Goal: Task Accomplishment & Management: Complete application form

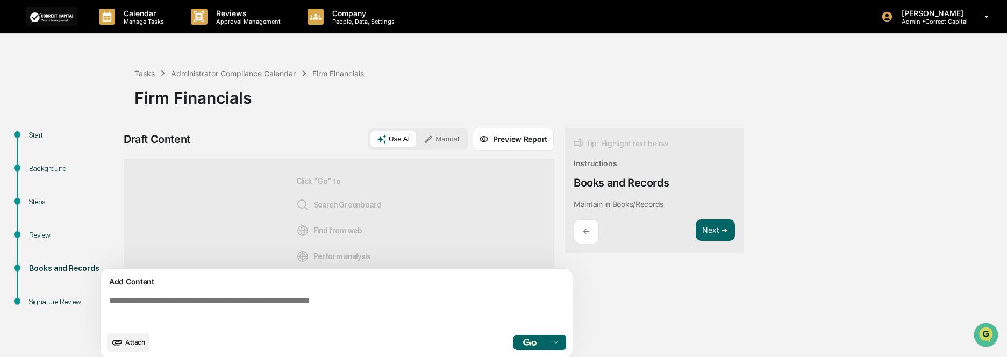
click at [939, 94] on div "Firm Financials" at bounding box center [568, 94] width 868 height 28
click at [137, 346] on span "Attach" at bounding box center [135, 342] width 20 height 8
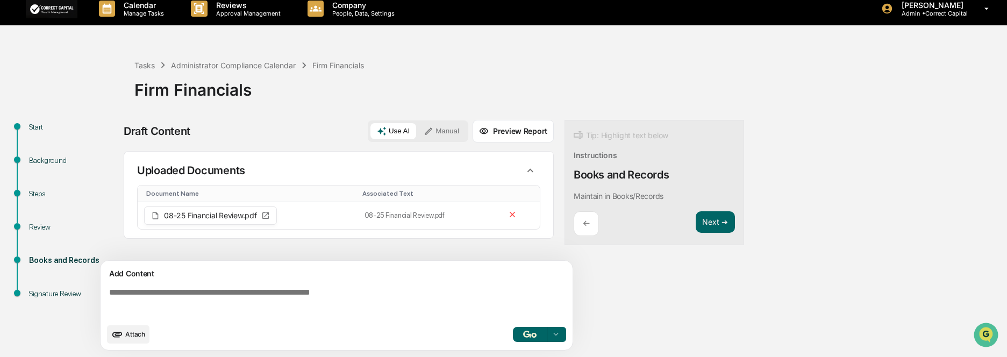
click at [562, 334] on div at bounding box center [556, 334] width 17 height 17
drag, startPoint x: 439, startPoint y: 343, endPoint x: 511, endPoint y: 340, distance: 72.1
click at [439, 343] on div "Attach 3 results available. Use Up and Down to choose options, press Enter to s…" at bounding box center [336, 334] width 459 height 18
click at [529, 337] on img "button" at bounding box center [529, 334] width 13 height 7
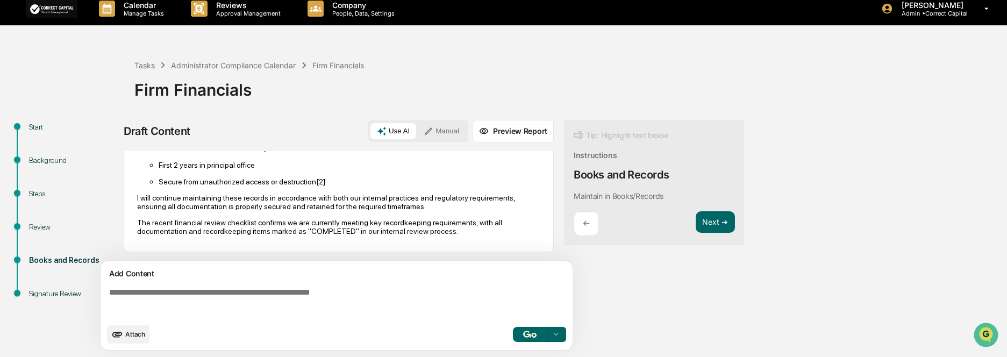
scroll to position [35, 0]
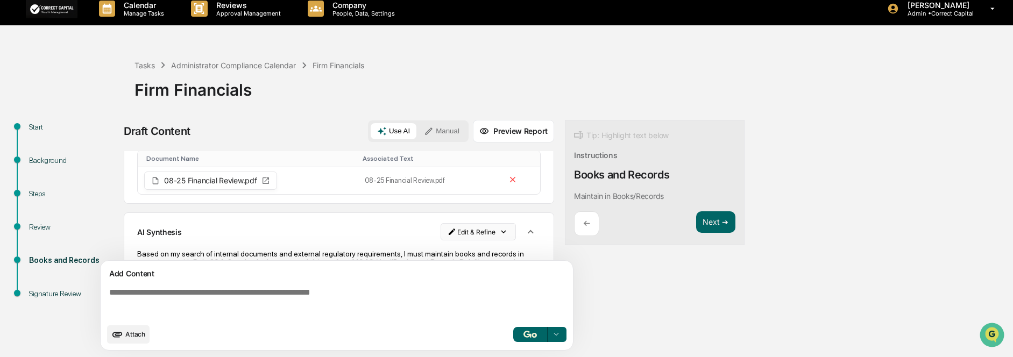
click at [497, 234] on html "Calendar Manage Tasks Reviews Approval Management Company People, Data, Setting…" at bounding box center [506, 170] width 1013 height 357
click at [496, 270] on div "Delete Result" at bounding box center [474, 270] width 79 height 17
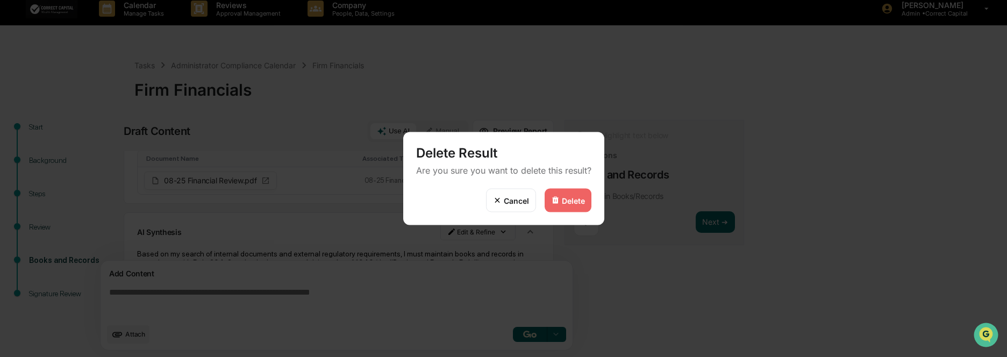
click at [563, 202] on div "Delete" at bounding box center [573, 200] width 23 height 9
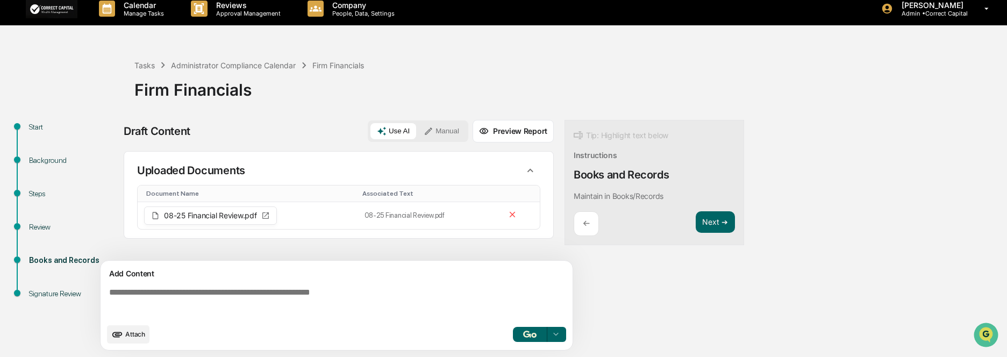
scroll to position [0, 0]
click at [725, 222] on button "Next ➔" at bounding box center [715, 222] width 39 height 22
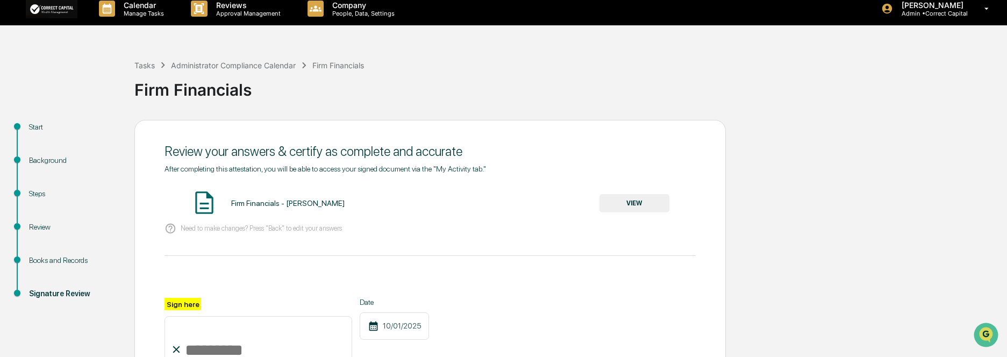
click at [644, 205] on button "VIEW" at bounding box center [635, 203] width 70 height 18
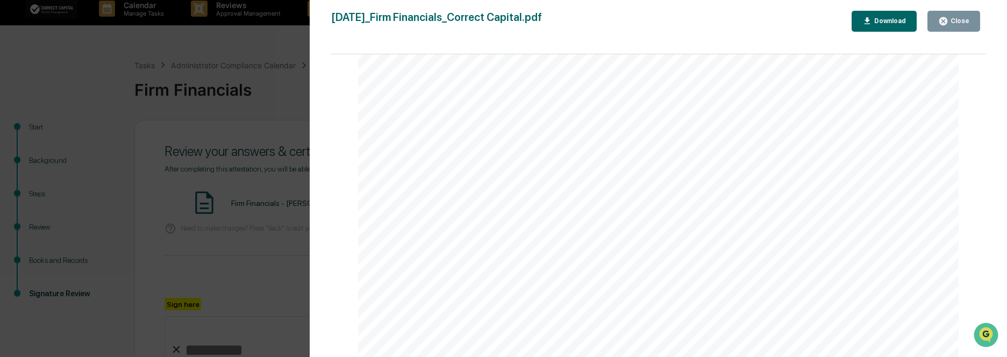
scroll to position [572, 0]
click at [941, 24] on icon "button" at bounding box center [944, 21] width 10 height 10
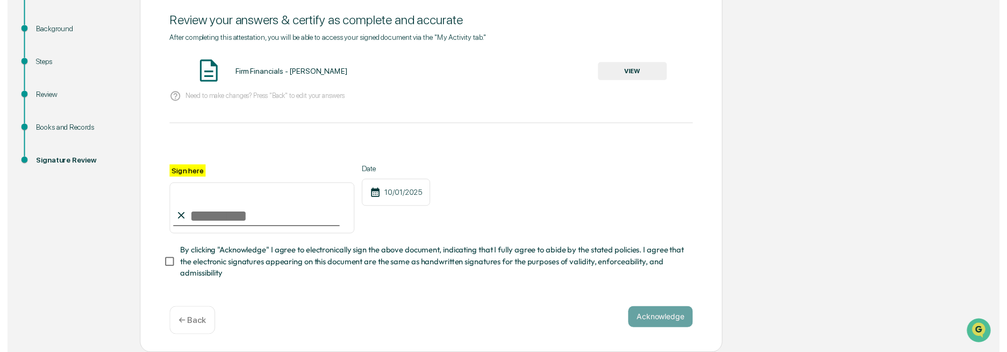
scroll to position [143, 0]
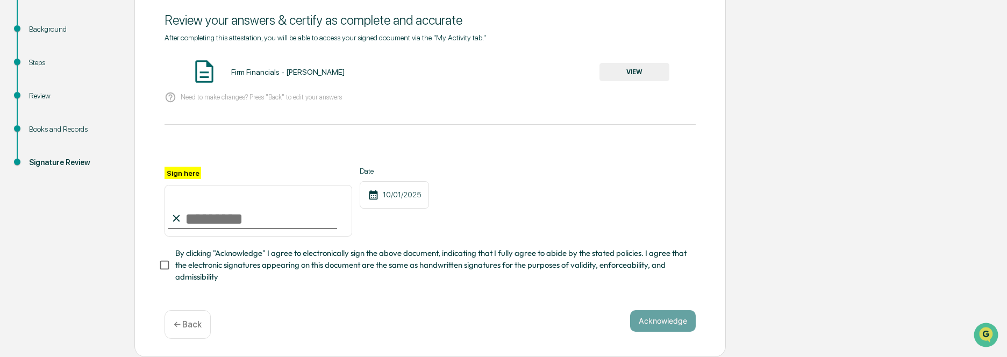
click at [240, 223] on input "Sign here" at bounding box center [259, 211] width 188 height 52
click at [191, 333] on div "← Back" at bounding box center [188, 324] width 46 height 29
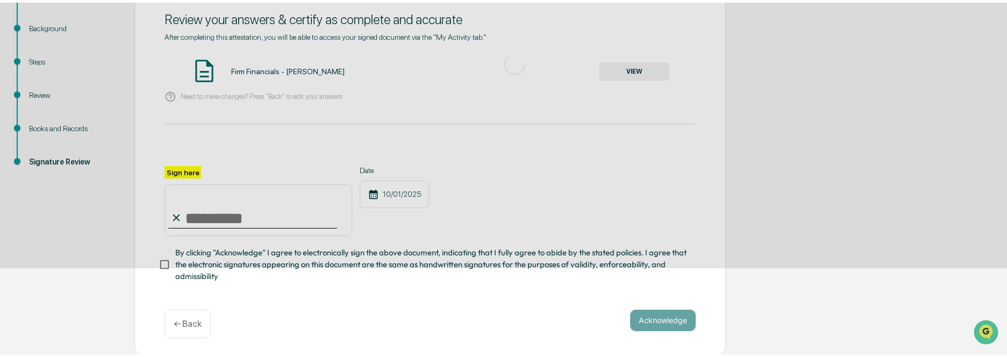
scroll to position [8, 0]
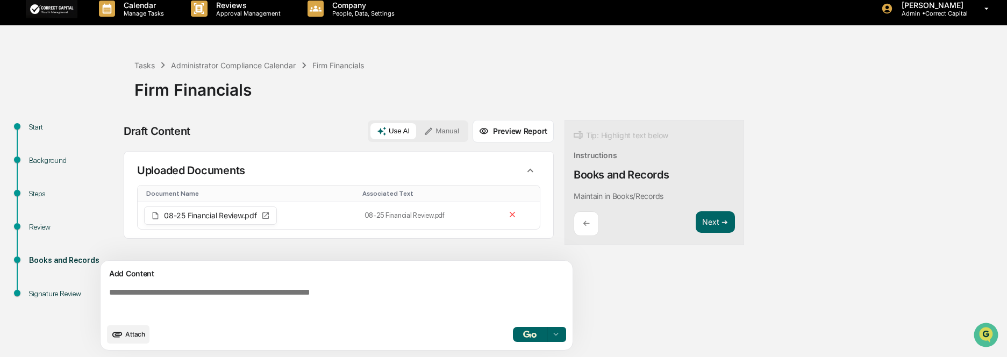
click at [525, 135] on button "Preview Report" at bounding box center [513, 131] width 81 height 23
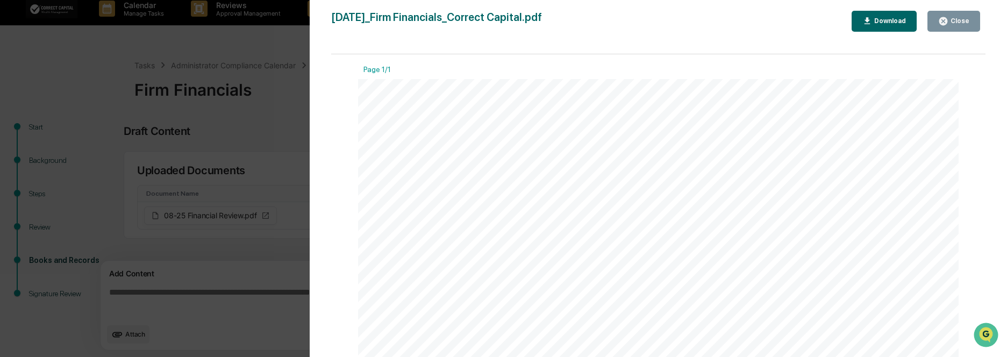
click at [955, 25] on div "Close" at bounding box center [954, 21] width 31 height 10
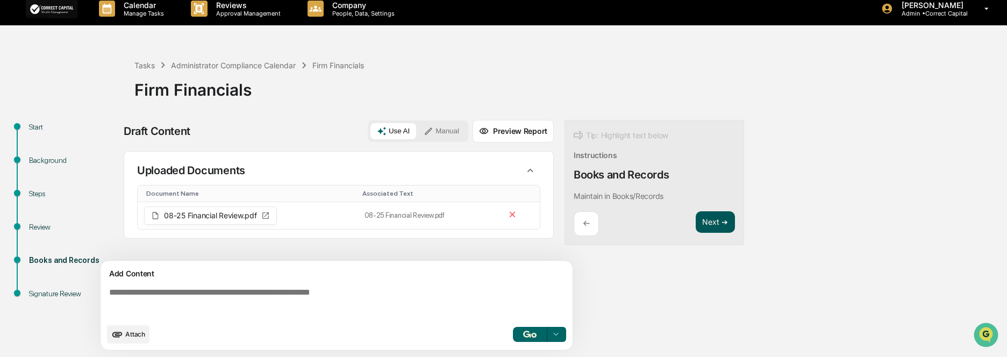
click at [716, 227] on button "Next ➔" at bounding box center [715, 222] width 39 height 22
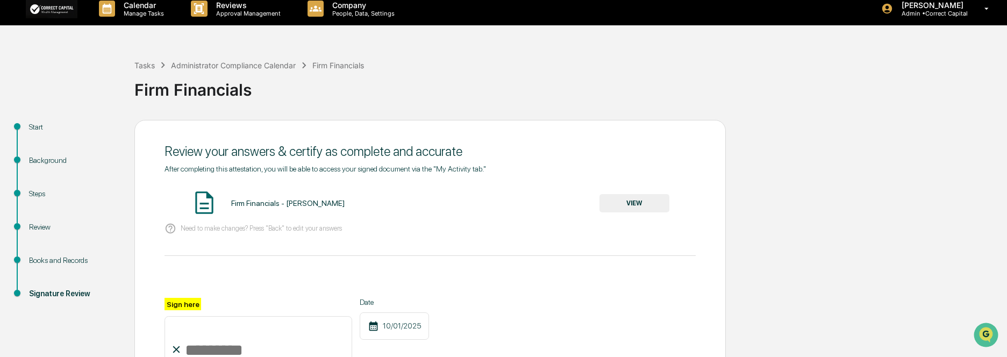
click at [186, 306] on label "Sign here" at bounding box center [183, 304] width 37 height 12
click at [186, 316] on input "Sign here" at bounding box center [259, 342] width 188 height 52
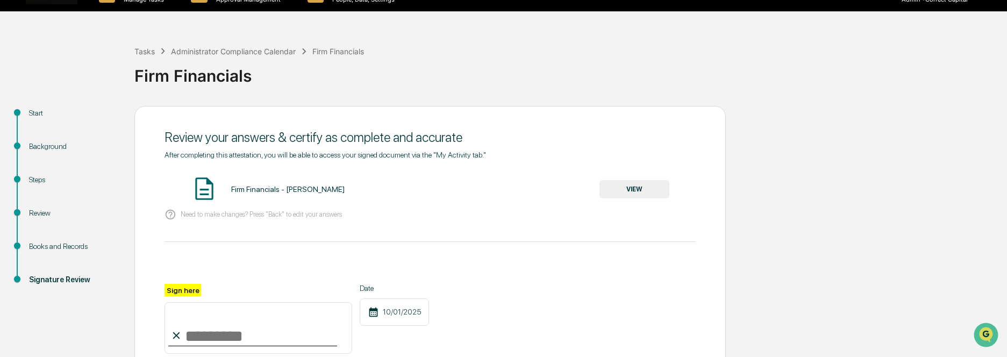
click at [214, 354] on input "Sign here" at bounding box center [259, 328] width 188 height 52
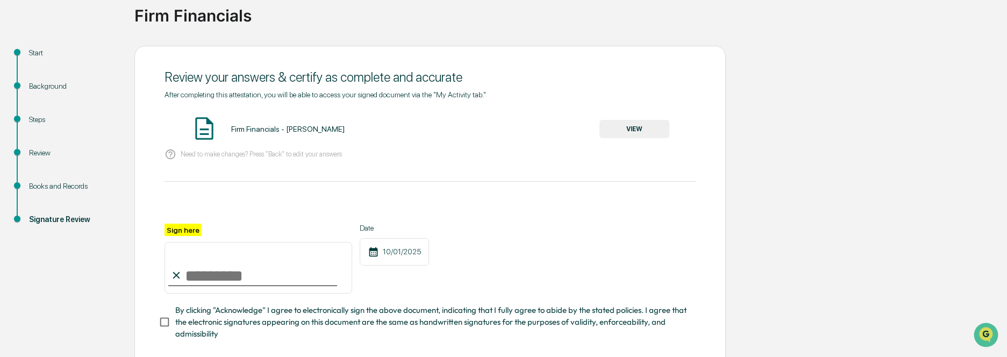
scroll to position [143, 0]
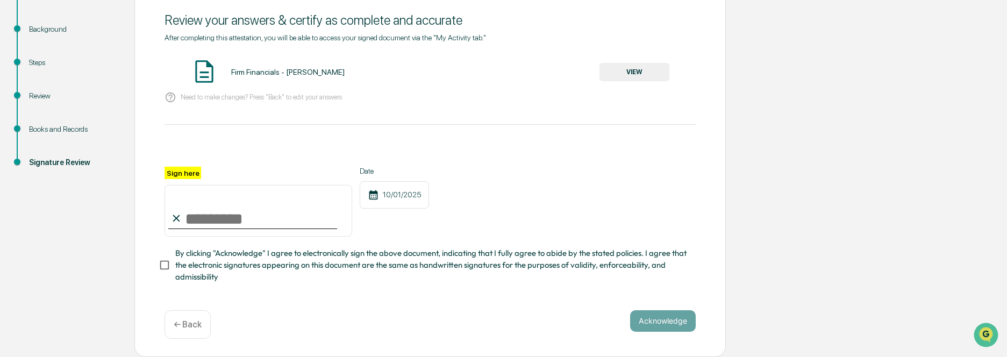
click at [238, 213] on input "Sign here" at bounding box center [259, 211] width 188 height 52
type input "**********"
click at [652, 326] on button "Acknowledge" at bounding box center [663, 321] width 66 height 22
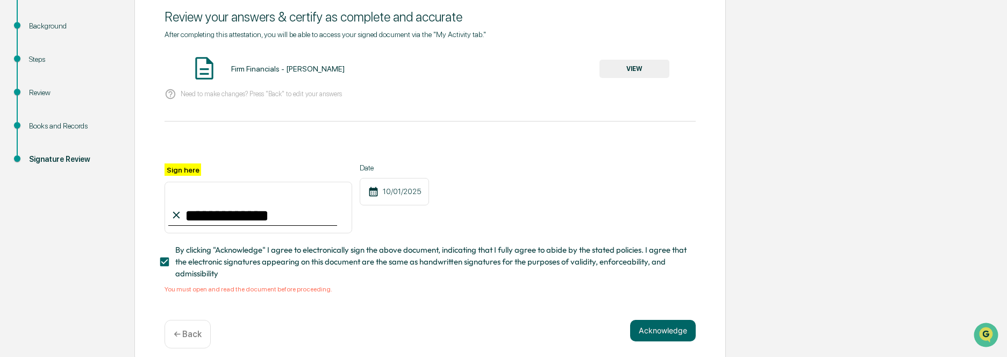
click at [265, 264] on span "By clicking "Acknowledge" I agree to electronically sign the above document, in…" at bounding box center [431, 262] width 512 height 36
click at [627, 72] on button "VIEW" at bounding box center [635, 69] width 70 height 18
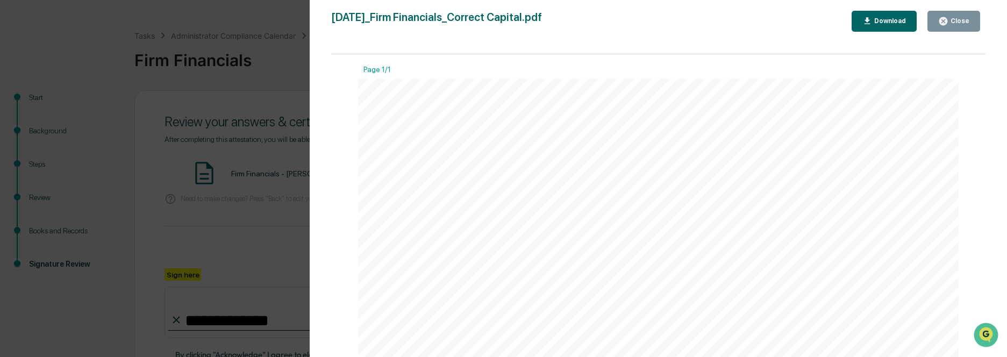
scroll to position [0, 0]
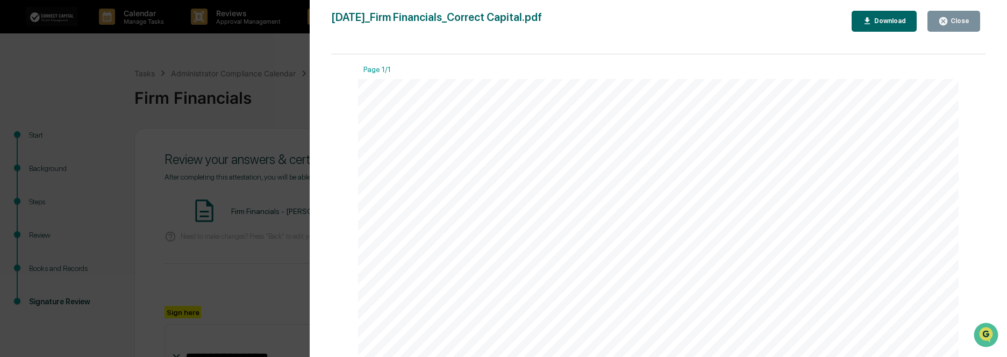
click at [964, 19] on div "Close" at bounding box center [959, 21] width 21 height 8
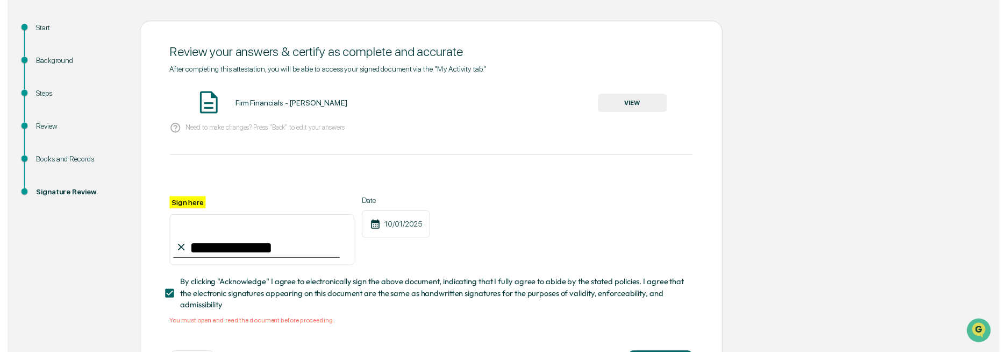
scroll to position [155, 0]
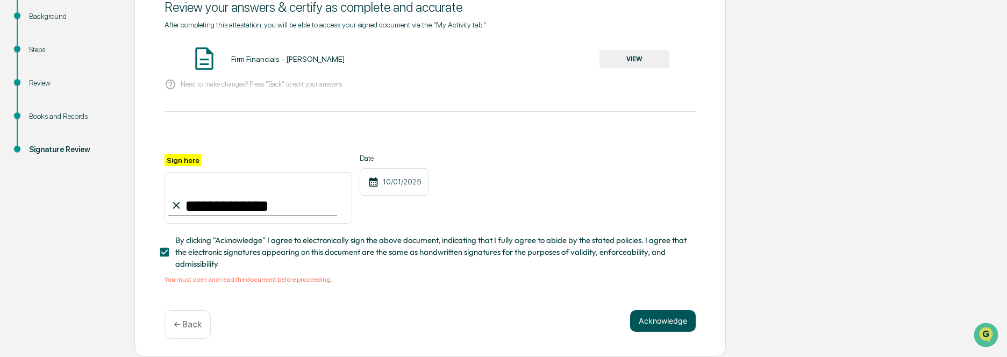
click at [640, 328] on button "Acknowledge" at bounding box center [663, 321] width 66 height 22
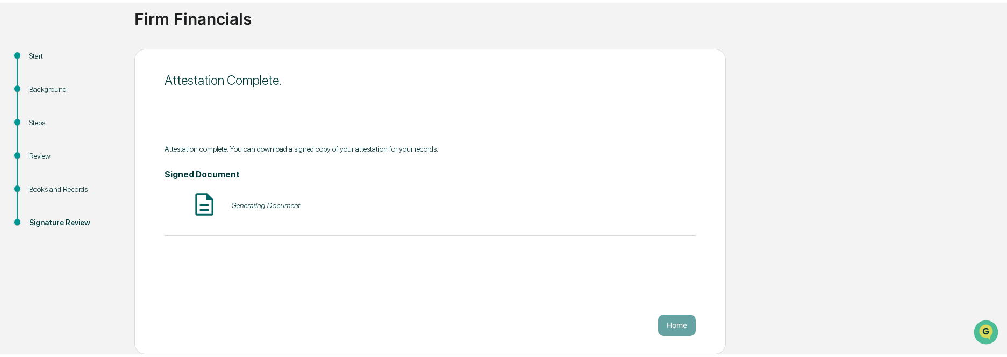
scroll to position [76, 0]
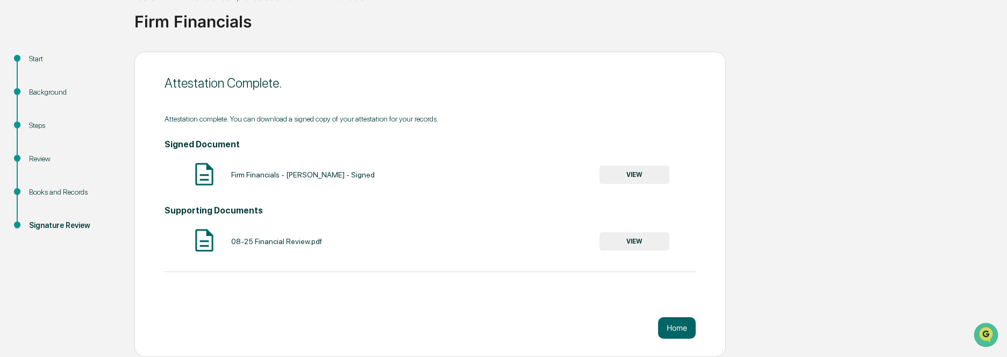
click at [651, 177] on button "VIEW" at bounding box center [635, 175] width 70 height 18
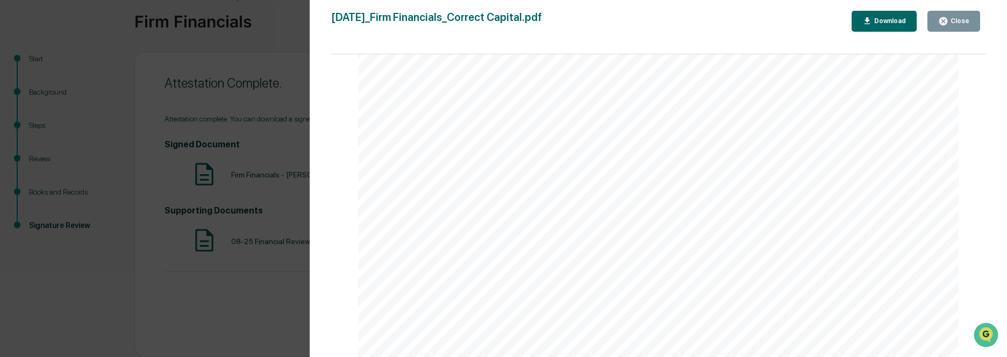
scroll to position [0, 0]
click at [905, 26] on div "Download" at bounding box center [885, 21] width 44 height 10
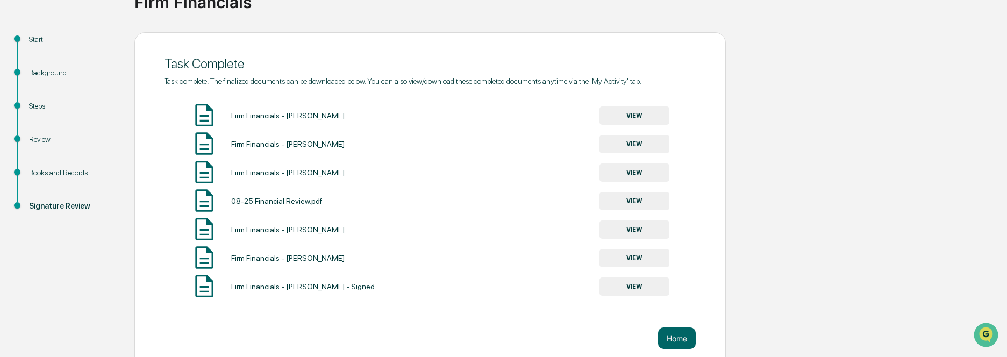
scroll to position [106, 0]
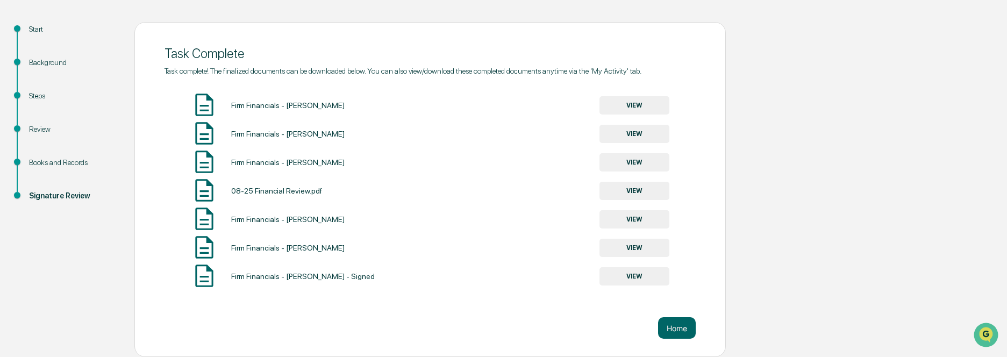
click at [650, 275] on button "VIEW" at bounding box center [635, 276] width 70 height 18
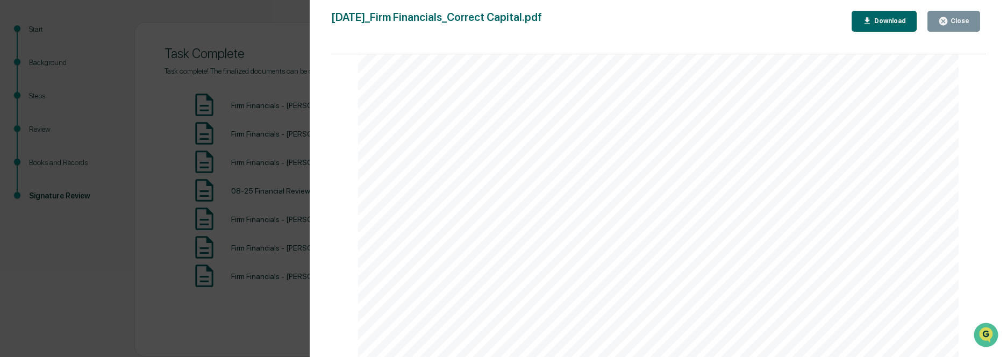
scroll to position [1385, 0]
click at [949, 24] on icon "button" at bounding box center [944, 21] width 10 height 10
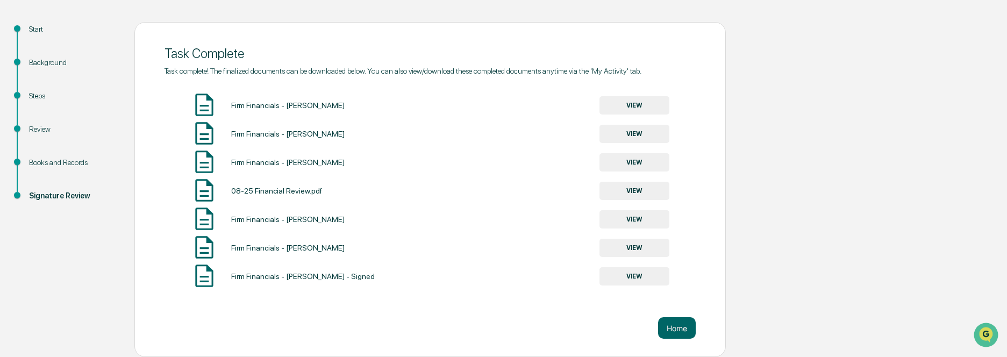
click at [641, 244] on button "VIEW" at bounding box center [635, 248] width 70 height 18
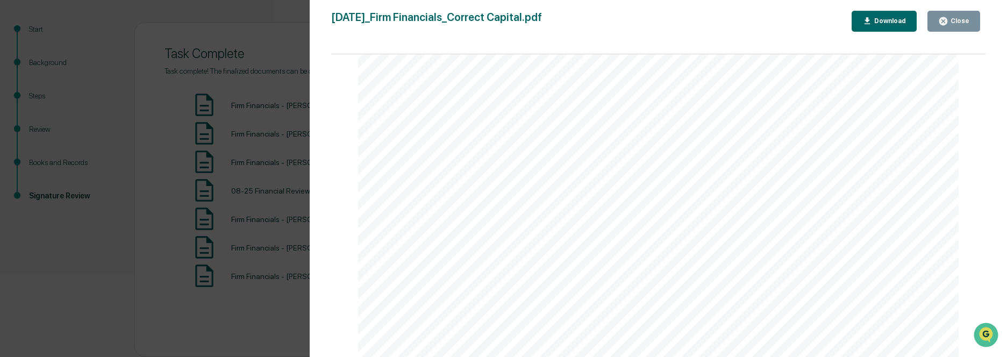
click at [951, 24] on div "Close" at bounding box center [959, 21] width 21 height 8
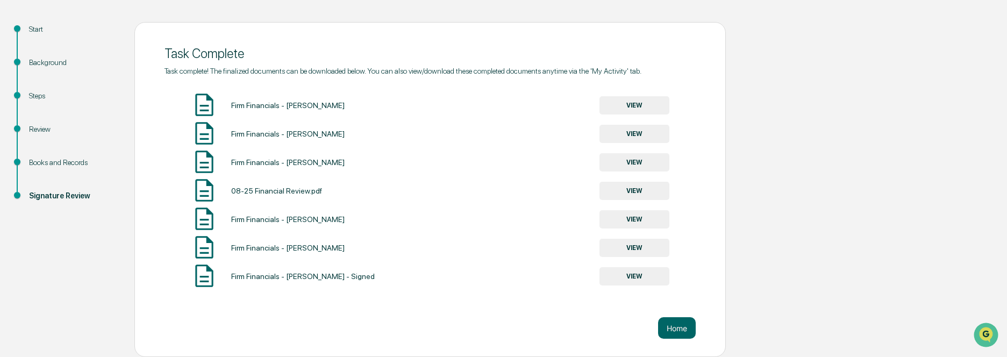
click at [626, 191] on button "VIEW" at bounding box center [635, 191] width 70 height 18
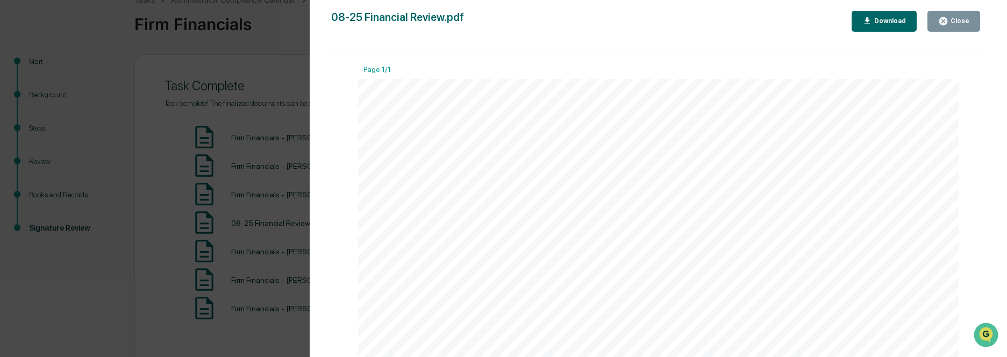
scroll to position [0, 0]
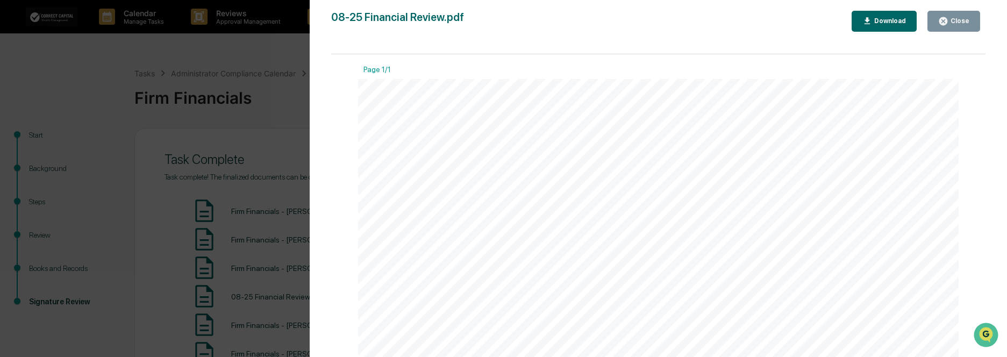
click at [875, 15] on button "Download" at bounding box center [885, 21] width 66 height 21
click at [952, 22] on div "Close" at bounding box center [959, 21] width 21 height 8
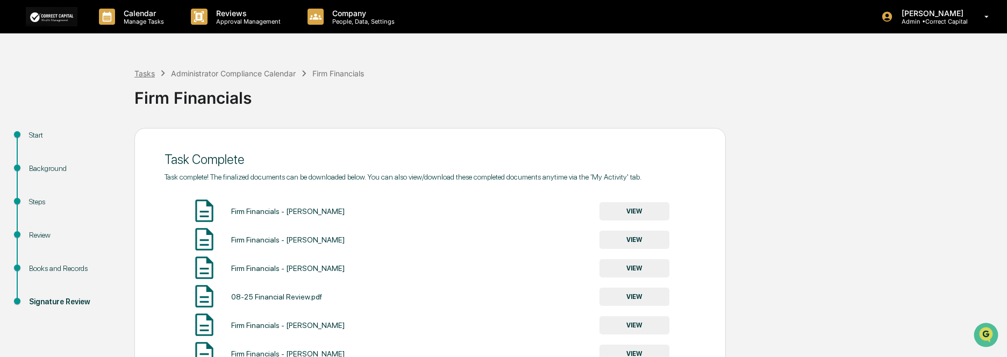
click at [146, 75] on div "Tasks" at bounding box center [144, 73] width 20 height 9
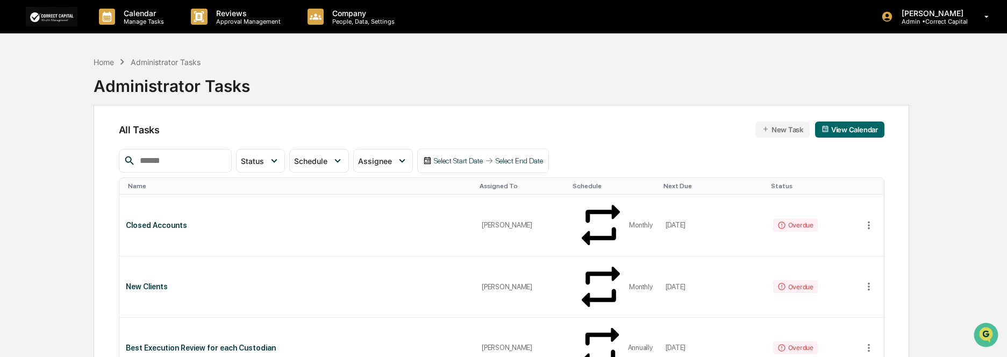
click at [63, 15] on img at bounding box center [52, 16] width 52 height 19
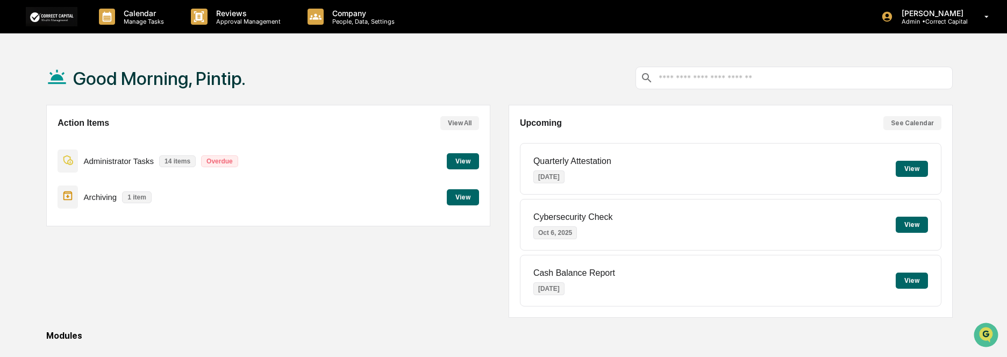
click at [478, 160] on button "View" at bounding box center [463, 161] width 32 height 16
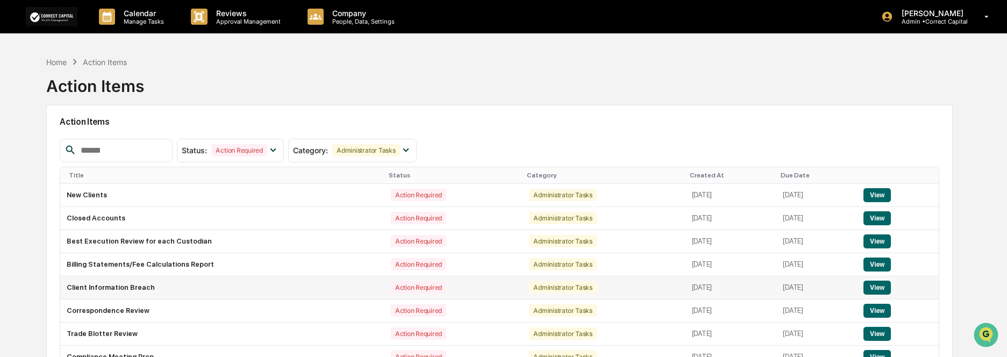
click at [891, 285] on button "View" at bounding box center [877, 288] width 27 height 14
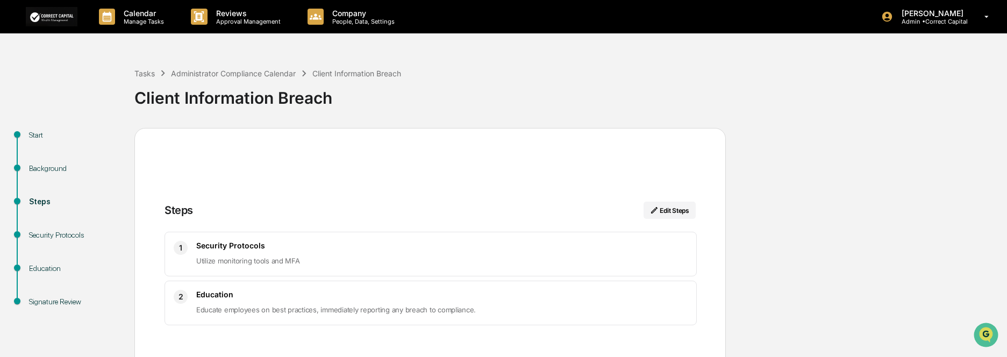
click at [56, 170] on div "Background" at bounding box center [73, 168] width 88 height 11
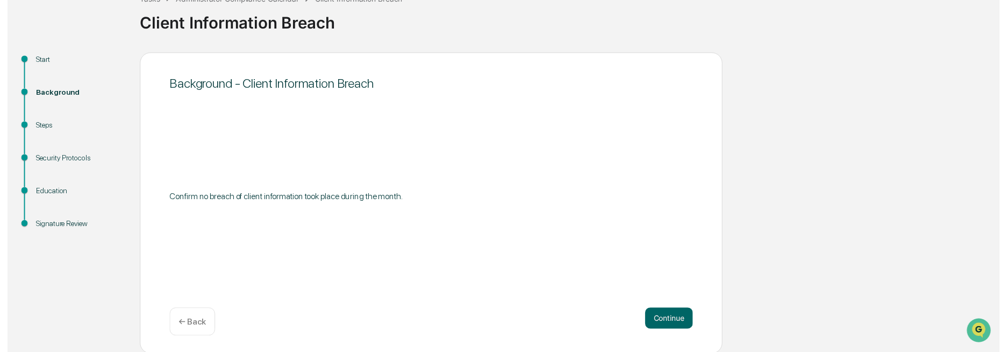
scroll to position [76, 0]
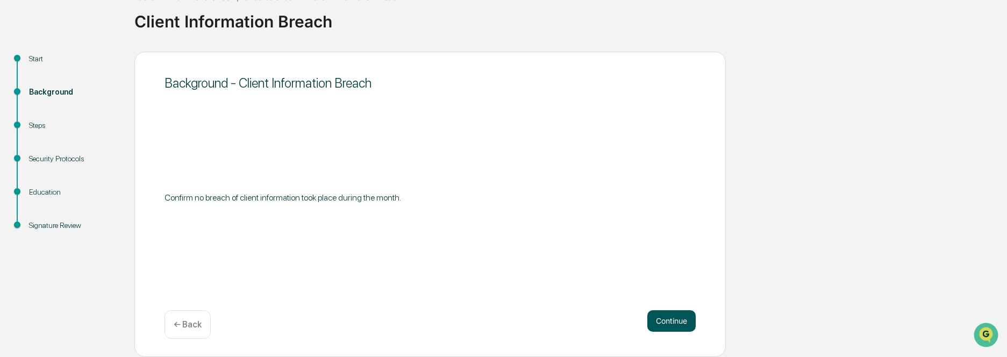
click at [688, 330] on button "Continue" at bounding box center [672, 321] width 48 height 22
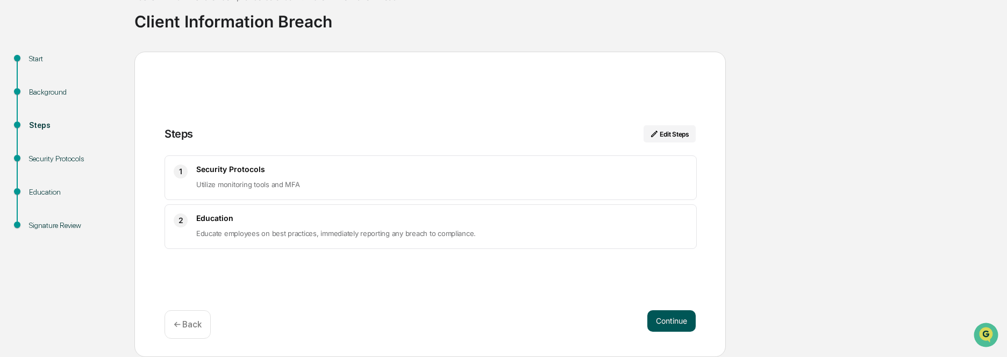
click at [680, 324] on button "Continue" at bounding box center [672, 321] width 48 height 22
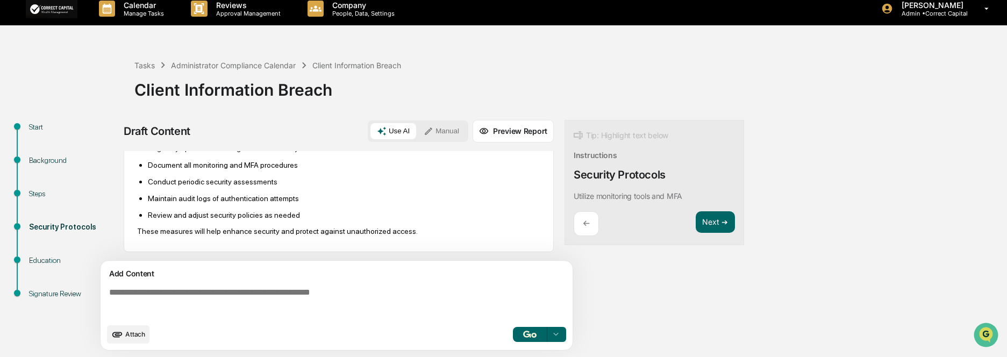
scroll to position [0, 0]
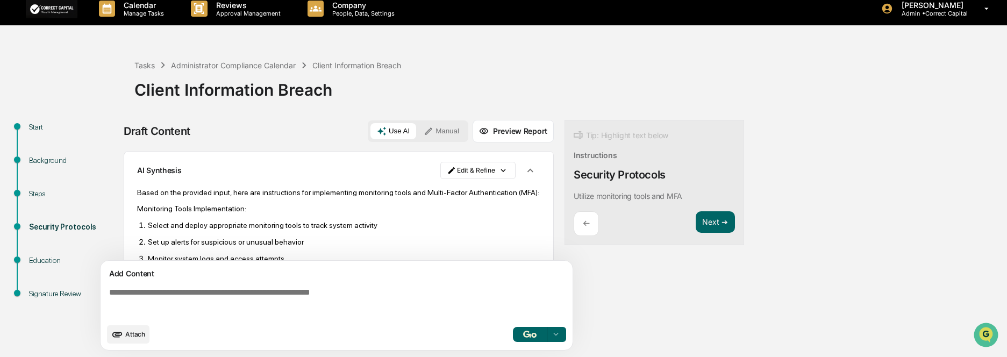
click at [493, 133] on button "Preview Report" at bounding box center [513, 131] width 81 height 23
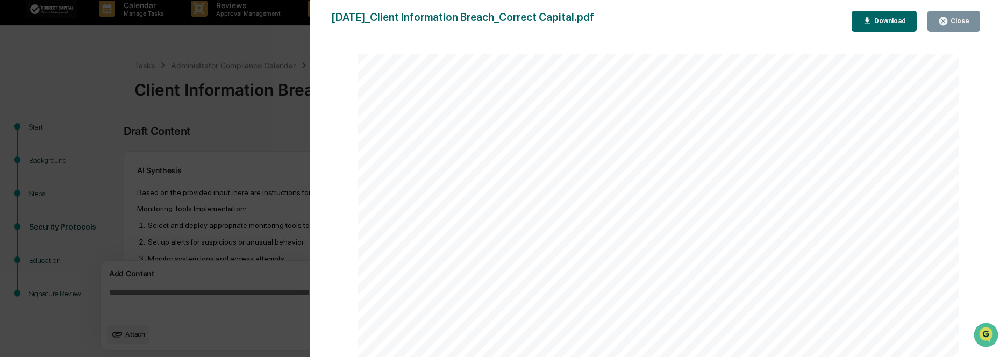
scroll to position [269, 0]
click at [957, 24] on div "Close" at bounding box center [959, 21] width 21 height 8
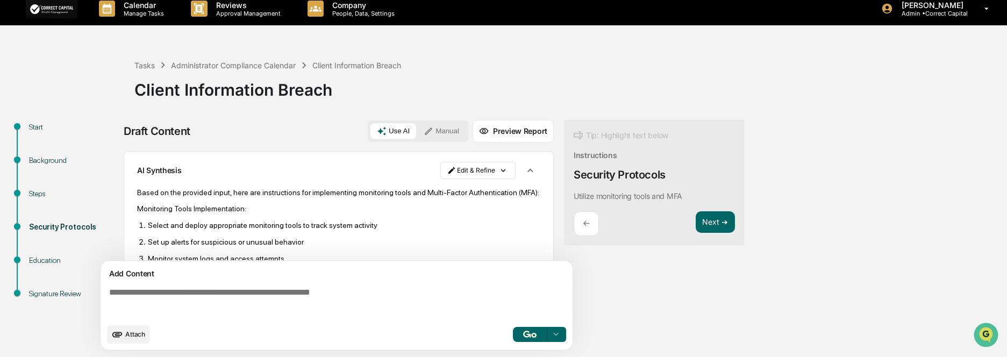
click at [453, 132] on button "Manual" at bounding box center [441, 131] width 48 height 16
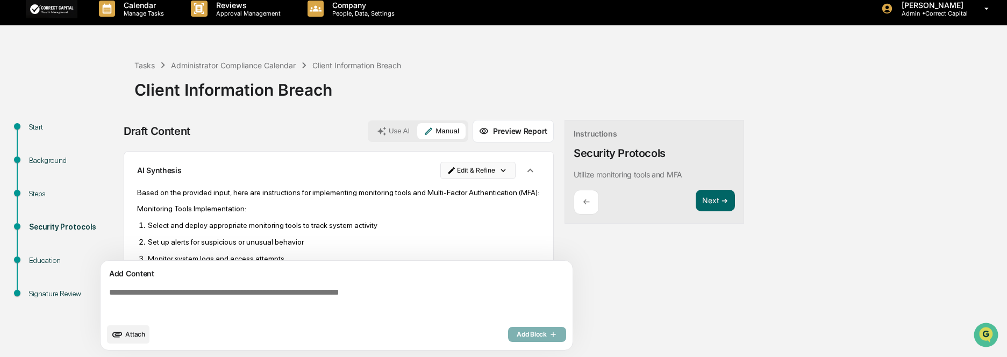
click at [507, 177] on html "Calendar Manage Tasks Reviews Approval Management Company People, Data, Setting…" at bounding box center [503, 170] width 1007 height 357
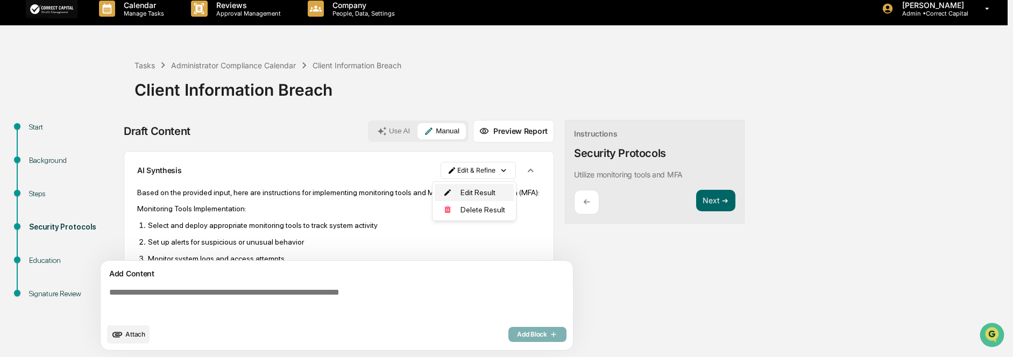
click at [486, 196] on div "Edit Result" at bounding box center [474, 192] width 79 height 17
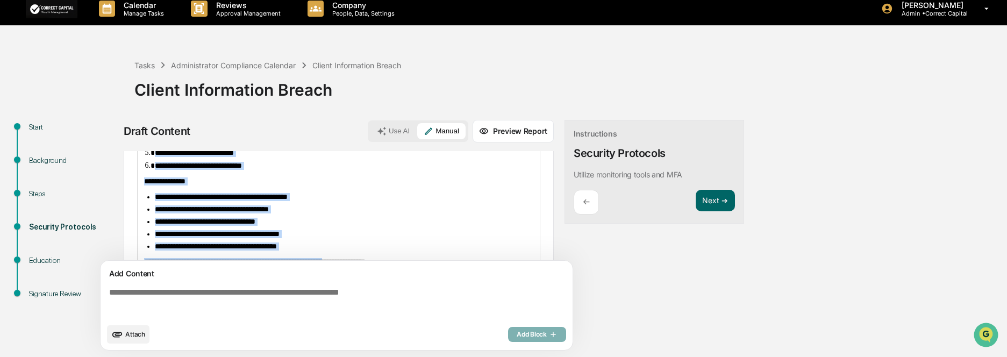
scroll to position [314, 0]
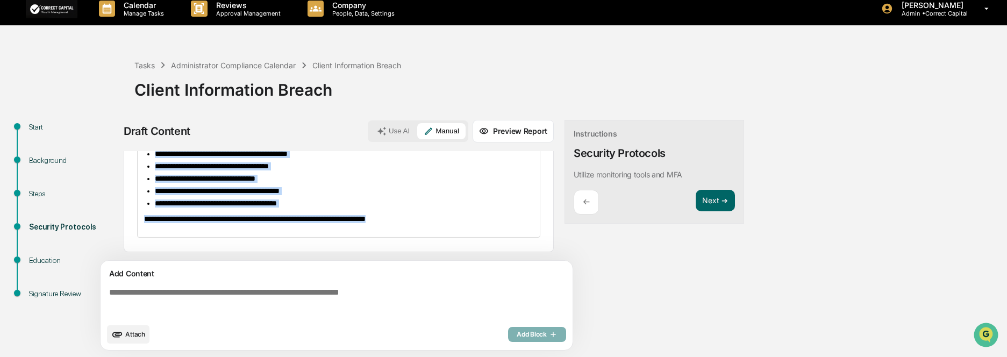
drag, startPoint x: 142, startPoint y: 222, endPoint x: 480, endPoint y: 203, distance: 338.3
click at [463, 223] on div "**********" at bounding box center [339, 74] width 402 height 325
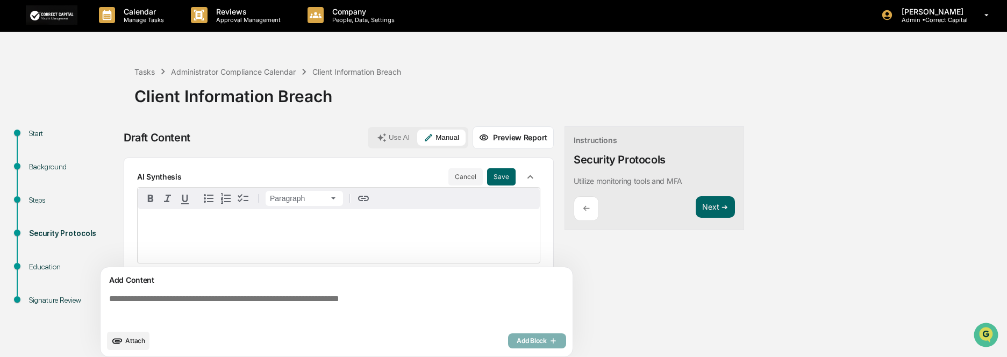
scroll to position [0, 0]
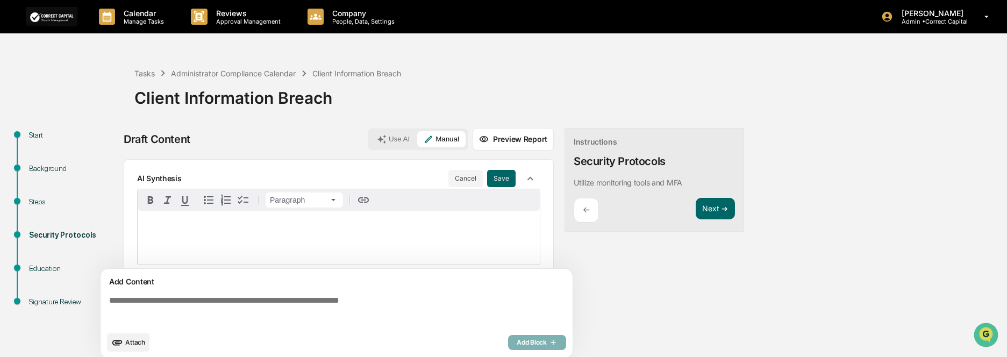
click at [161, 229] on p at bounding box center [338, 229] width 389 height 8
click at [162, 225] on p at bounding box center [338, 229] width 389 height 8
click at [726, 212] on button "Next ➔" at bounding box center [715, 209] width 39 height 22
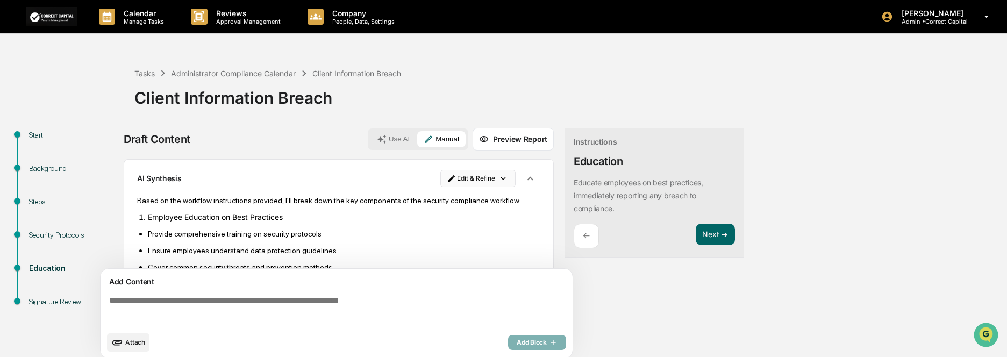
click at [500, 178] on html "Calendar Manage Tasks Reviews Approval Management Company People, Data, Setting…" at bounding box center [503, 178] width 1007 height 357
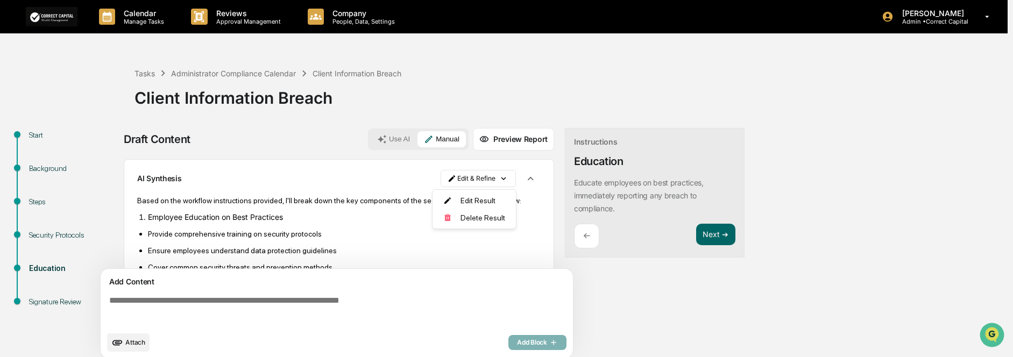
click at [358, 245] on html "Calendar Manage Tasks Reviews Approval Management Company People, Data, Setting…" at bounding box center [506, 178] width 1013 height 357
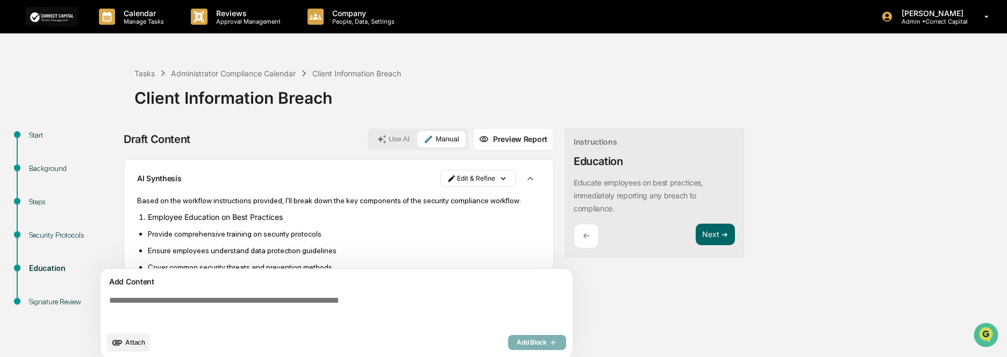
click at [583, 235] on div "←" at bounding box center [586, 236] width 25 height 25
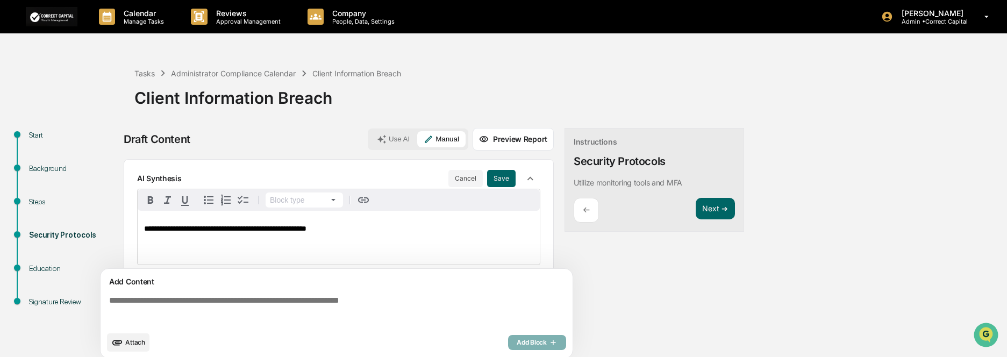
click at [354, 233] on p "**********" at bounding box center [338, 229] width 389 height 8
click at [269, 245] on span "**********" at bounding box center [206, 244] width 125 height 8
drag, startPoint x: 269, startPoint y: 247, endPoint x: 323, endPoint y: 237, distance: 54.2
click at [333, 243] on p "**********" at bounding box center [338, 244] width 389 height 8
drag, startPoint x: 323, startPoint y: 237, endPoint x: 174, endPoint y: 247, distance: 148.8
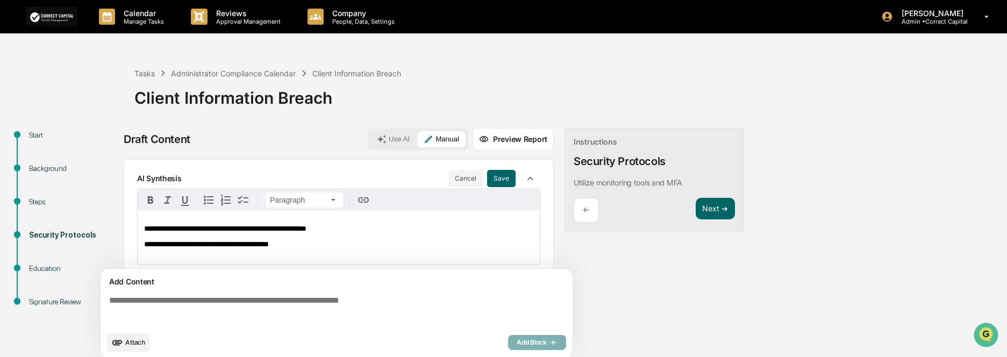
click at [332, 237] on div "**********" at bounding box center [339, 238] width 402 height 54
click at [457, 242] on p "**********" at bounding box center [338, 244] width 389 height 8
drag, startPoint x: 174, startPoint y: 247, endPoint x: 464, endPoint y: 243, distance: 289.9
click at [174, 247] on span "**********" at bounding box center [206, 244] width 125 height 8
click at [478, 242] on p "**********" at bounding box center [338, 244] width 389 height 8
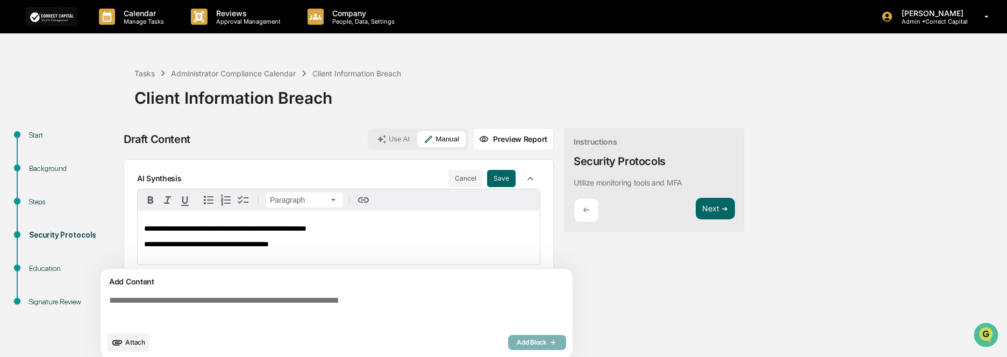
click at [172, 248] on span "**********" at bounding box center [206, 244] width 125 height 8
click at [306, 245] on p "**********" at bounding box center [338, 244] width 389 height 8
click at [504, 182] on button "Save" at bounding box center [501, 178] width 29 height 17
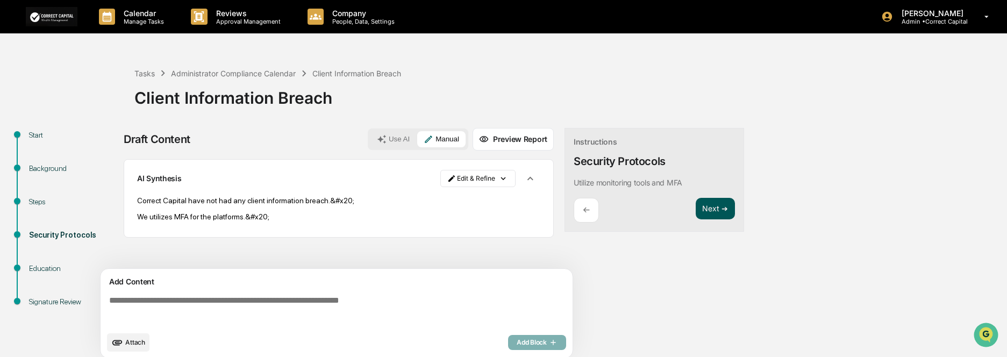
click at [727, 215] on button "Next ➔" at bounding box center [715, 209] width 39 height 22
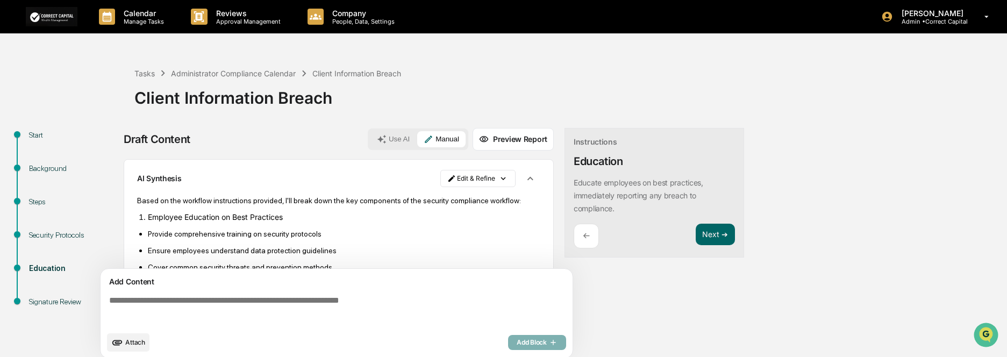
click at [410, 316] on textarea at bounding box center [339, 311] width 468 height 39
click at [402, 246] on p "Ensure employees understand data protection guidelines" at bounding box center [344, 250] width 393 height 9
click at [397, 138] on button "Use AI" at bounding box center [394, 139] width 46 height 16
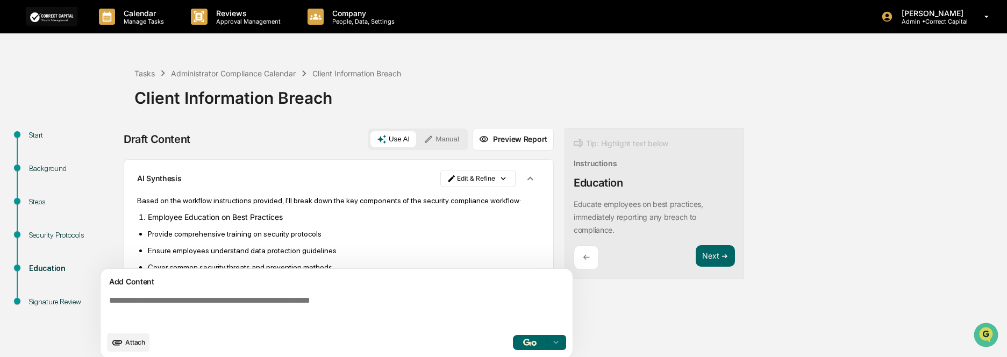
click at [562, 346] on div at bounding box center [556, 342] width 17 height 17
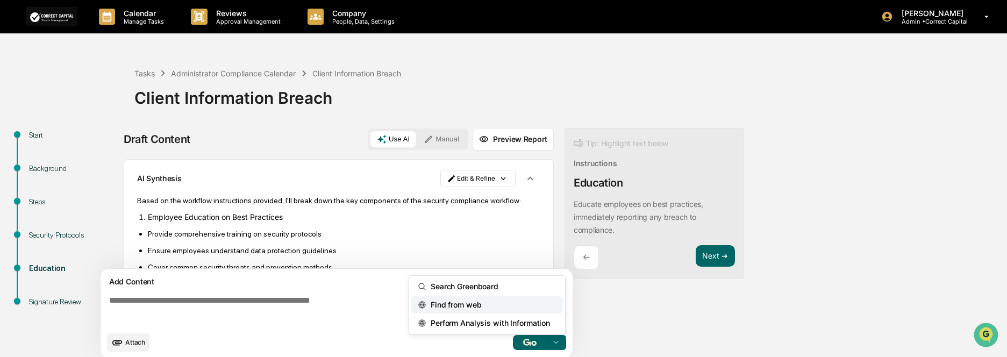
click at [478, 309] on span "Find from web" at bounding box center [454, 304] width 55 height 17
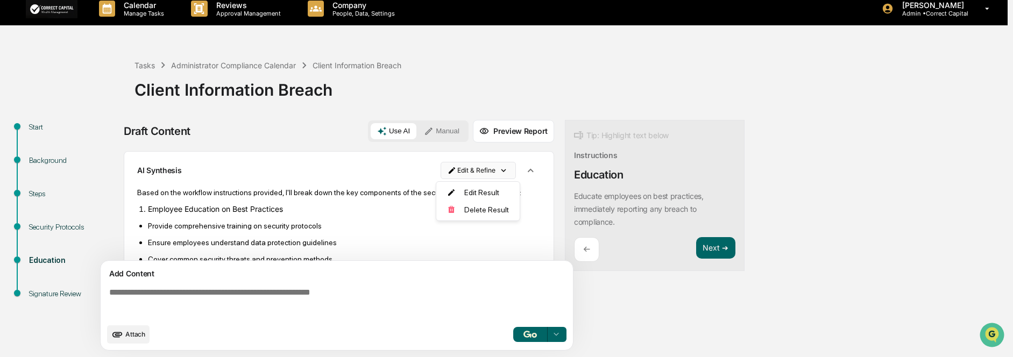
click at [503, 172] on html "Calendar Manage Tasks Reviews Approval Management Company People, Data, Setting…" at bounding box center [506, 170] width 1013 height 357
click at [486, 197] on div "Edit Result" at bounding box center [474, 192] width 79 height 17
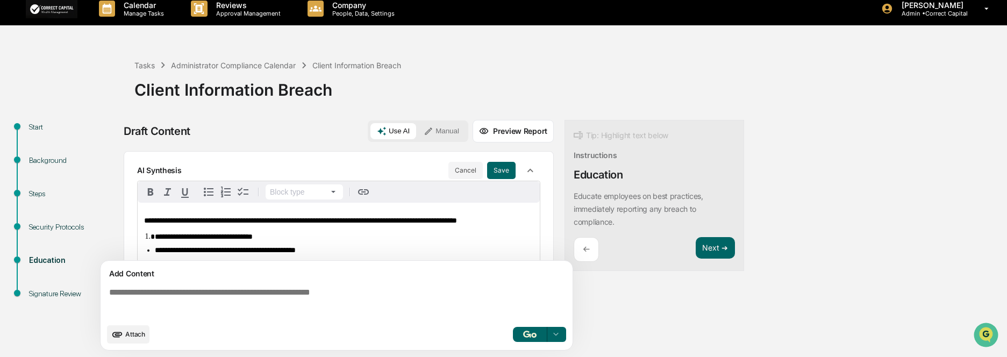
scroll to position [54, 0]
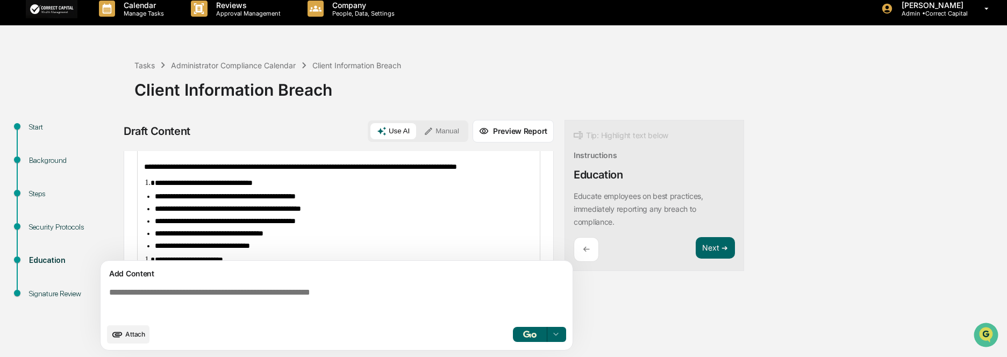
click at [513, 168] on p "**********" at bounding box center [338, 167] width 389 height 8
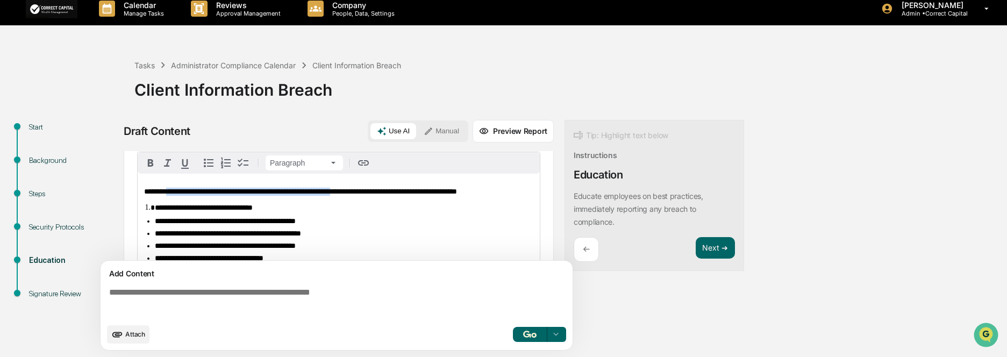
scroll to position [0, 0]
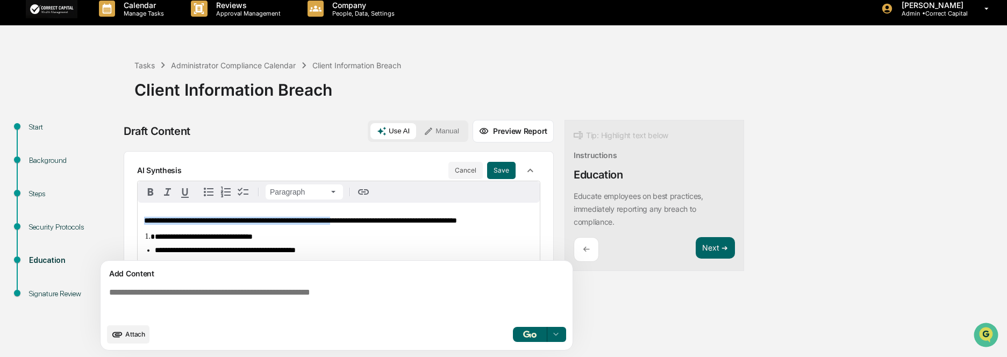
drag, startPoint x: 356, startPoint y: 167, endPoint x: 115, endPoint y: 213, distance: 244.7
click at [115, 213] on div "**********" at bounding box center [503, 238] width 997 height 237
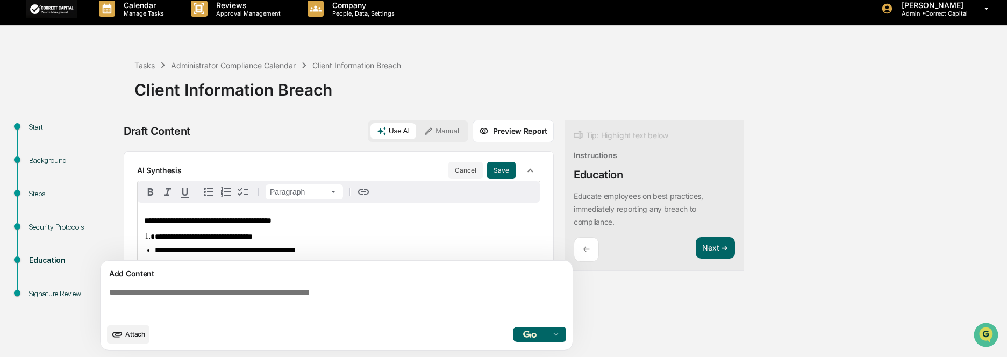
click at [305, 222] on p "**********" at bounding box center [338, 221] width 389 height 8
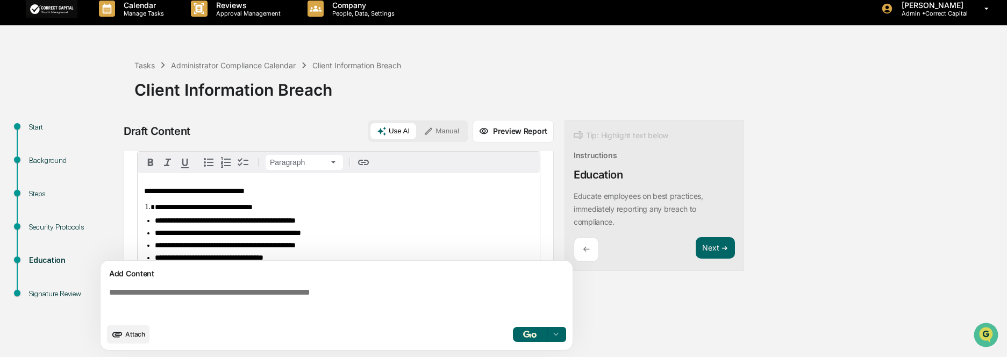
scroll to position [54, 0]
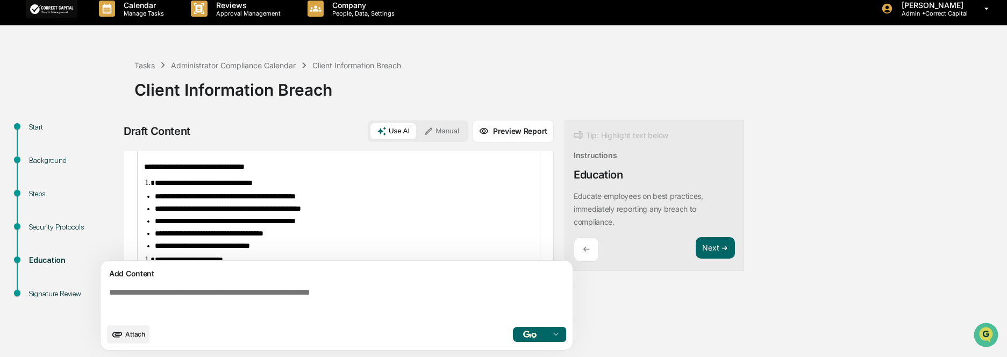
click at [153, 196] on ul "**********" at bounding box center [338, 222] width 389 height 58
click at [154, 210] on ul "**********" at bounding box center [338, 222] width 389 height 59
click at [155, 223] on li "**********" at bounding box center [344, 222] width 379 height 8
click at [151, 239] on ul "**********" at bounding box center [338, 222] width 389 height 59
click at [151, 251] on ul "**********" at bounding box center [338, 222] width 389 height 59
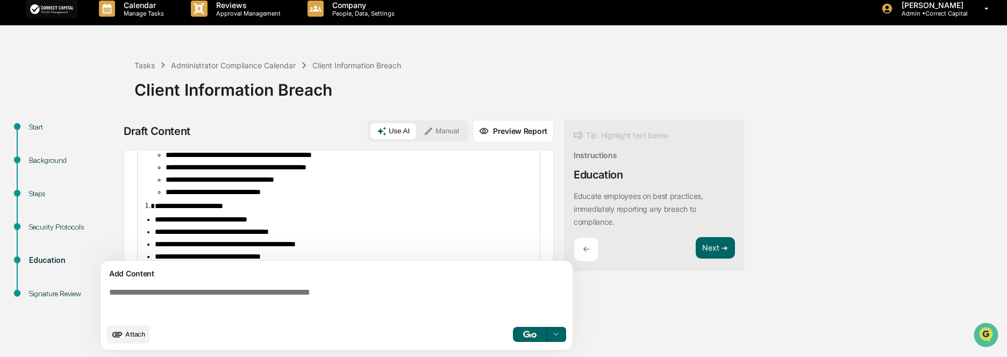
scroll to position [19, 0]
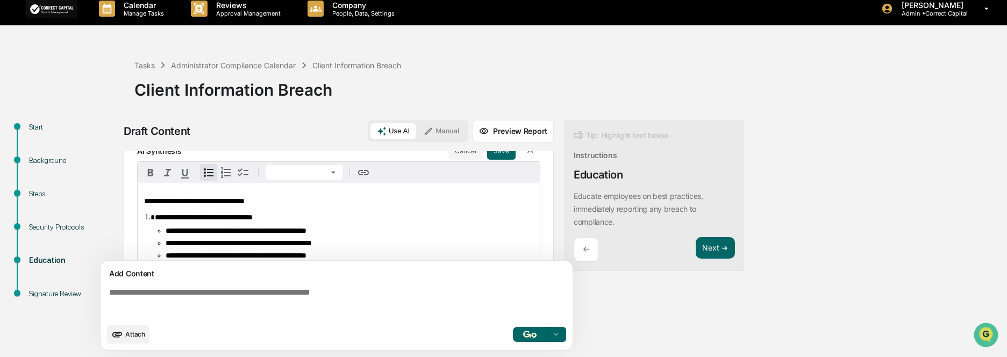
click at [498, 205] on p "**********" at bounding box center [338, 201] width 389 height 8
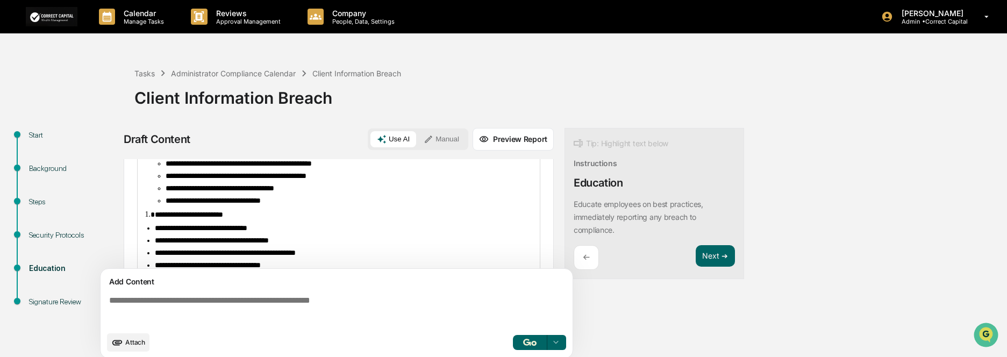
scroll to position [108, 0]
click at [155, 218] on li "**********" at bounding box center [344, 214] width 379 height 9
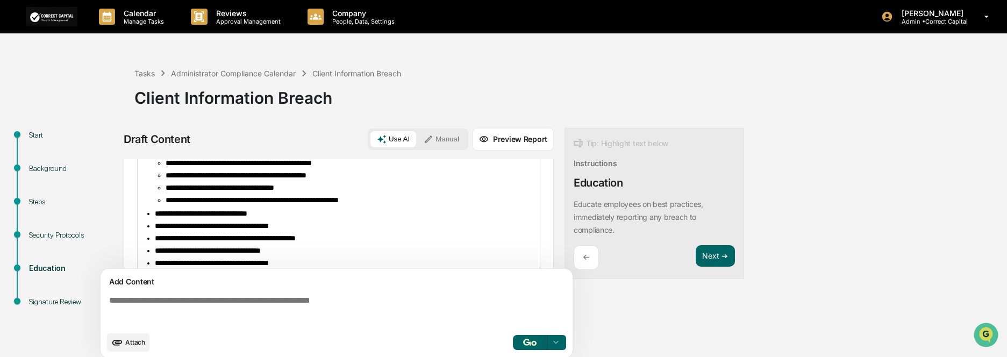
click at [289, 204] on span "**********" at bounding box center [252, 200] width 173 height 8
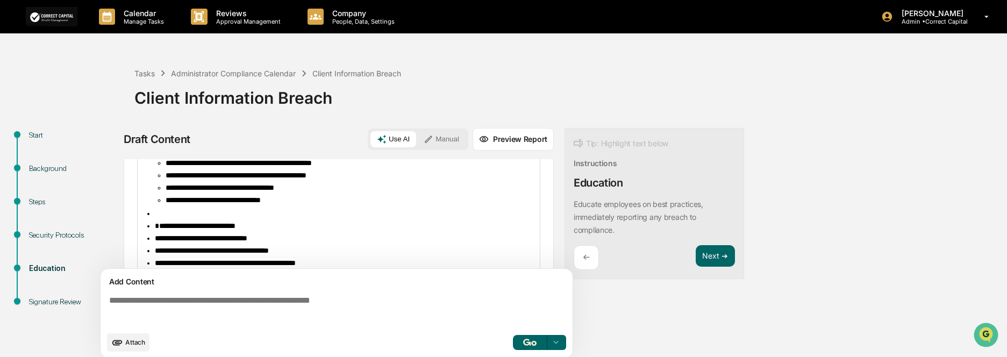
scroll to position [0, 0]
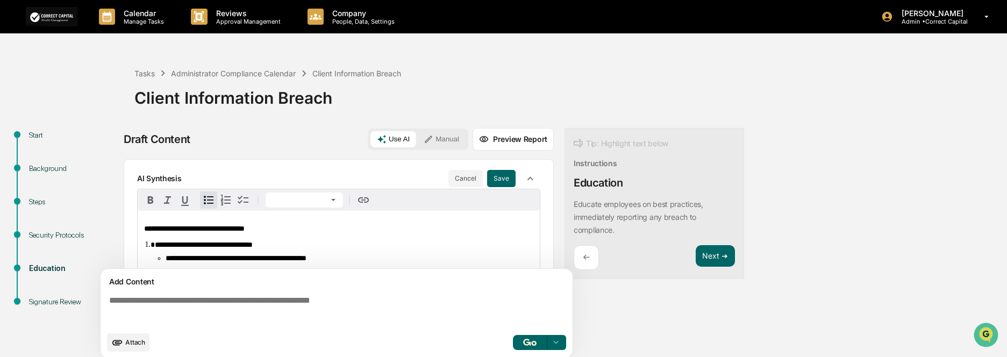
click at [202, 201] on button "button" at bounding box center [208, 199] width 17 height 17
click at [209, 201] on icon "button" at bounding box center [208, 200] width 13 height 13
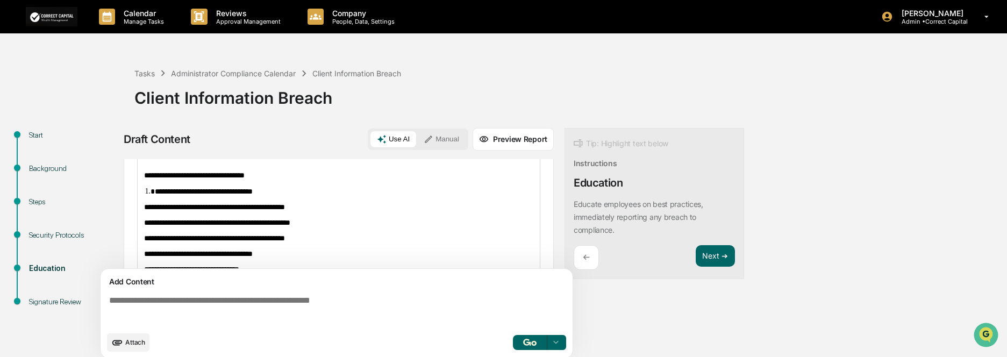
scroll to position [79, 0]
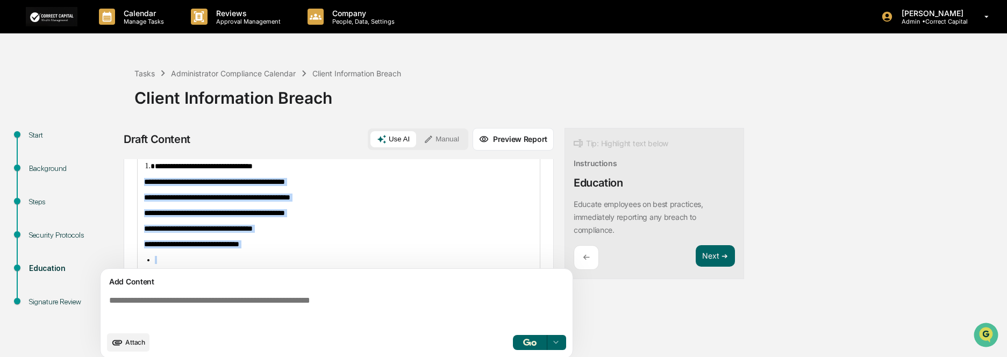
drag, startPoint x: 266, startPoint y: 252, endPoint x: 140, endPoint y: 182, distance: 144.4
click at [140, 182] on div "**********" at bounding box center [339, 339] width 402 height 415
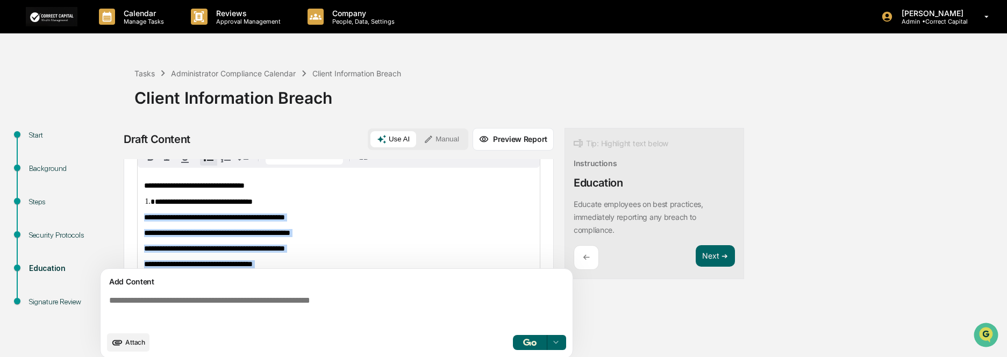
scroll to position [25, 0]
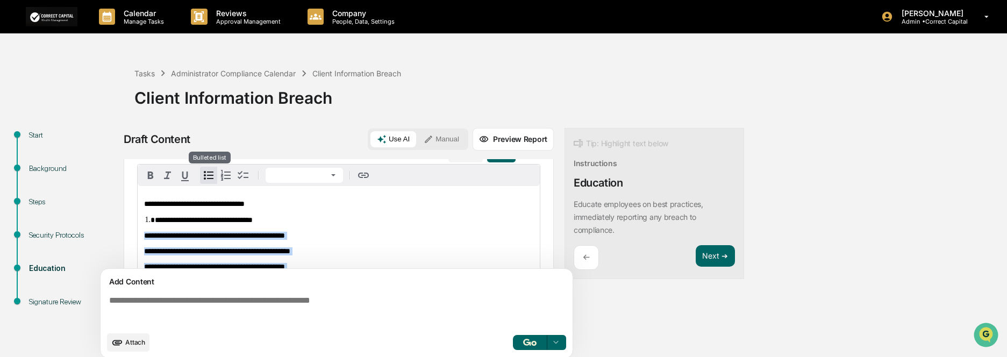
click at [206, 178] on icon "button" at bounding box center [208, 175] width 13 height 13
click at [208, 174] on icon "button" at bounding box center [208, 175] width 13 height 13
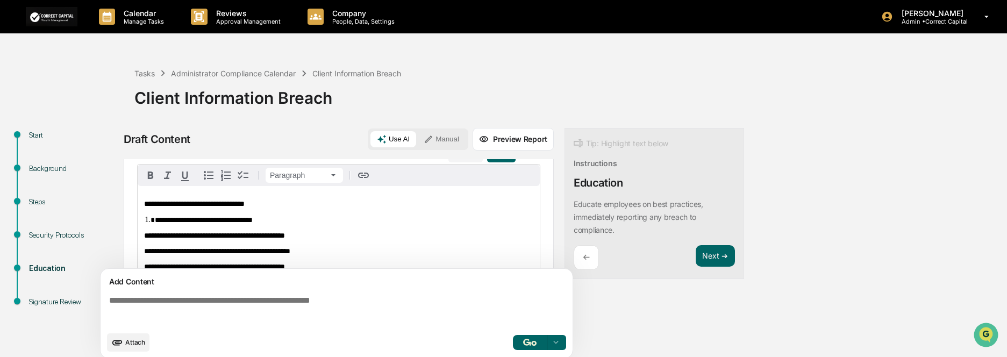
click at [209, 175] on icon "button" at bounding box center [208, 175] width 13 height 13
drag, startPoint x: 147, startPoint y: 250, endPoint x: 169, endPoint y: 217, distance: 40.0
click at [147, 250] on span "**********" at bounding box center [217, 249] width 146 height 8
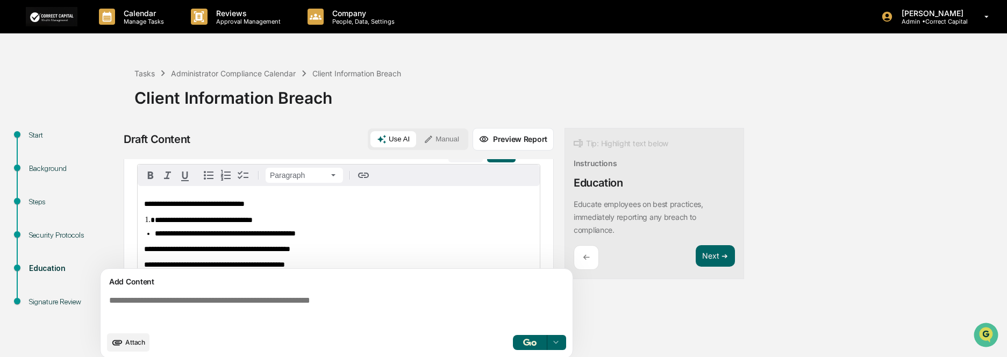
scroll to position [28, 0]
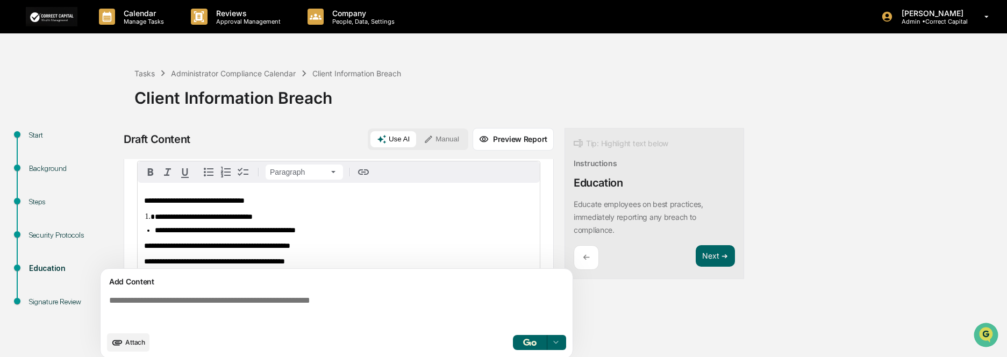
click at [205, 169] on icon "button" at bounding box center [209, 172] width 10 height 9
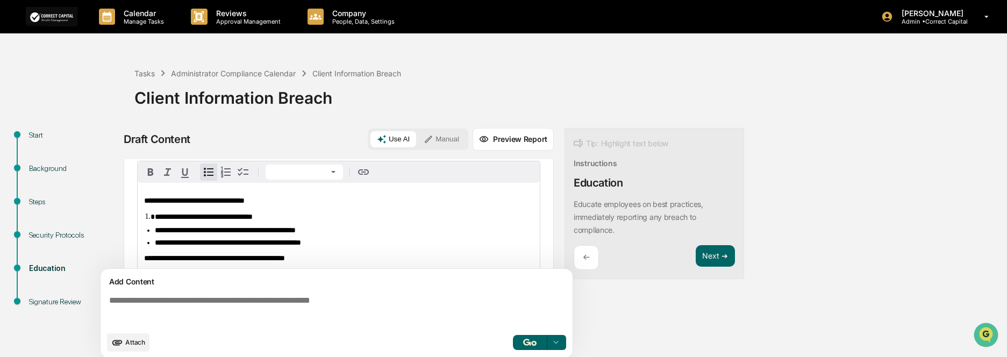
click at [153, 229] on ul "**********" at bounding box center [338, 236] width 389 height 20
click at [154, 247] on ul "**********" at bounding box center [338, 237] width 389 height 22
click at [205, 175] on icon "button" at bounding box center [208, 172] width 13 height 13
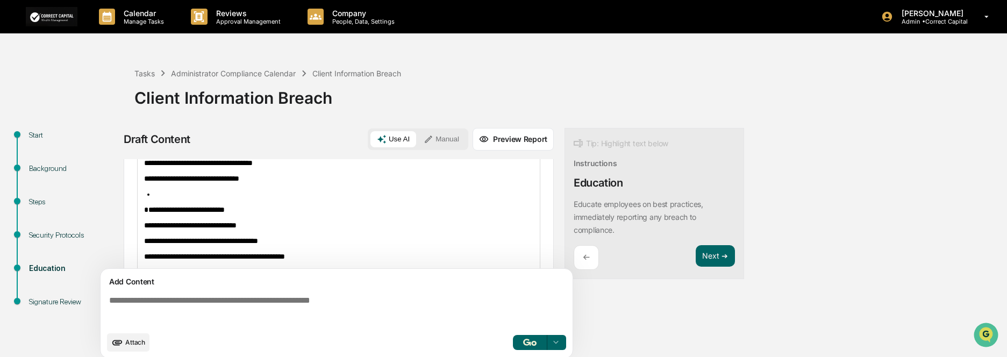
scroll to position [82, 0]
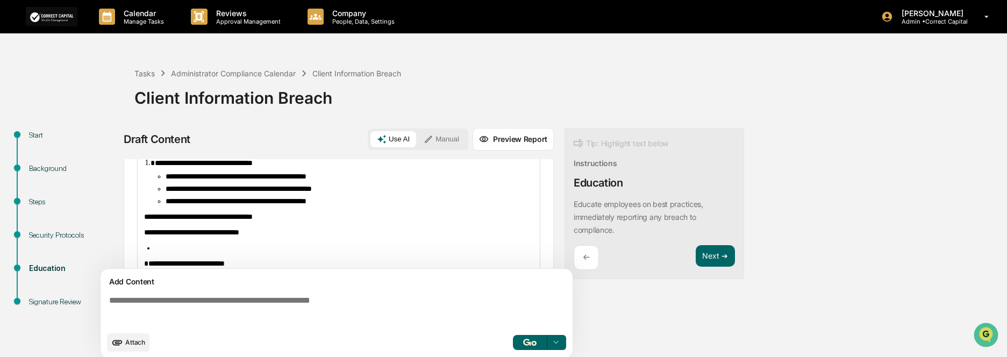
click at [143, 223] on div "**********" at bounding box center [339, 332] width 402 height 406
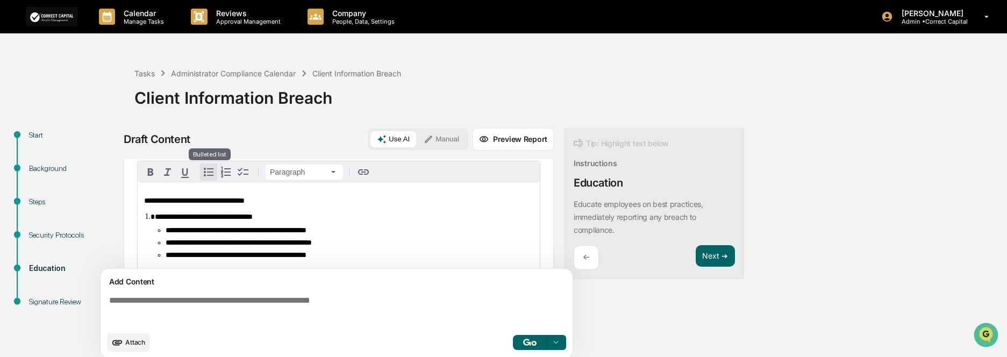
click at [209, 175] on icon "button" at bounding box center [208, 172] width 13 height 13
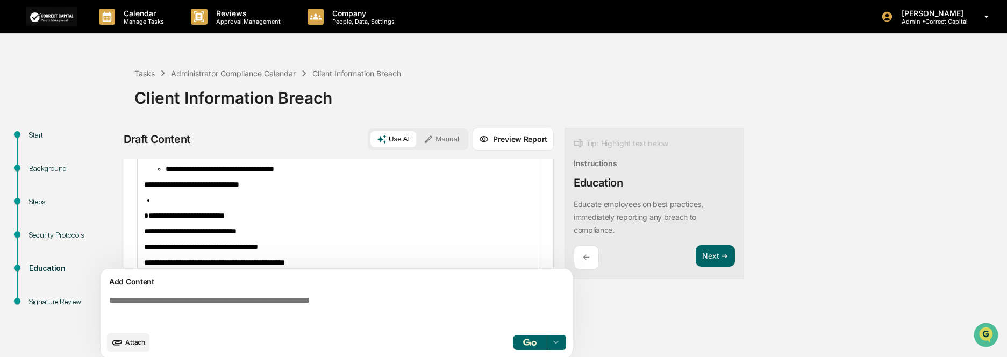
scroll to position [91, 0]
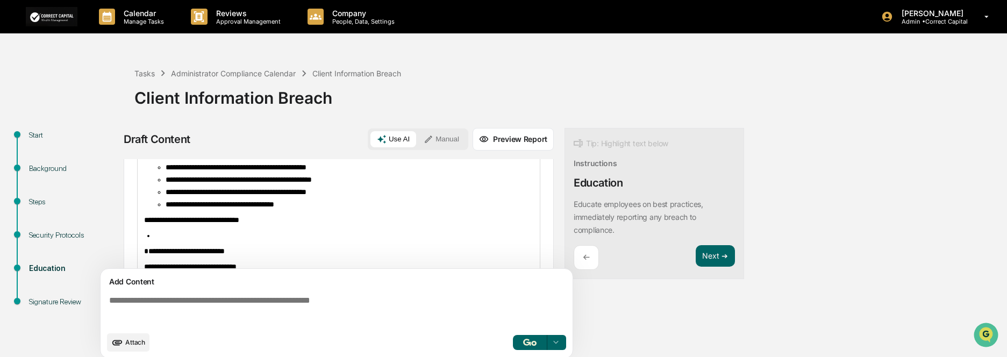
click at [141, 226] on div "**********" at bounding box center [339, 321] width 402 height 403
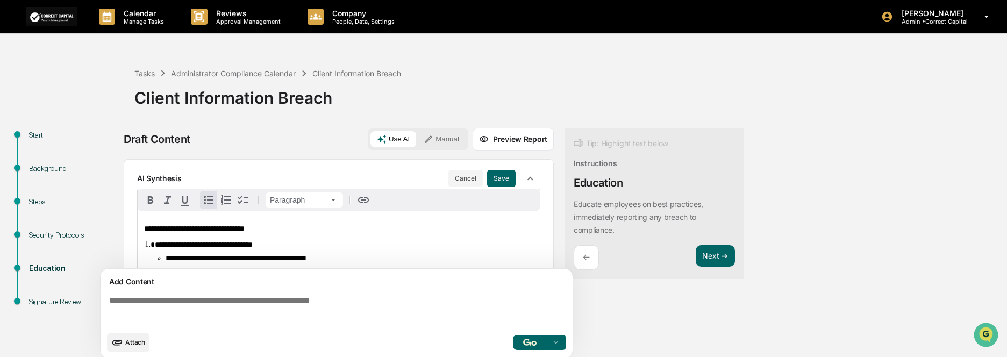
click at [207, 198] on icon "button" at bounding box center [208, 200] width 13 height 13
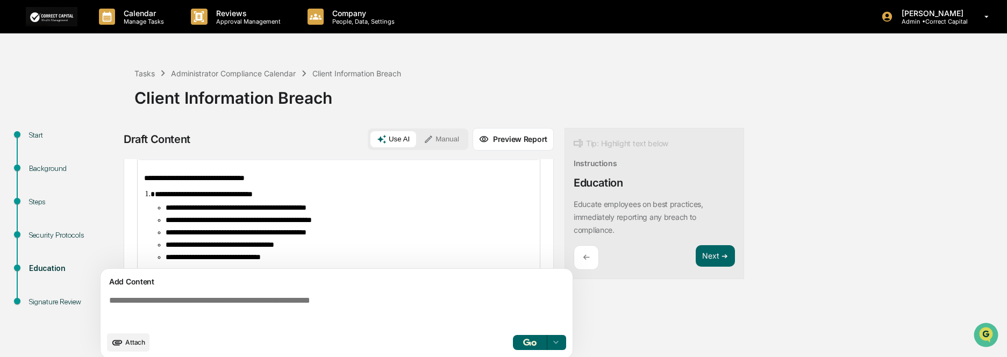
click at [437, 137] on button "Manual" at bounding box center [441, 139] width 48 height 16
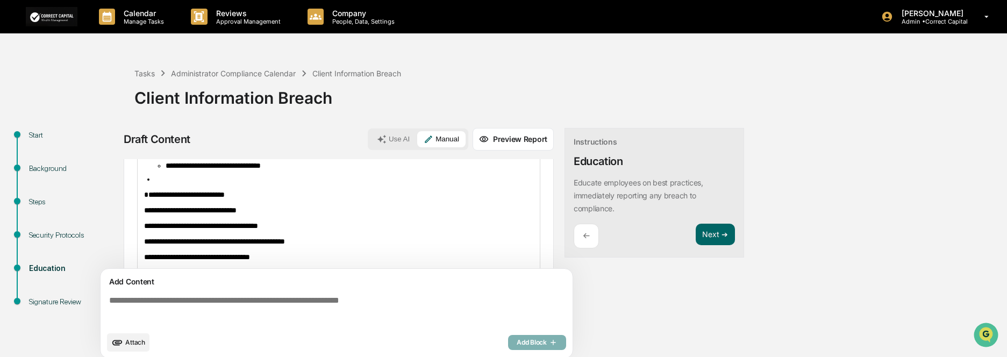
scroll to position [158, 0]
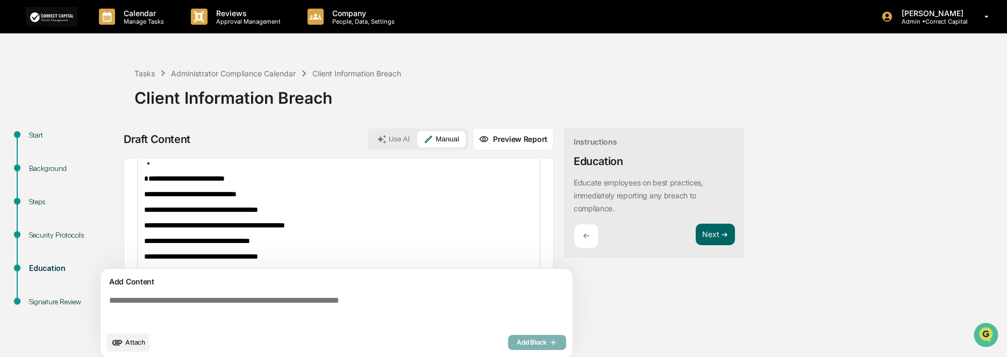
click at [141, 206] on div "**********" at bounding box center [339, 251] width 402 height 397
click at [190, 307] on textarea at bounding box center [339, 311] width 468 height 39
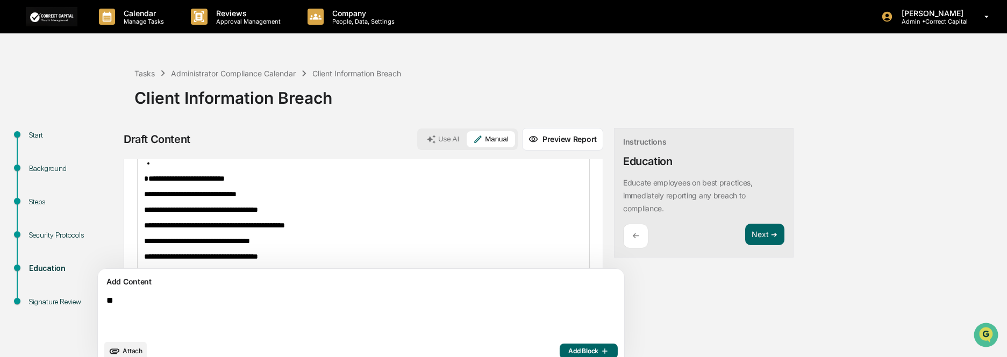
type textarea "*"
click at [281, 300] on textarea "**********" at bounding box center [336, 315] width 468 height 47
click at [405, 304] on textarea "**********" at bounding box center [336, 315] width 468 height 47
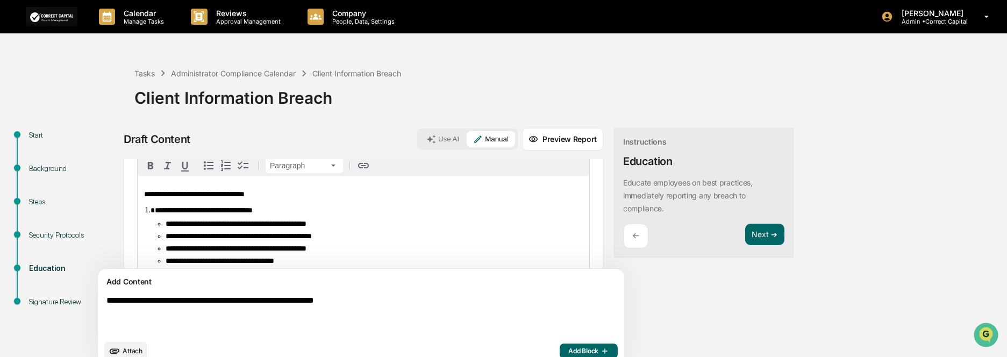
scroll to position [0, 0]
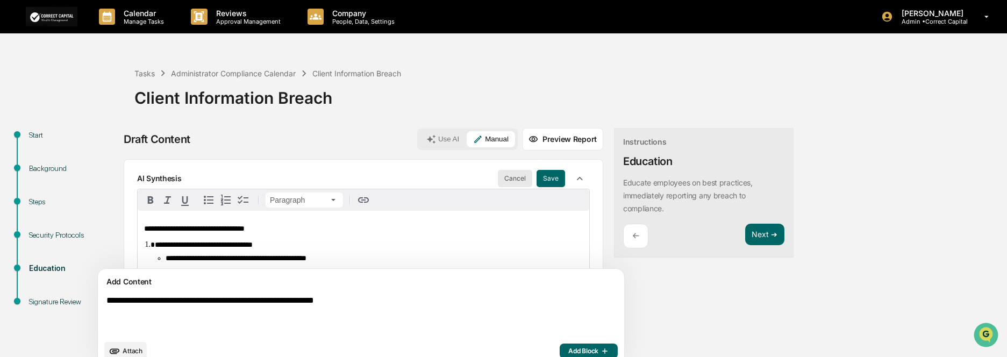
type textarea "**********"
click at [498, 176] on button "Cancel" at bounding box center [515, 178] width 34 height 17
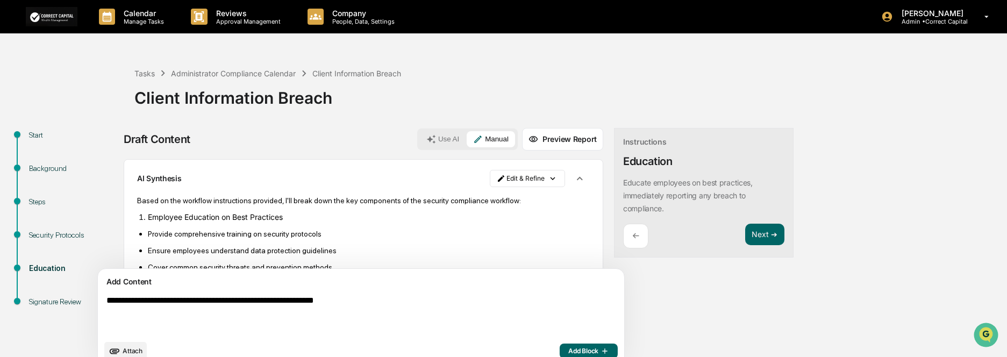
click at [137, 200] on p "Based on the workflow instructions provided, I'll break down the key components…" at bounding box center [363, 200] width 453 height 9
click at [522, 139] on button "Preview Report" at bounding box center [562, 139] width 81 height 23
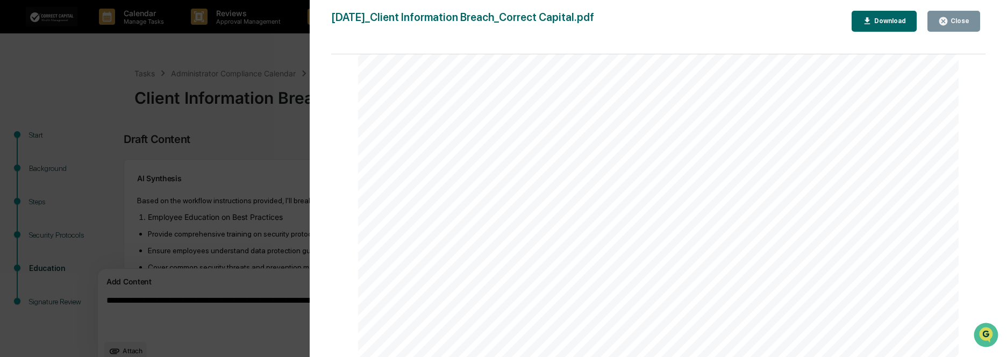
scroll to position [968, 0]
click at [961, 23] on div "Close" at bounding box center [959, 21] width 21 height 8
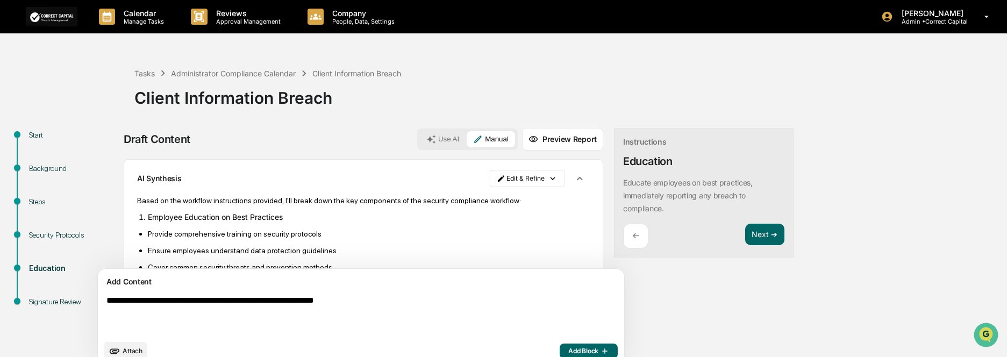
click at [633, 239] on p "←" at bounding box center [636, 236] width 7 height 10
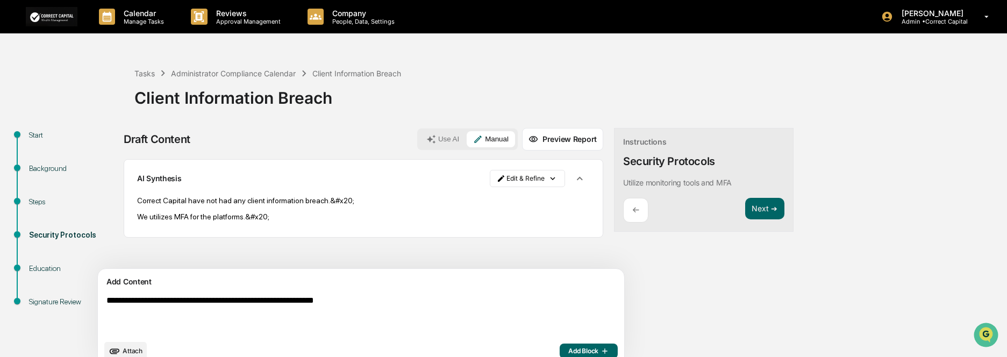
click at [278, 218] on p "We utilizes MFA for the platforms.&#x20;" at bounding box center [363, 216] width 453 height 9
click at [504, 181] on html "**********" at bounding box center [503, 178] width 1007 height 357
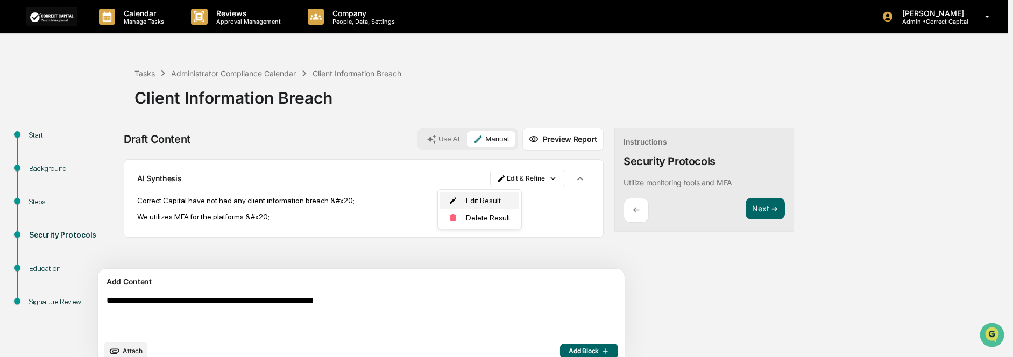
click at [497, 198] on div "Edit Result" at bounding box center [479, 200] width 79 height 17
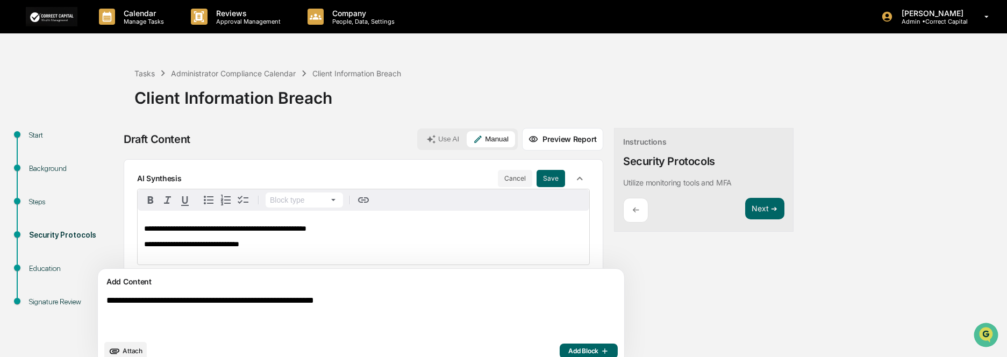
click at [255, 248] on p "**********" at bounding box center [363, 244] width 439 height 8
drag, startPoint x: 258, startPoint y: 247, endPoint x: 145, endPoint y: 249, distance: 113.0
click at [145, 248] on p "**********" at bounding box center [363, 244] width 439 height 8
click at [537, 179] on button "Save" at bounding box center [551, 178] width 29 height 17
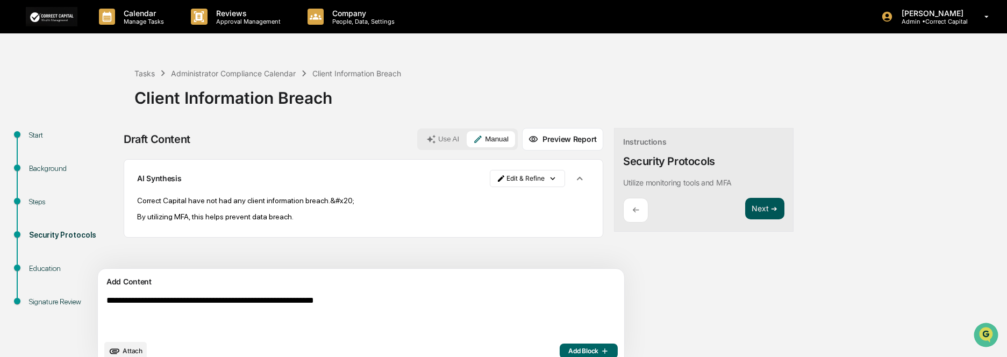
click at [745, 209] on button "Next ➔" at bounding box center [764, 209] width 39 height 22
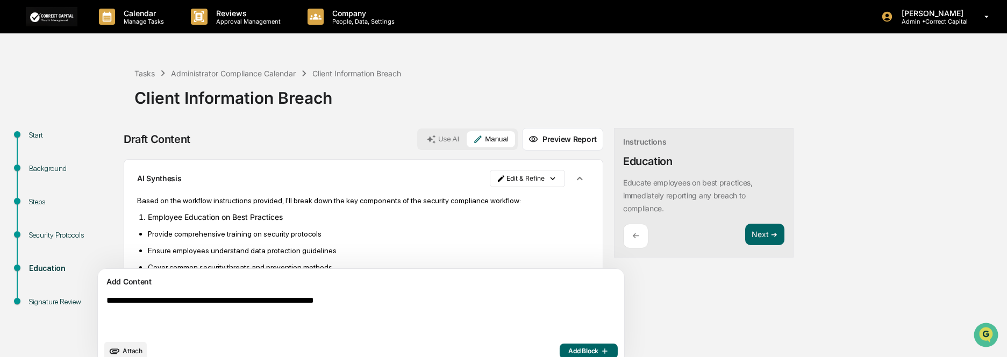
click at [186, 183] on div "AI Synthesis" at bounding box center [313, 178] width 353 height 9
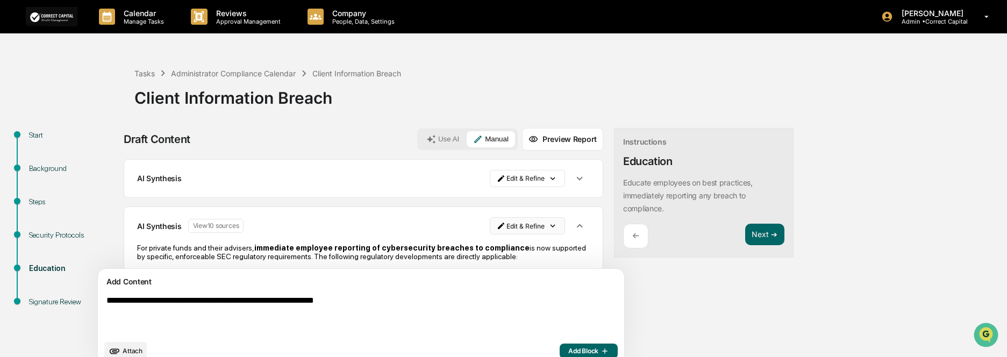
click at [494, 229] on html "Calendar Manage Tasks Reviews Approval Management Company People, Data, Setting…" at bounding box center [503, 178] width 1007 height 357
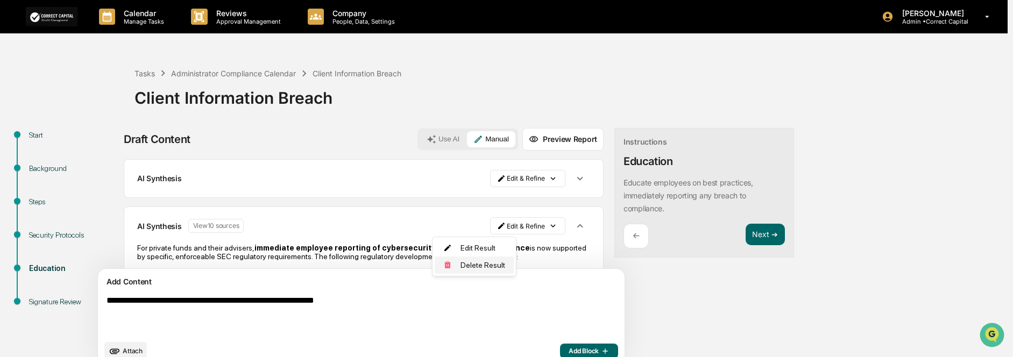
click at [473, 266] on div "Delete Result" at bounding box center [474, 265] width 79 height 17
click at [474, 266] on div "Delete Result" at bounding box center [474, 265] width 79 height 17
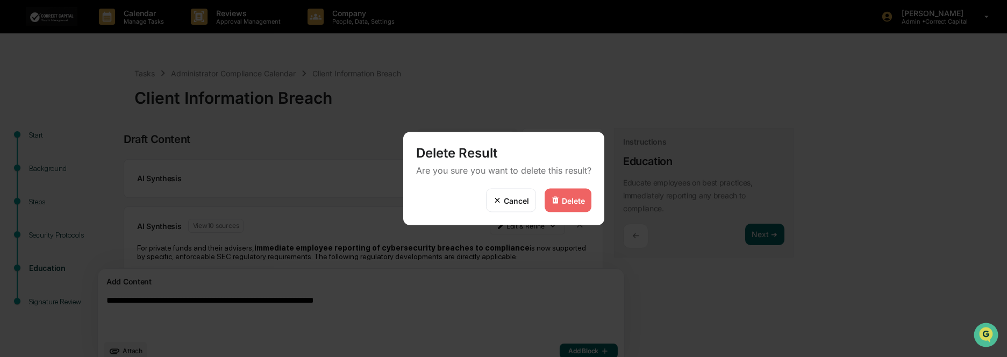
click at [567, 201] on div "Delete" at bounding box center [573, 200] width 23 height 9
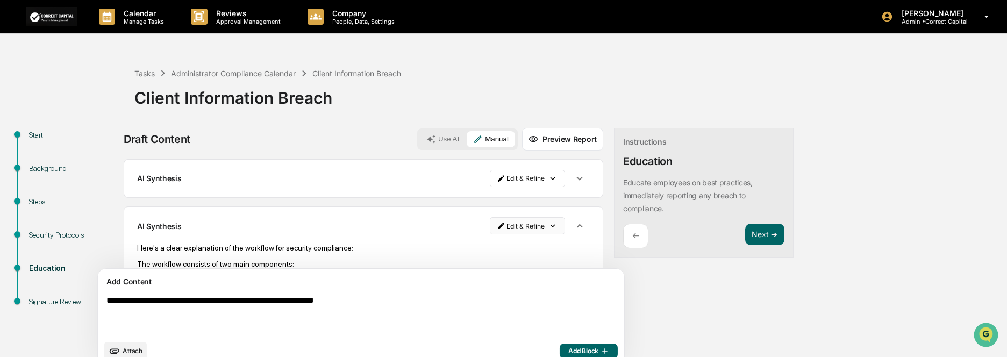
click at [495, 228] on html "Calendar Manage Tasks Reviews Approval Management Company People, Data, Setting…" at bounding box center [503, 178] width 1007 height 357
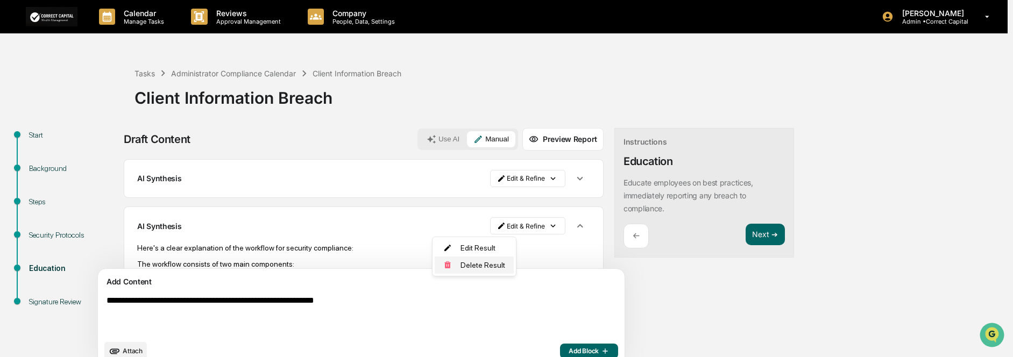
click at [478, 262] on div "Delete Result" at bounding box center [474, 265] width 79 height 17
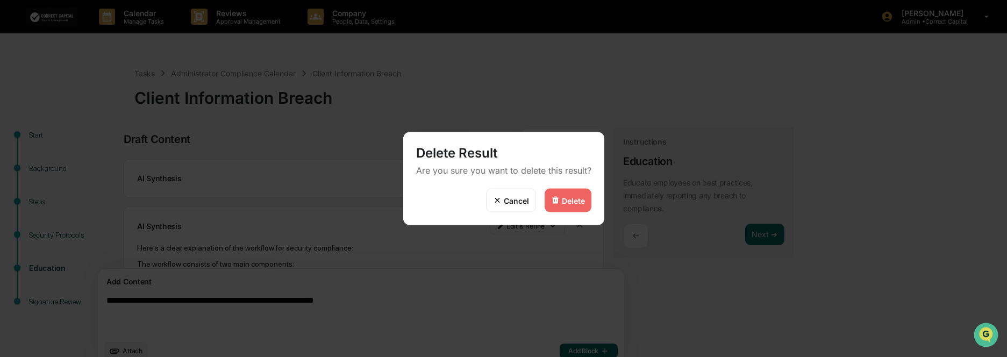
click at [553, 202] on img at bounding box center [555, 200] width 9 height 9
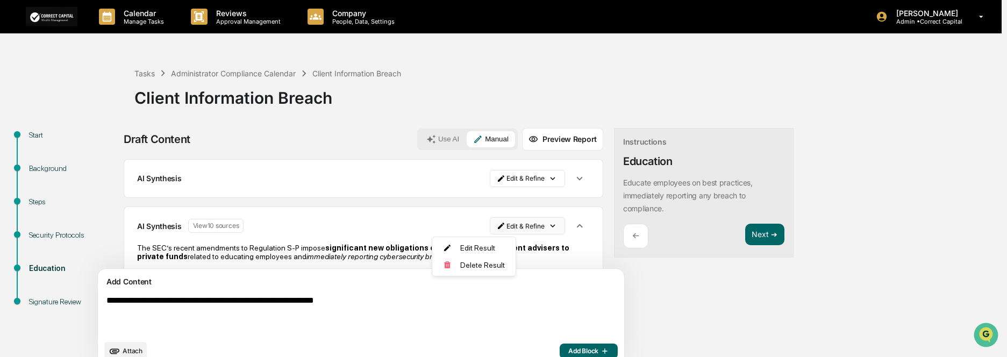
click at [486, 229] on html "Calendar Manage Tasks Reviews Approval Management Company People, Data, Setting…" at bounding box center [503, 178] width 1007 height 357
click at [481, 264] on div "Delete Result" at bounding box center [474, 265] width 79 height 17
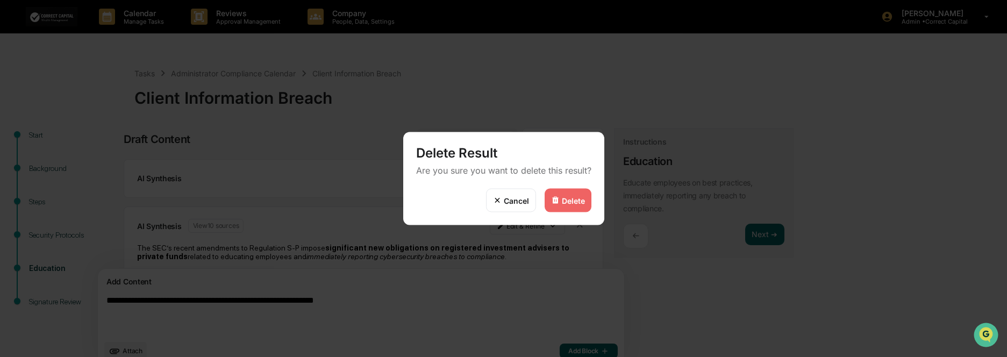
click at [566, 202] on div "Delete" at bounding box center [573, 200] width 23 height 9
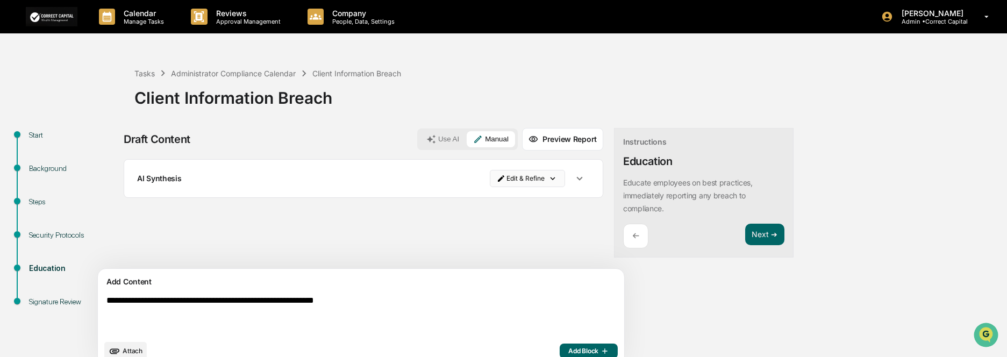
click at [466, 174] on html "**********" at bounding box center [503, 178] width 1007 height 357
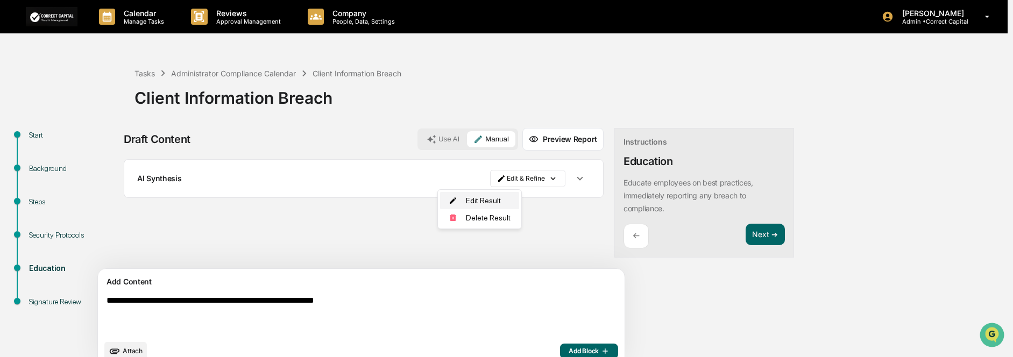
click at [483, 201] on div "Edit Result" at bounding box center [479, 200] width 79 height 17
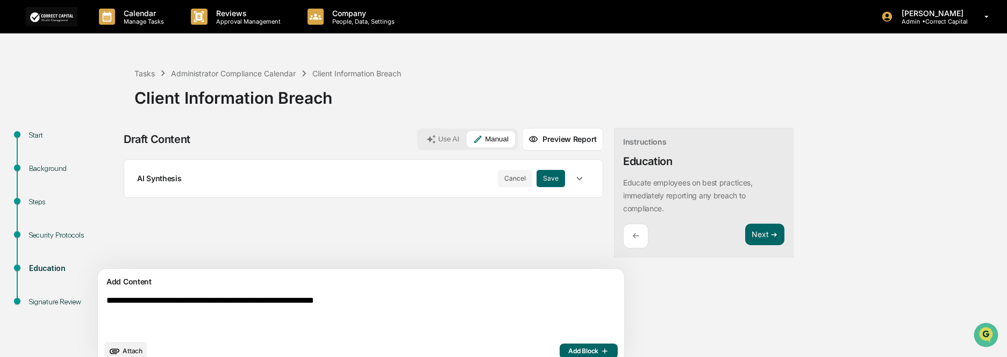
click at [574, 181] on icon "button" at bounding box center [580, 179] width 12 height 12
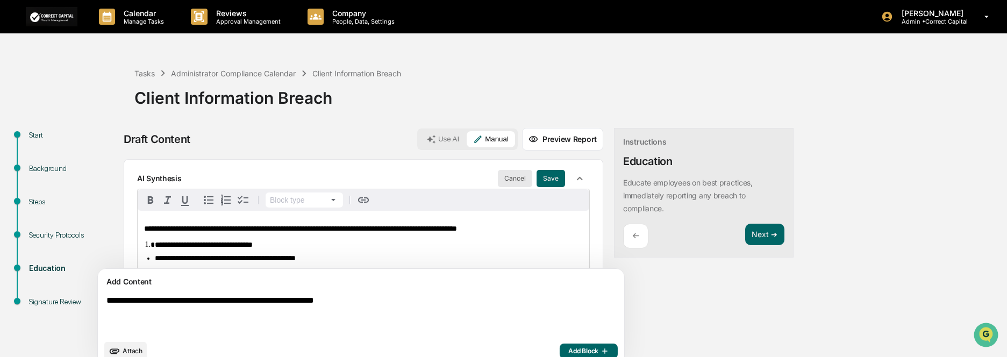
click at [498, 177] on button "Cancel" at bounding box center [515, 178] width 34 height 17
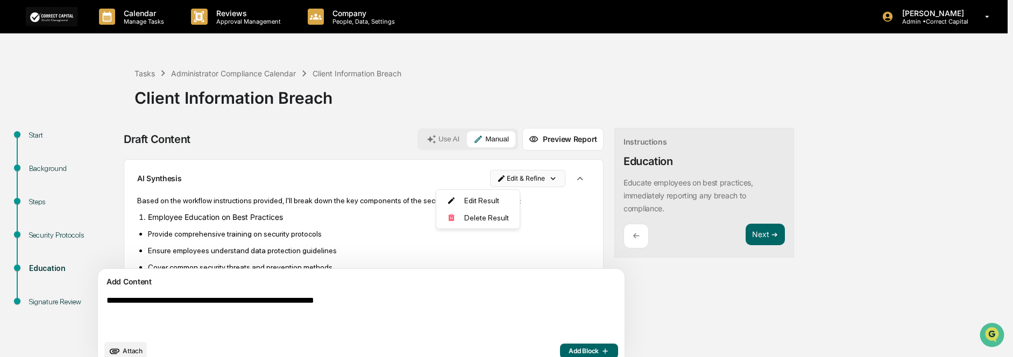
click at [495, 180] on html "Calendar Manage Tasks Reviews Approval Management Company People, Data, Setting…" at bounding box center [506, 178] width 1013 height 357
click at [486, 219] on div "Delete Result" at bounding box center [474, 217] width 79 height 17
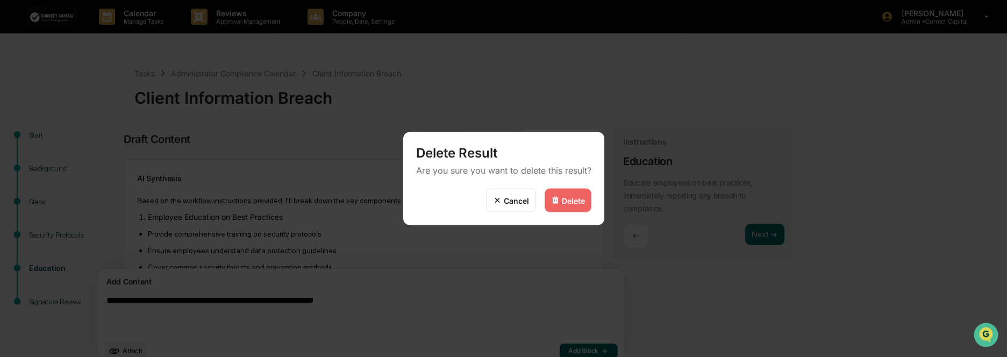
click at [551, 203] on img at bounding box center [555, 200] width 9 height 9
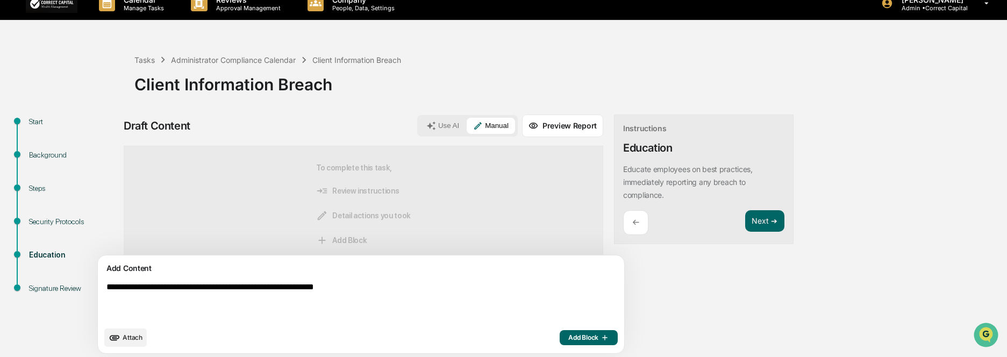
scroll to position [17, 0]
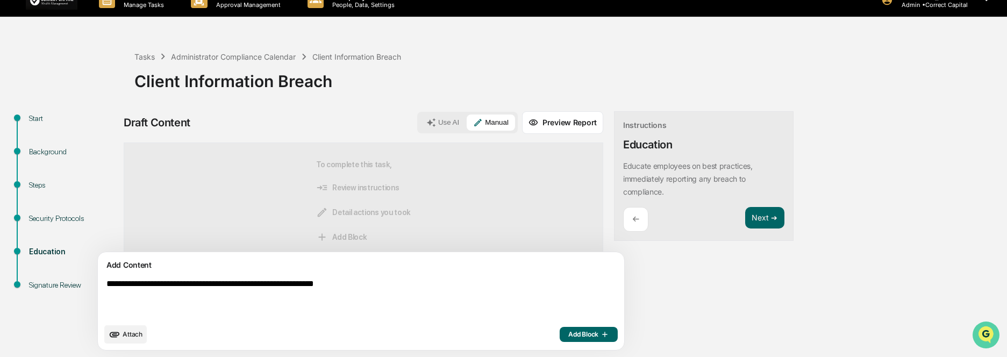
click at [982, 335] on img "Open customer support" at bounding box center [986, 335] width 27 height 22
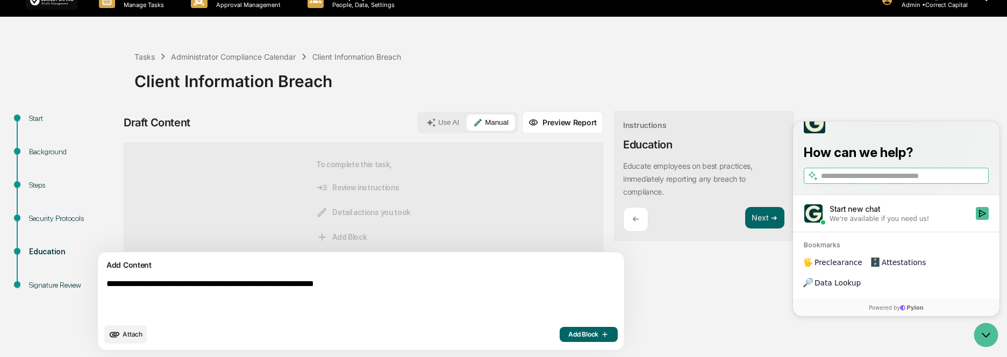
click at [845, 182] on input "search" at bounding box center [904, 176] width 166 height 11
type input "**********"
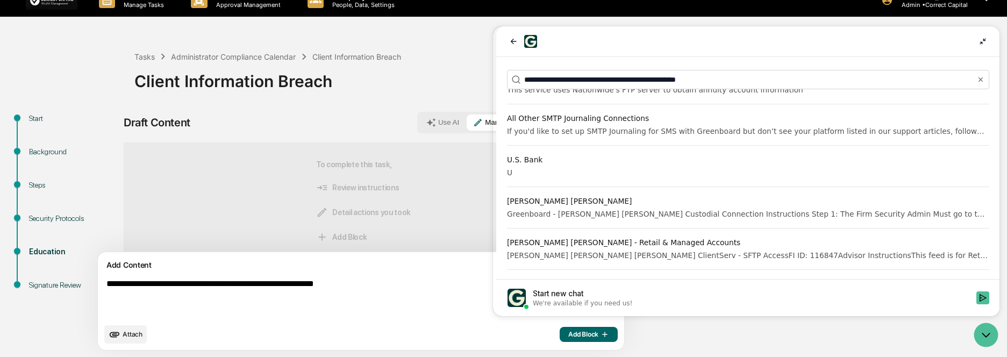
scroll to position [592, 0]
click at [507, 40] on button "back" at bounding box center [513, 41] width 13 height 13
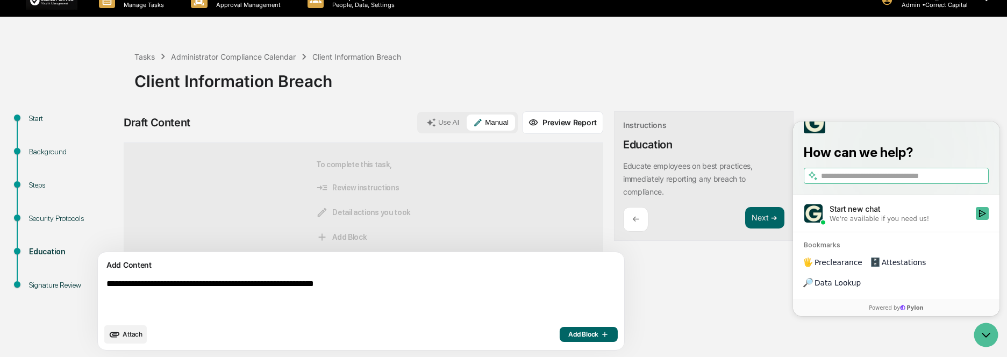
click at [891, 182] on input "search" at bounding box center [904, 176] width 166 height 11
type input "**********"
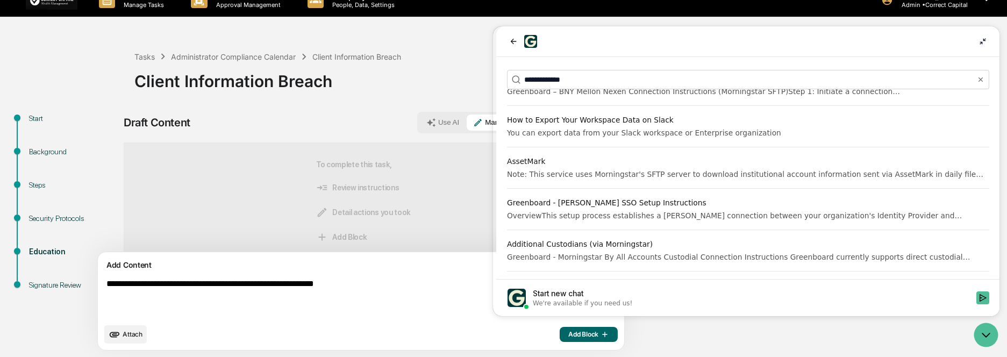
scroll to position [838, 0]
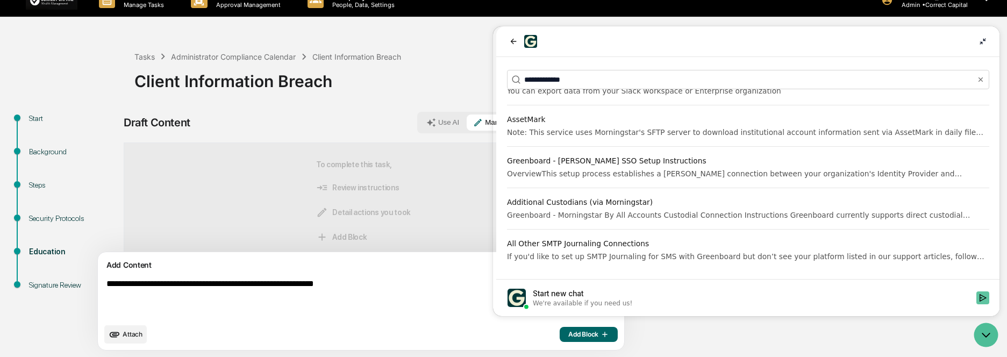
click at [984, 299] on icon "Start new chat" at bounding box center [982, 298] width 9 height 9
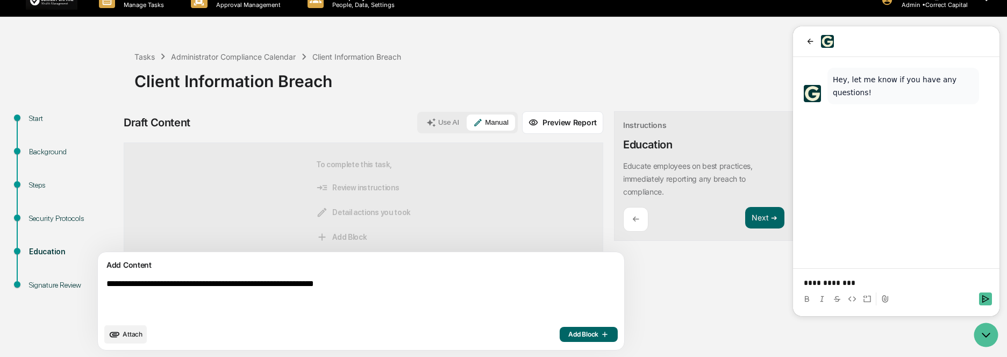
click at [892, 283] on p "**********" at bounding box center [896, 283] width 185 height 11
drag, startPoint x: 892, startPoint y: 283, endPoint x: 693, endPoint y: 295, distance: 198.8
click at [793, 295] on html "**********" at bounding box center [896, 171] width 207 height 290
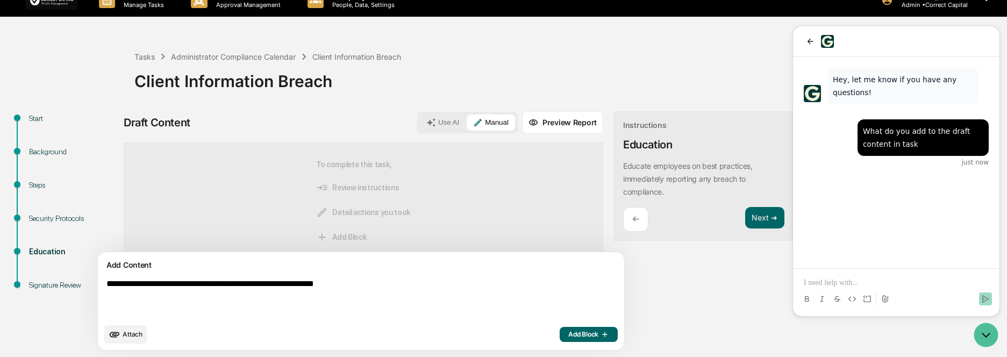
scroll to position [17, 0]
click at [316, 221] on icon at bounding box center [322, 220] width 12 height 12
click at [599, 333] on icon "button" at bounding box center [604, 334] width 11 height 9
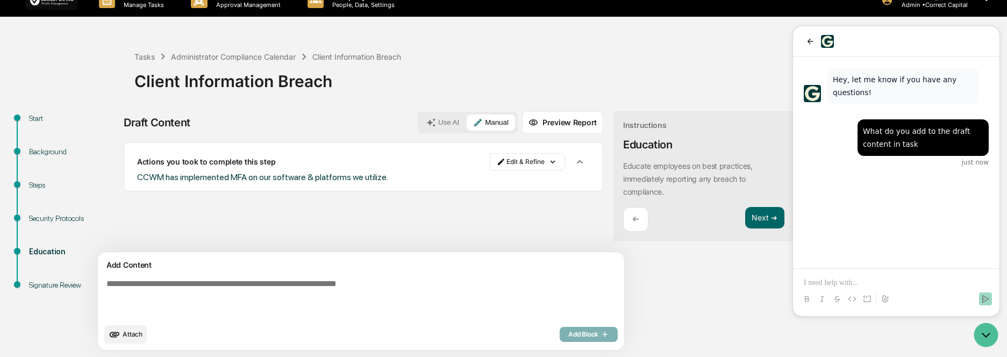
scroll to position [0, 0]
click at [560, 333] on div "Add Block" at bounding box center [589, 334] width 58 height 15
click at [488, 162] on html "Calendar Manage Tasks Reviews Approval Management Company People, Data, Setting…" at bounding box center [506, 161] width 1013 height 357
click at [530, 160] on html "Calendar Manage Tasks Reviews Approval Management Company People, Data, Setting…" at bounding box center [506, 161] width 1013 height 357
click at [574, 160] on icon "button" at bounding box center [580, 162] width 12 height 12
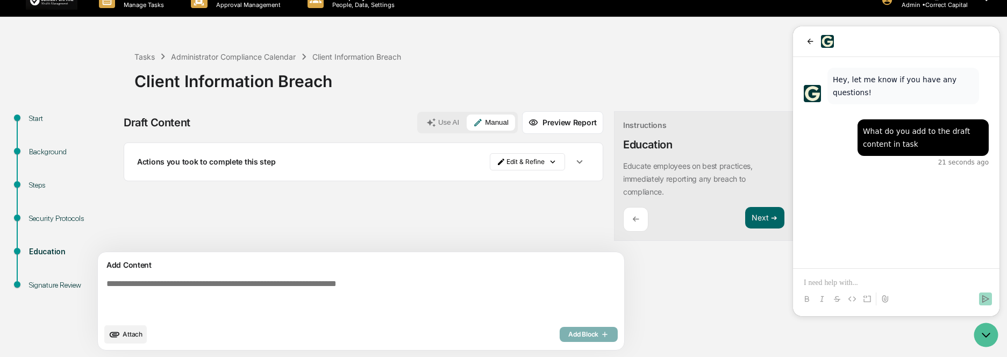
click at [574, 160] on icon "button" at bounding box center [580, 162] width 12 height 12
click at [623, 215] on div "←" at bounding box center [635, 219] width 25 height 25
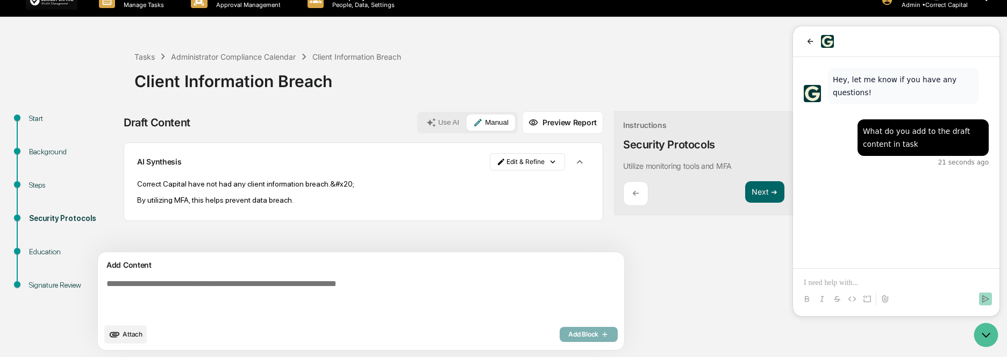
click at [430, 293] on textarea at bounding box center [336, 298] width 468 height 47
click at [849, 287] on p at bounding box center [896, 283] width 185 height 11
click at [539, 123] on button "Preview Report" at bounding box center [562, 122] width 81 height 23
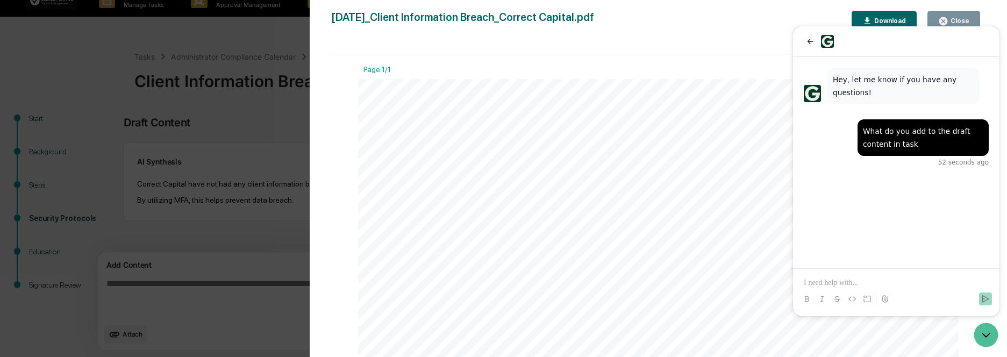
click at [671, 215] on span "Breach" at bounding box center [637, 227] width 79 height 24
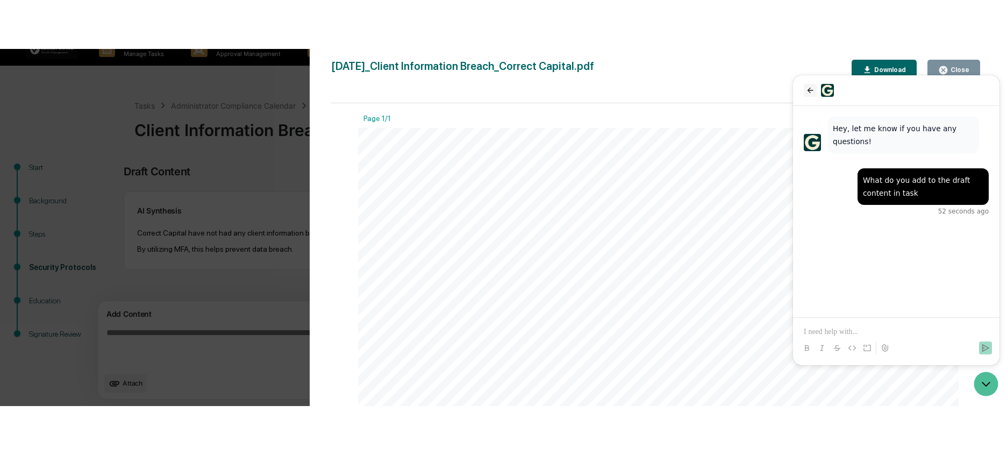
scroll to position [572, 0]
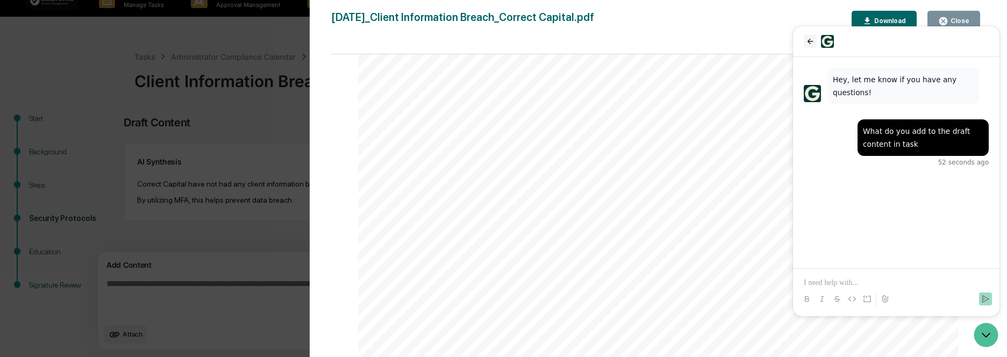
click at [812, 42] on icon "back" at bounding box center [810, 41] width 9 height 9
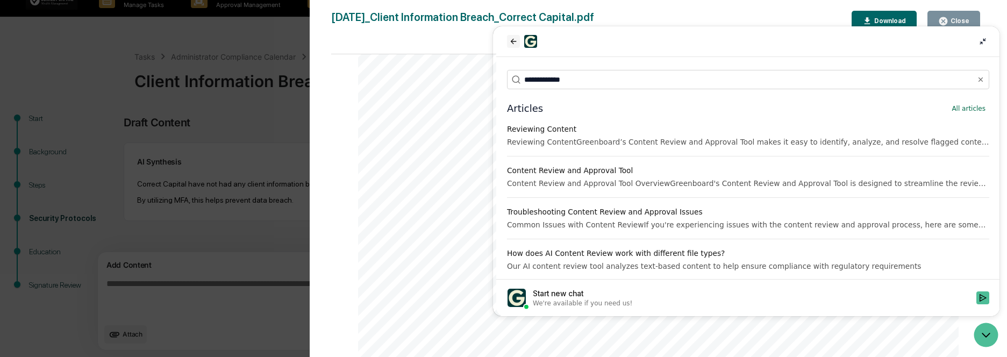
click at [512, 41] on icon "back" at bounding box center [513, 41] width 6 height 5
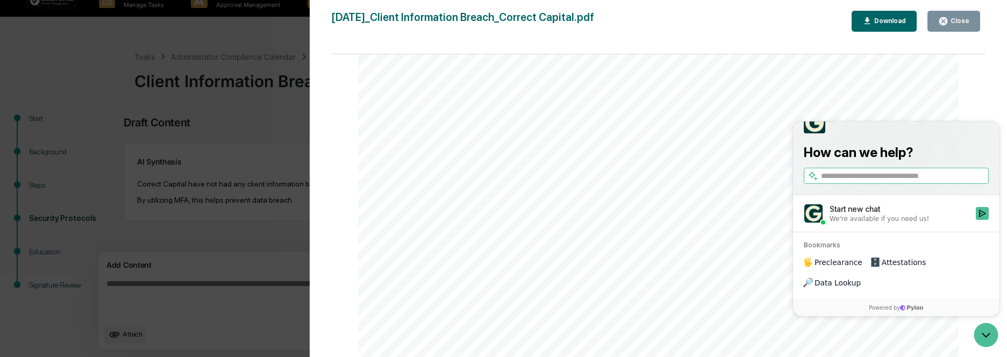
click at [947, 223] on div "We're available if you need us!" at bounding box center [900, 219] width 140 height 9
click at [976, 220] on button "Start new chat We're available if you need us!" at bounding box center [982, 213] width 13 height 13
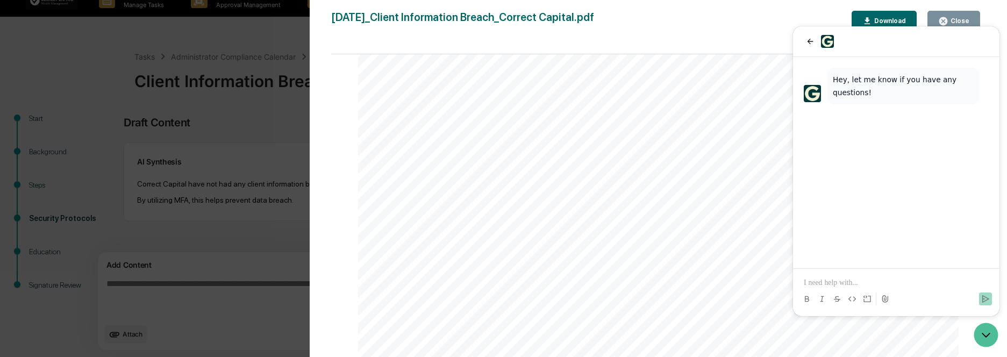
click at [841, 281] on p at bounding box center [896, 283] width 185 height 11
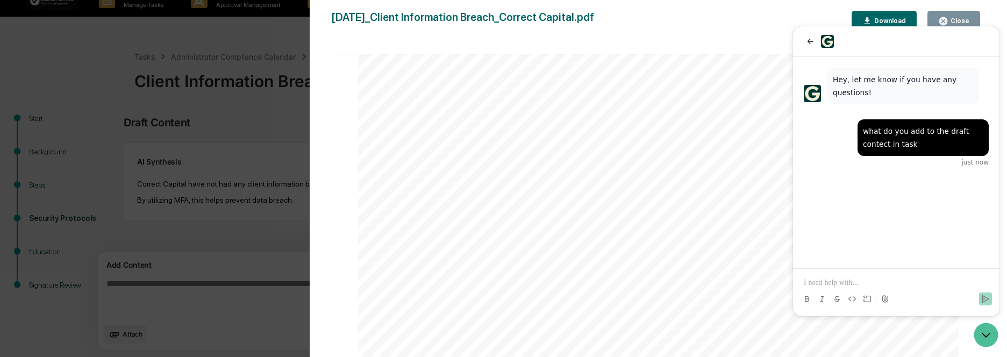
click at [984, 336] on icon "Open customer support" at bounding box center [987, 335] width 8 height 4
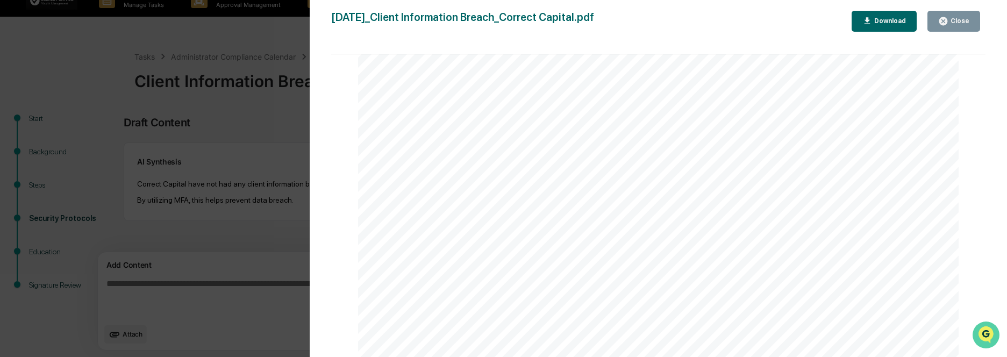
click at [984, 336] on icon "Open customer support" at bounding box center [986, 348] width 27 height 27
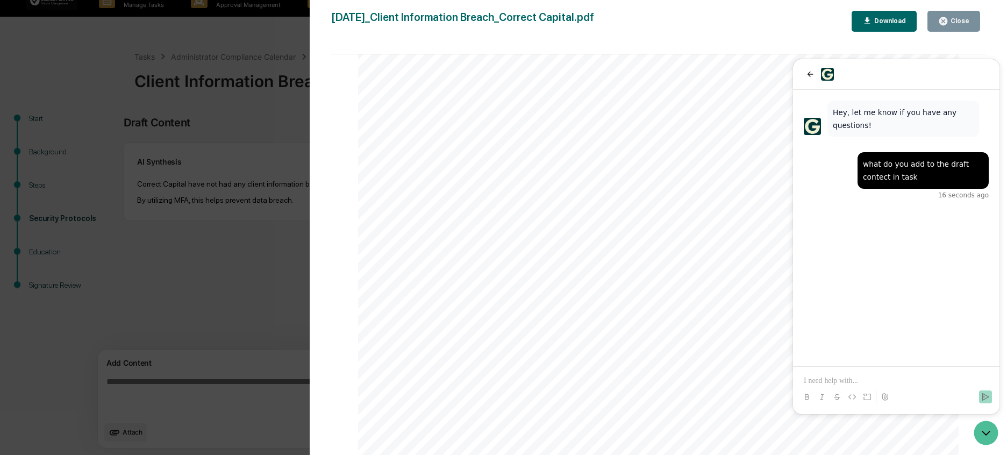
scroll to position [323, 0]
click at [984, 357] on icon "Open customer support" at bounding box center [986, 433] width 27 height 27
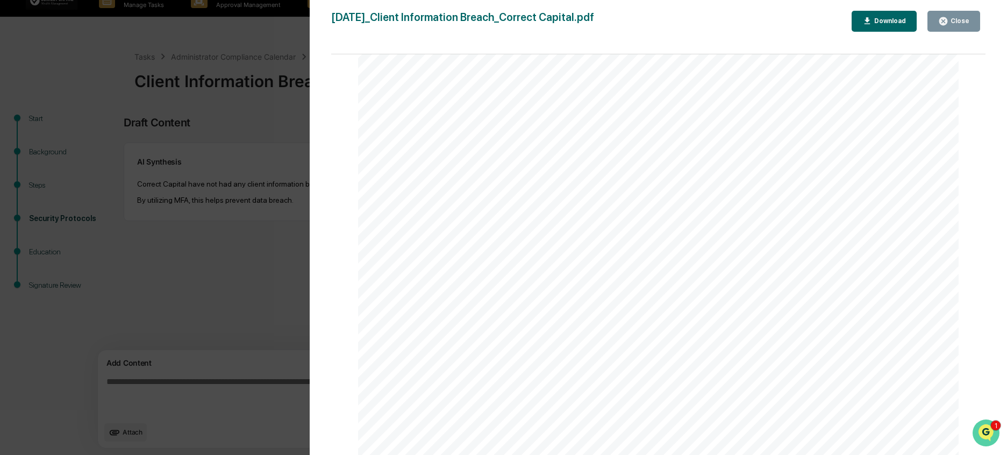
click at [984, 357] on img "Open customer support" at bounding box center [986, 433] width 27 height 22
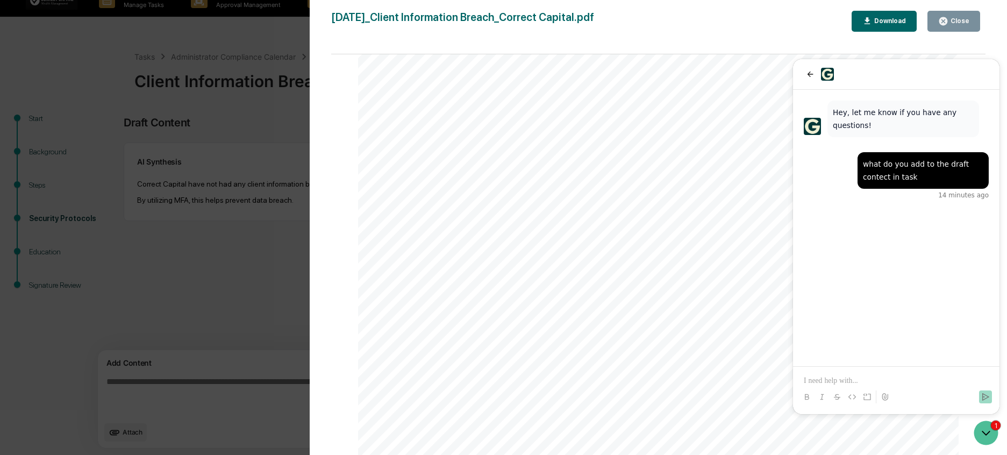
click at [893, 230] on div "what do you add to the draft contect in task 14 minutes ago Hey, let me know if…" at bounding box center [896, 228] width 207 height 276
click at [814, 75] on icon "back" at bounding box center [810, 74] width 9 height 9
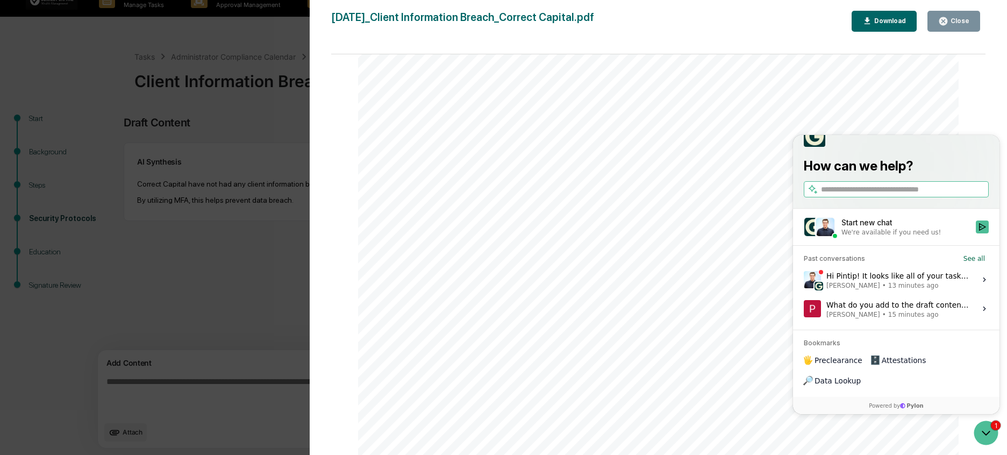
click at [897, 290] on div "Hi Pintip! It looks like all of your tasks are currently active, in progress or…" at bounding box center [898, 279] width 143 height 20
click at [804, 280] on button "View issue" at bounding box center [804, 280] width 1 height 1
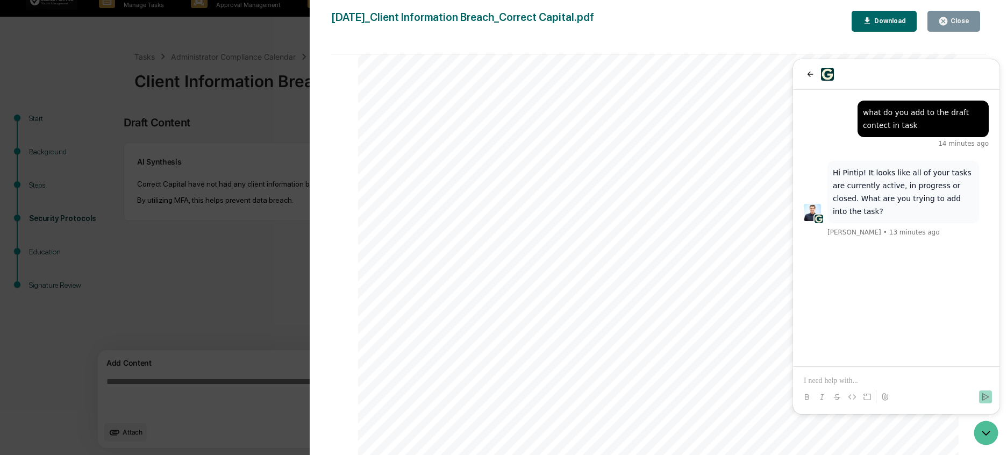
click at [827, 357] on p at bounding box center [896, 380] width 185 height 11
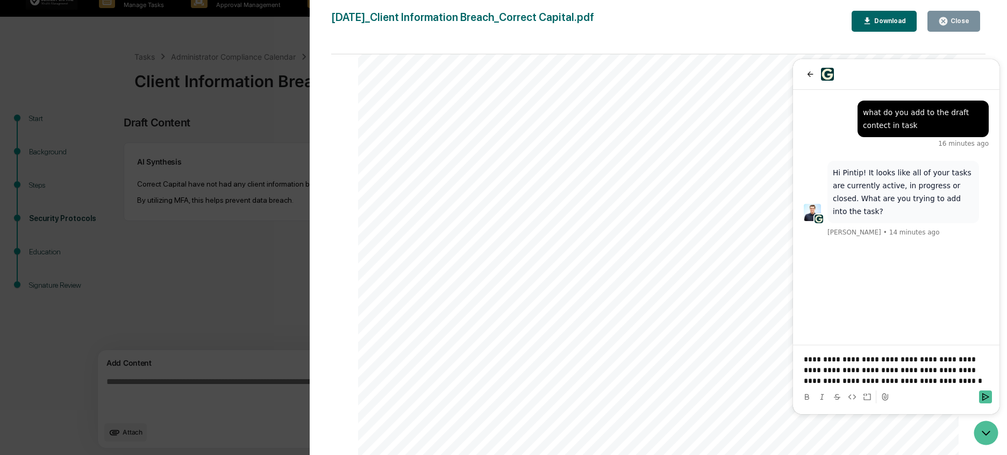
click at [946, 18] on icon "button" at bounding box center [944, 21] width 8 height 8
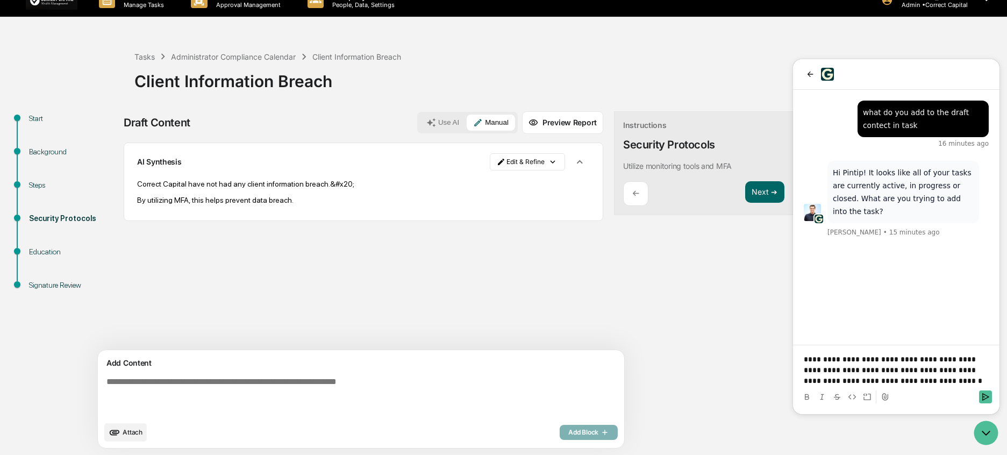
click at [898, 357] on p "**********" at bounding box center [896, 370] width 185 height 32
click at [420, 125] on button "Use AI" at bounding box center [443, 123] width 46 height 16
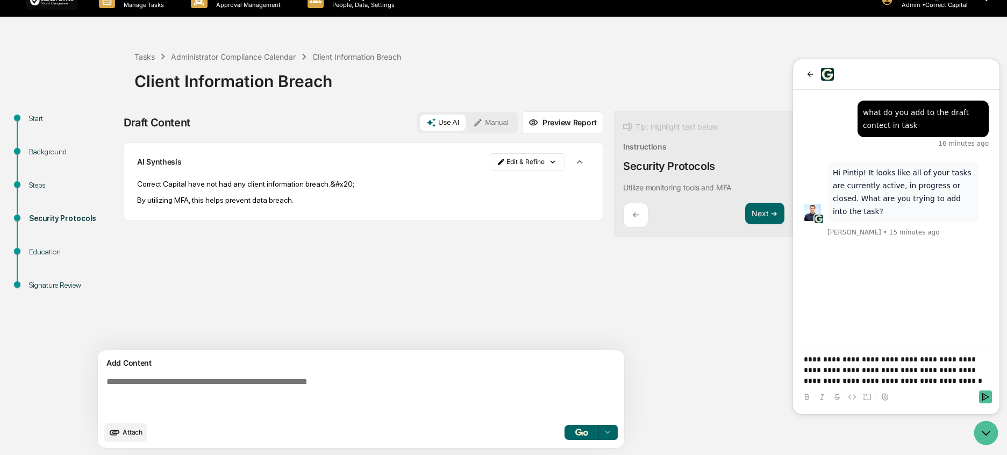
click at [653, 130] on div "Tip: Highlight text below" at bounding box center [670, 126] width 95 height 13
drag, startPoint x: 699, startPoint y: 184, endPoint x: 570, endPoint y: 181, distance: 129.1
click at [614, 181] on div "Tip: Highlight text below Instructions Security Protocols Utilize monitoring to…" at bounding box center [704, 174] width 180 height 126
click at [705, 147] on div "Tip: Highlight text below Instructions Security Protocols Utilize monitoring to…" at bounding box center [704, 174] width 180 height 126
click at [619, 187] on button "Focus Assistant" at bounding box center [603, 186] width 56 height 14
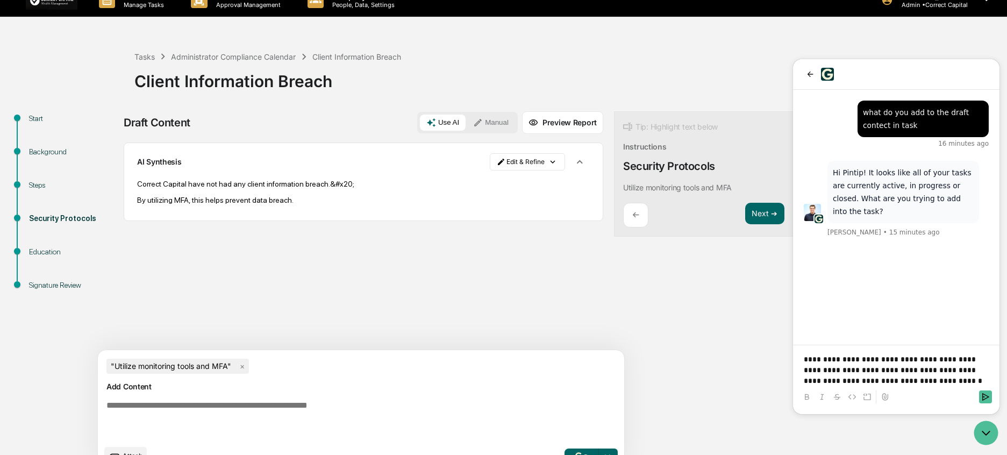
click at [45, 184] on div "Steps" at bounding box center [73, 185] width 88 height 11
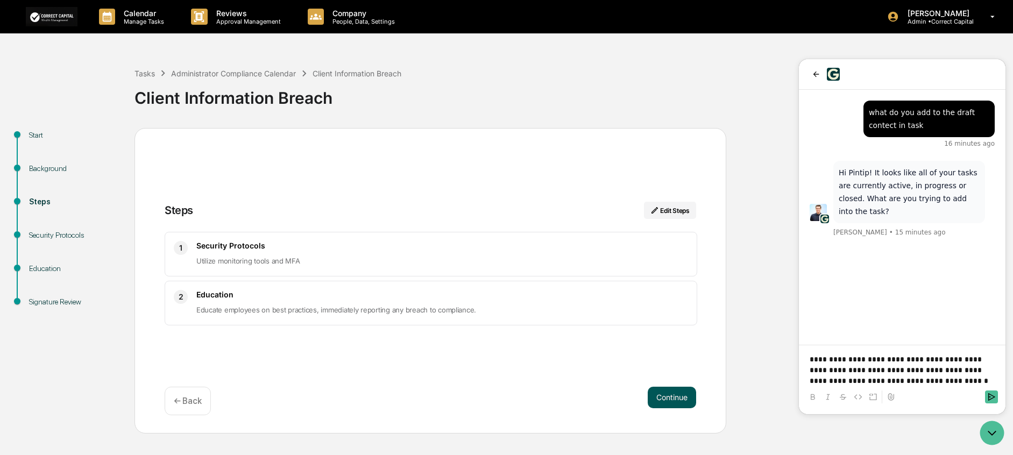
click at [666, 357] on button "Continue" at bounding box center [672, 398] width 48 height 22
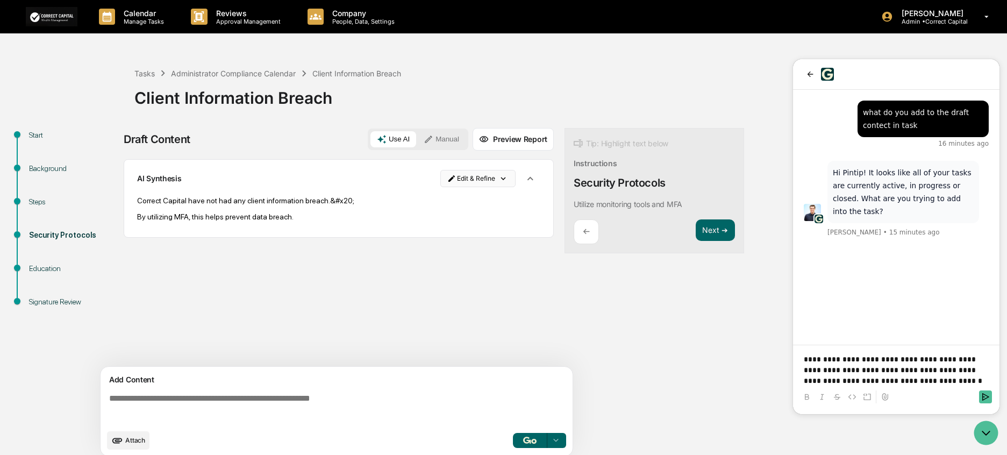
click at [502, 181] on html "Calendar Manage Tasks Reviews Approval Management Company People, Data, Setting…" at bounding box center [503, 227] width 1007 height 455
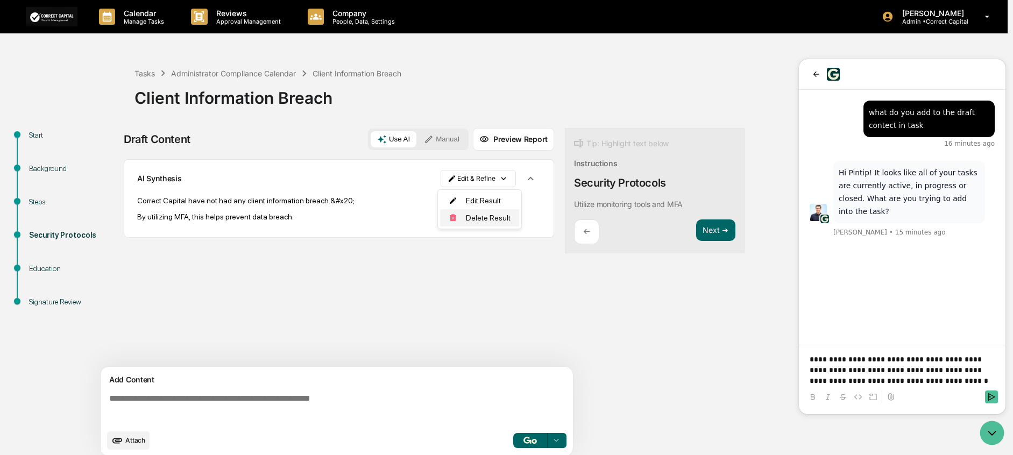
click at [485, 223] on div "Delete Result" at bounding box center [479, 217] width 79 height 17
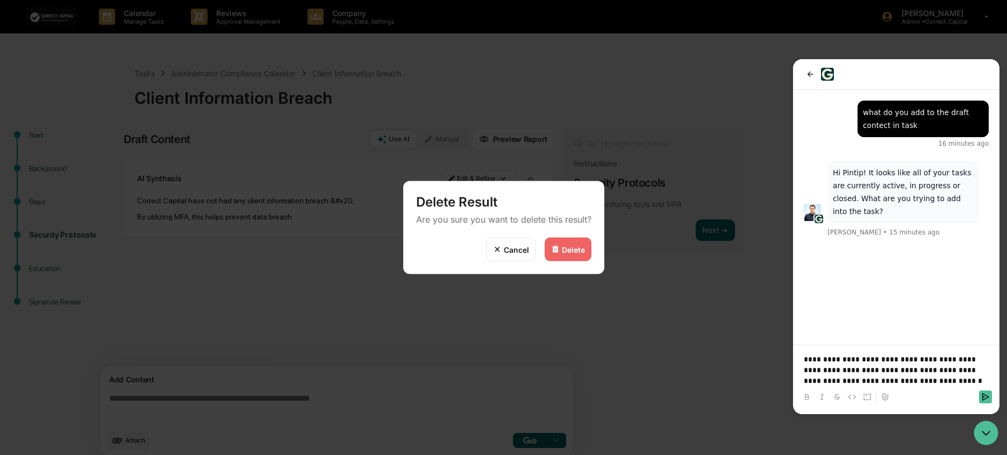
click at [570, 235] on div "Delete Result Are you sure you want to delete this result?" at bounding box center [503, 209] width 201 height 56
click at [573, 245] on div "Delete" at bounding box center [573, 249] width 23 height 9
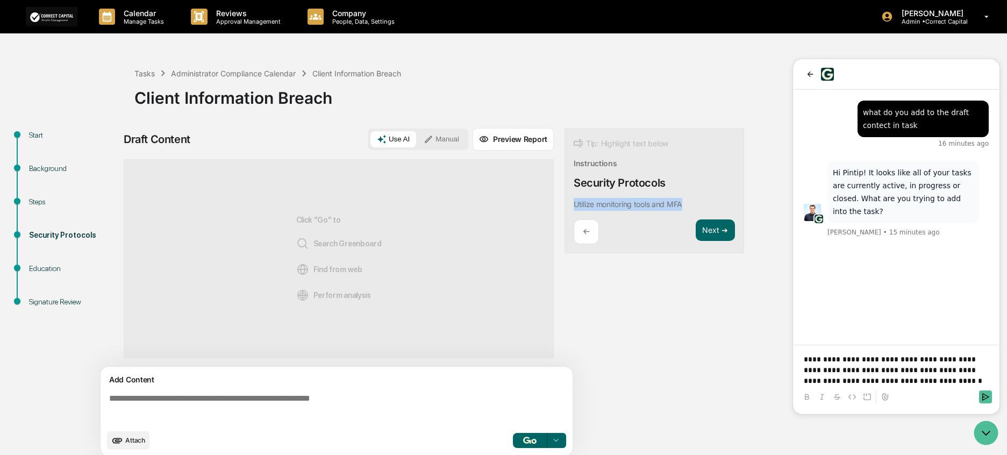
drag, startPoint x: 689, startPoint y: 200, endPoint x: 566, endPoint y: 200, distance: 123.2
click at [566, 200] on div "Tip: Highlight text below Instructions Security Protocols Utilize monitoring to…" at bounding box center [655, 191] width 180 height 126
copy p "Utilize monitoring tools and MFA"
click at [309, 357] on textarea at bounding box center [339, 408] width 468 height 39
click at [692, 201] on div "Tip: Highlight text below Instructions Security Protocols Utilize monitoring to…" at bounding box center [655, 191] width 180 height 126
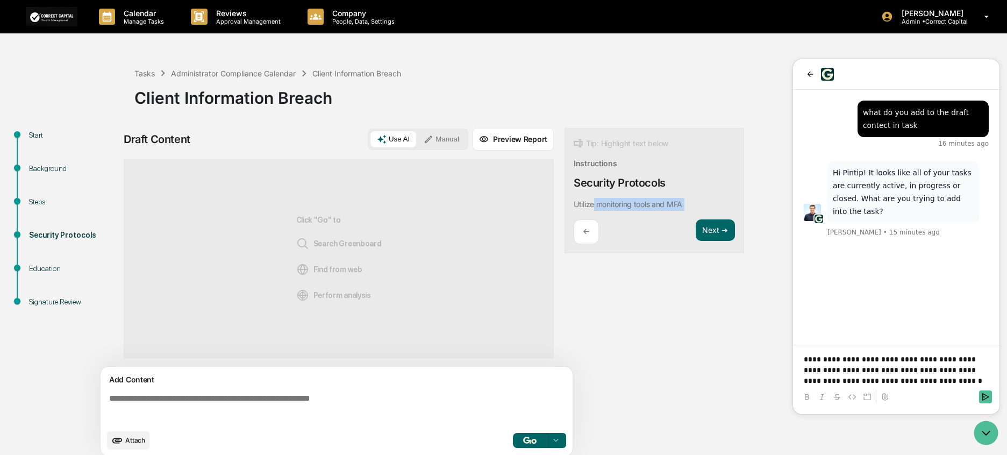
drag, startPoint x: 692, startPoint y: 201, endPoint x: 580, endPoint y: 205, distance: 112.5
click at [580, 205] on div "Tip: Highlight text below Instructions Security Protocols Utilize monitoring to…" at bounding box center [655, 191] width 180 height 126
click at [690, 203] on div "Tip: Highlight text below Instructions Security Protocols Utilize monitoring to…" at bounding box center [655, 191] width 180 height 126
click at [692, 203] on div "Tip: Highlight text below Instructions Security Protocols Utilize monitoring to…" at bounding box center [655, 191] width 180 height 126
click at [678, 200] on p "Utilize monitoring tools and MFA" at bounding box center [628, 204] width 109 height 9
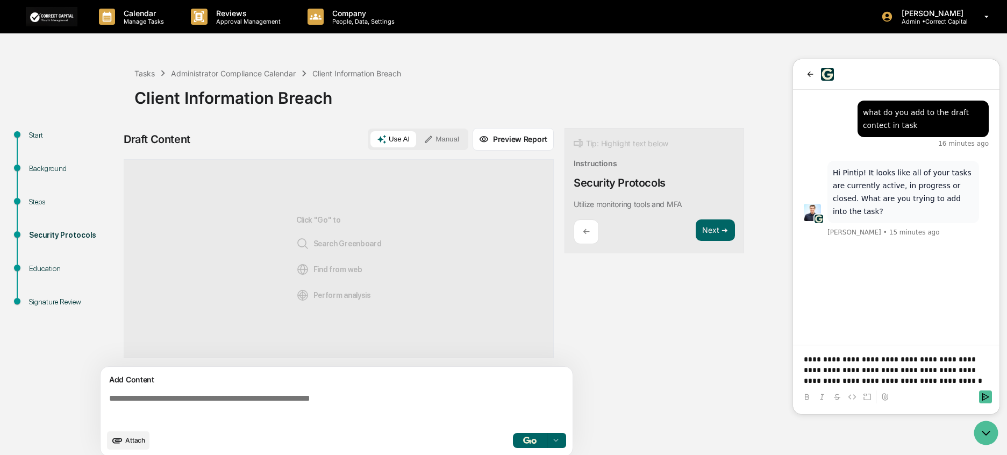
click at [625, 244] on div "← Next ➔" at bounding box center [654, 231] width 161 height 25
drag, startPoint x: 678, startPoint y: 203, endPoint x: 569, endPoint y: 201, distance: 108.7
click at [569, 201] on div "Tip: Highlight text below Instructions Security Protocols Utilize monitoring to…" at bounding box center [655, 191] width 180 height 126
click at [592, 183] on button "Focus Assistant" at bounding box center [603, 186] width 56 height 14
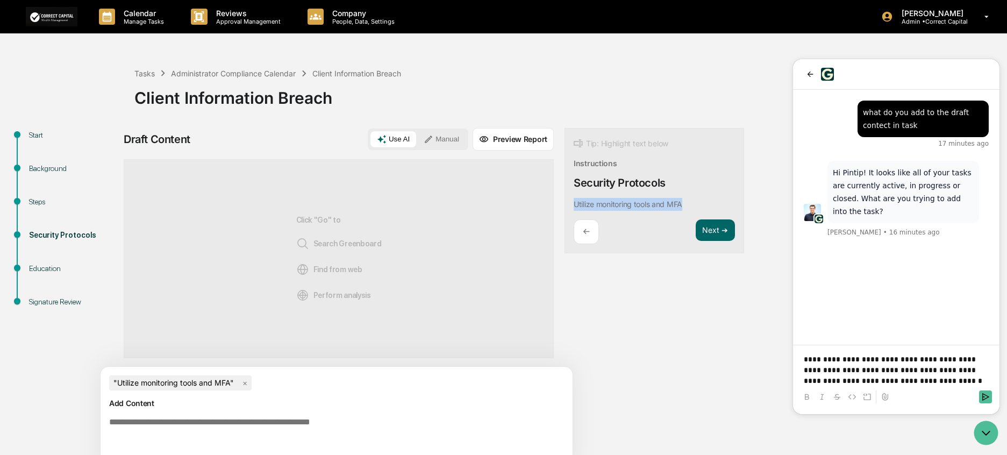
scroll to position [32, 0]
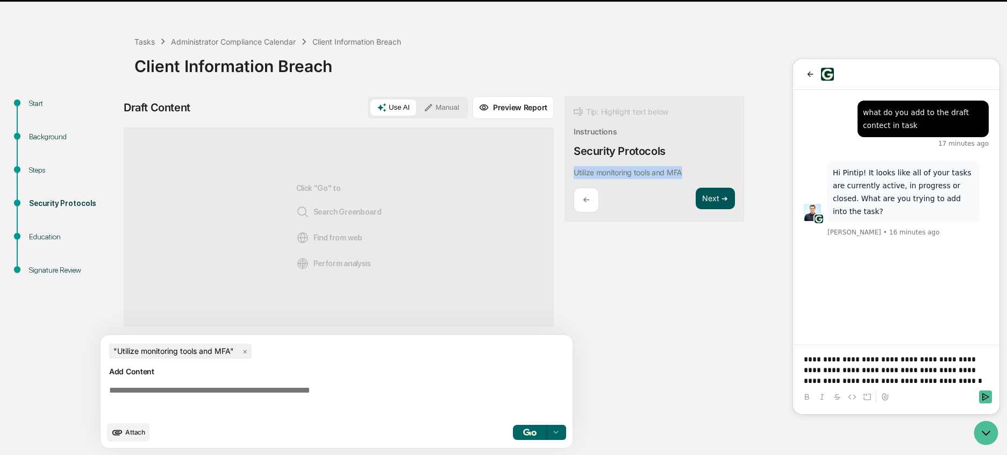
click at [715, 198] on button "Next ➔" at bounding box center [715, 199] width 39 height 22
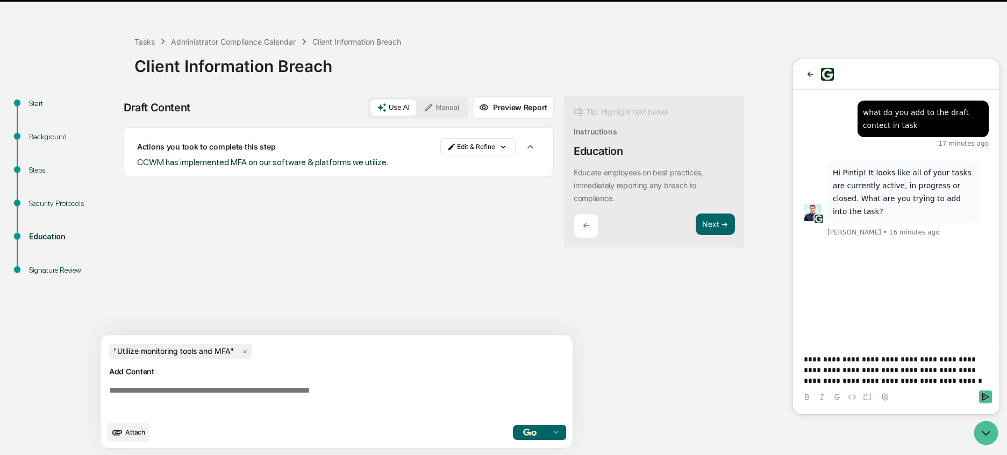
click at [644, 207] on div "Tip: Highlight text below Instructions Education Educate employees on best prac…" at bounding box center [655, 172] width 180 height 152
drag, startPoint x: 621, startPoint y: 198, endPoint x: 572, endPoint y: 175, distance: 54.6
click at [572, 175] on div "Tip: Highlight text below Instructions Education Educate employees on best prac…" at bounding box center [655, 172] width 180 height 152
click at [603, 189] on button "Focus Assistant" at bounding box center [603, 186] width 56 height 14
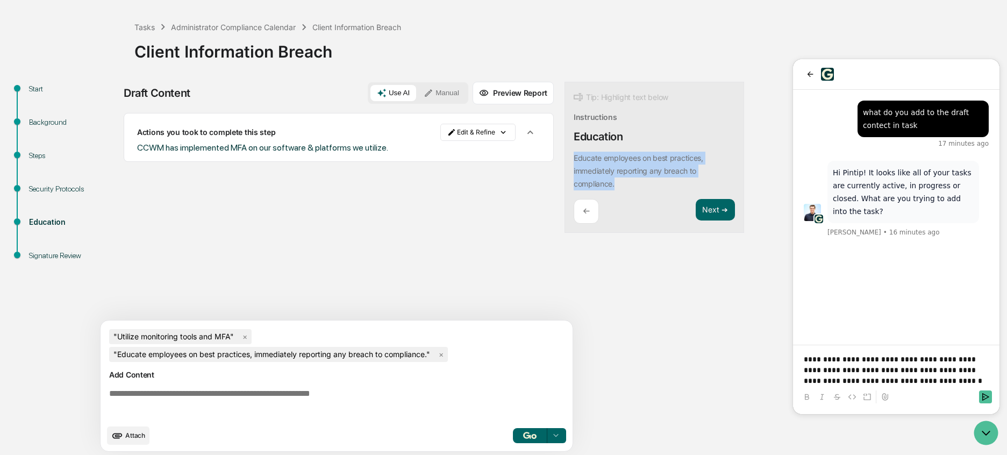
scroll to position [49, 0]
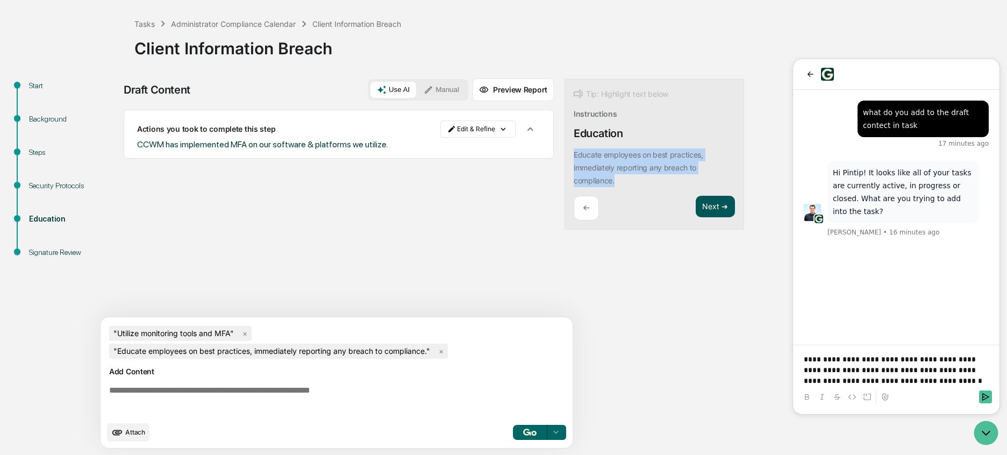
click at [708, 204] on button "Next ➔" at bounding box center [715, 207] width 39 height 22
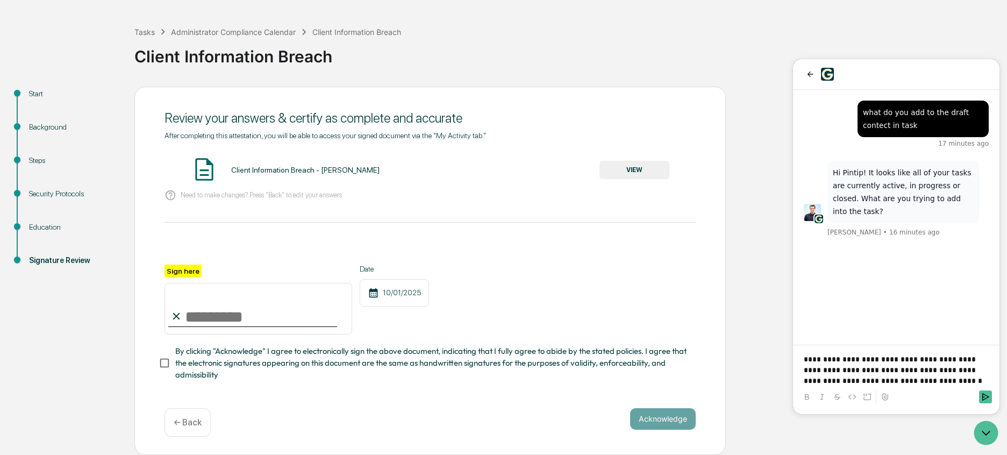
click at [655, 170] on button "VIEW" at bounding box center [635, 170] width 70 height 18
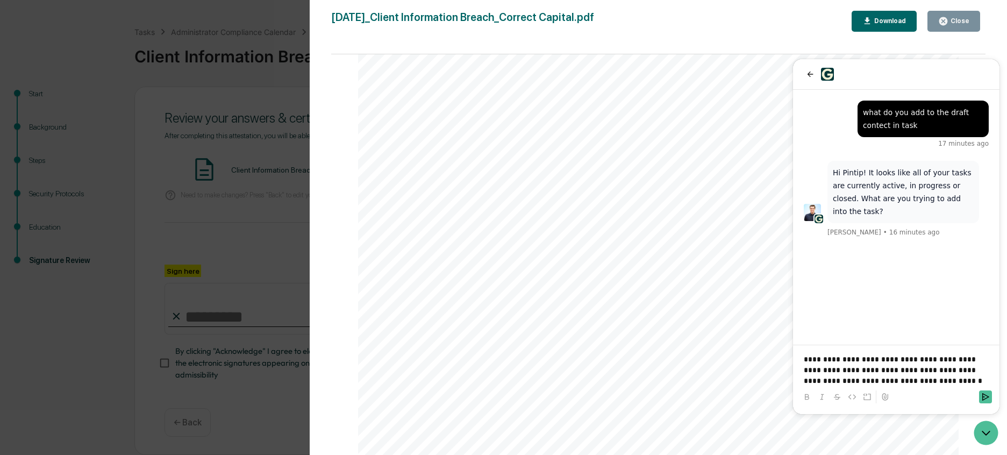
scroll to position [0, 0]
click at [808, 74] on icon "back" at bounding box center [811, 74] width 6 height 5
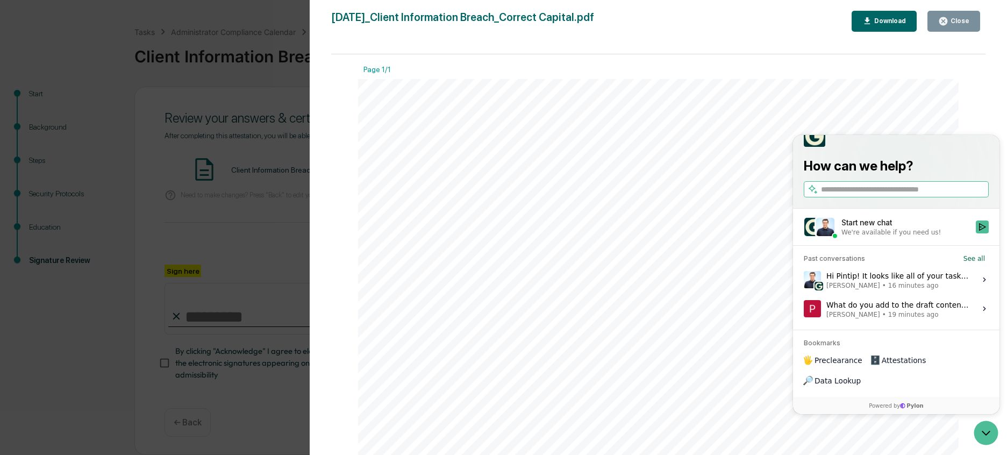
click at [889, 319] on span "19 minutes ago" at bounding box center [914, 314] width 51 height 9
click at [804, 309] on button "View issue" at bounding box center [804, 309] width 1 height 1
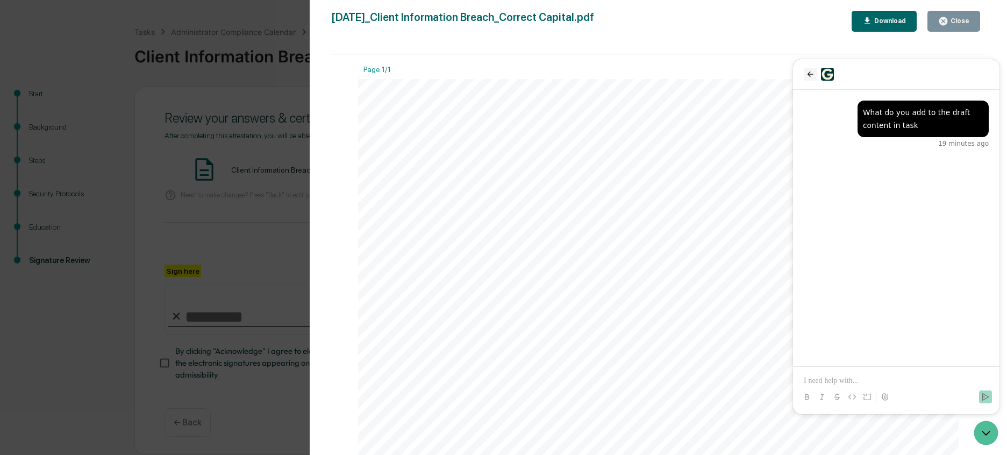
click at [809, 76] on icon "back" at bounding box center [810, 74] width 9 height 9
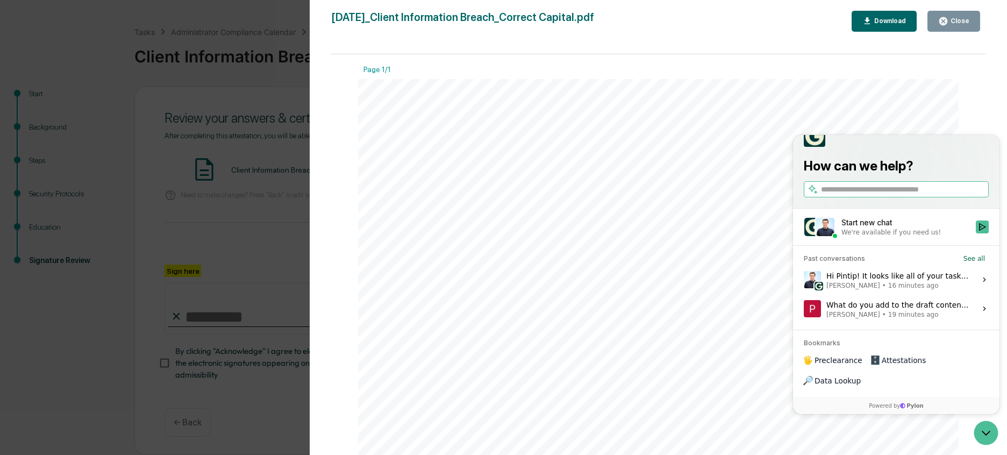
click at [986, 357] on icon "Open customer support" at bounding box center [986, 433] width 27 height 27
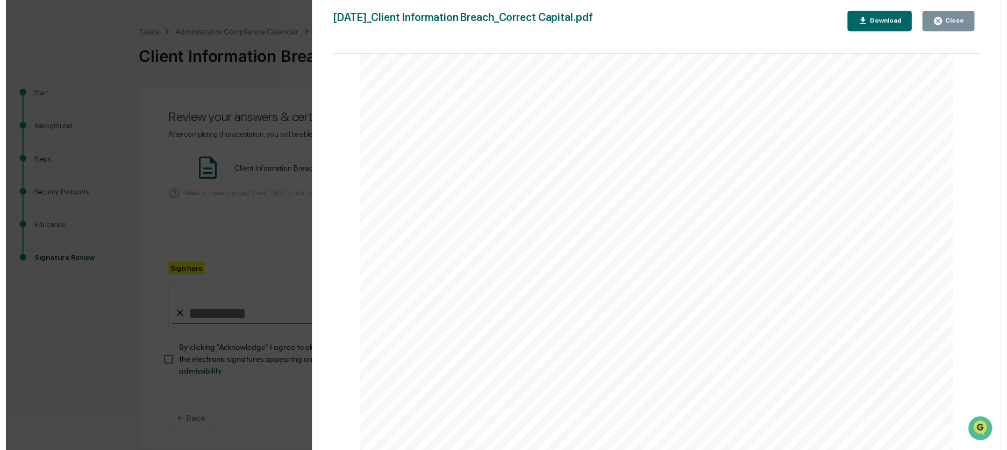
scroll to position [161, 0]
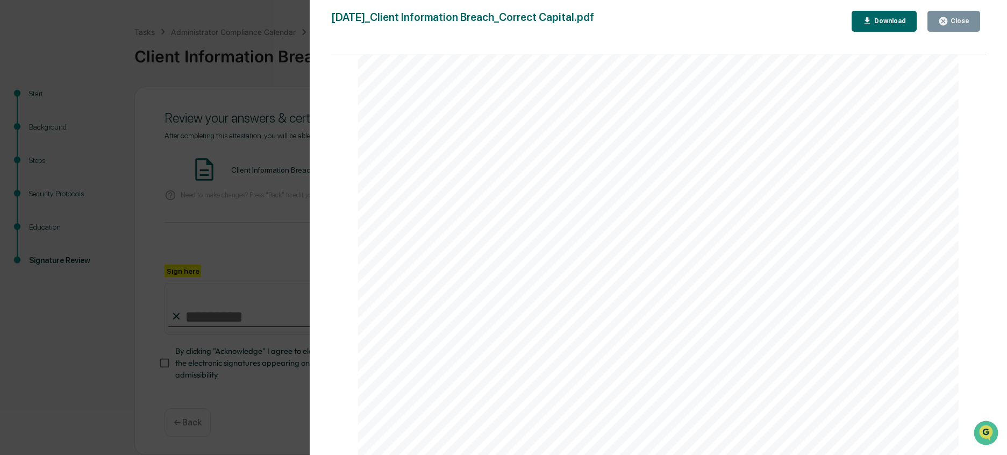
click at [967, 20] on div "Close" at bounding box center [959, 21] width 21 height 8
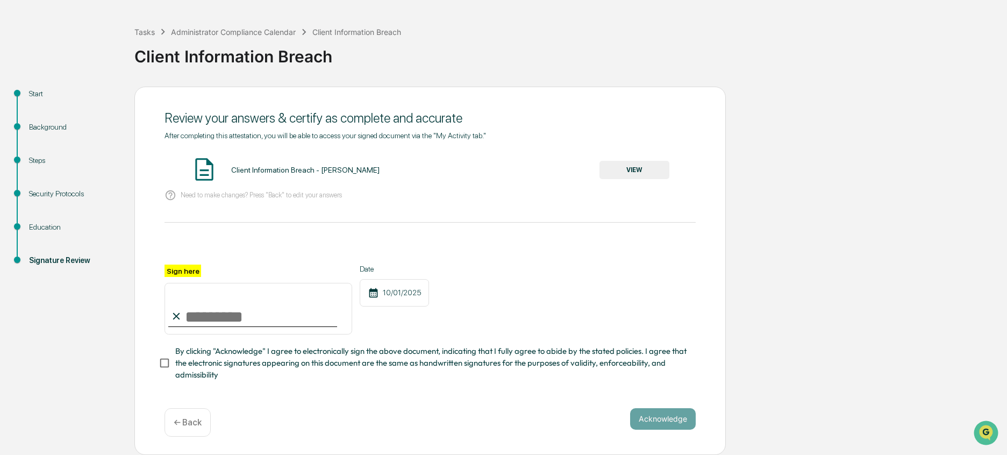
click at [264, 322] on input "Sign here" at bounding box center [259, 309] width 188 height 52
type input "**********"
click at [679, 357] on button "Acknowledge" at bounding box center [663, 419] width 66 height 22
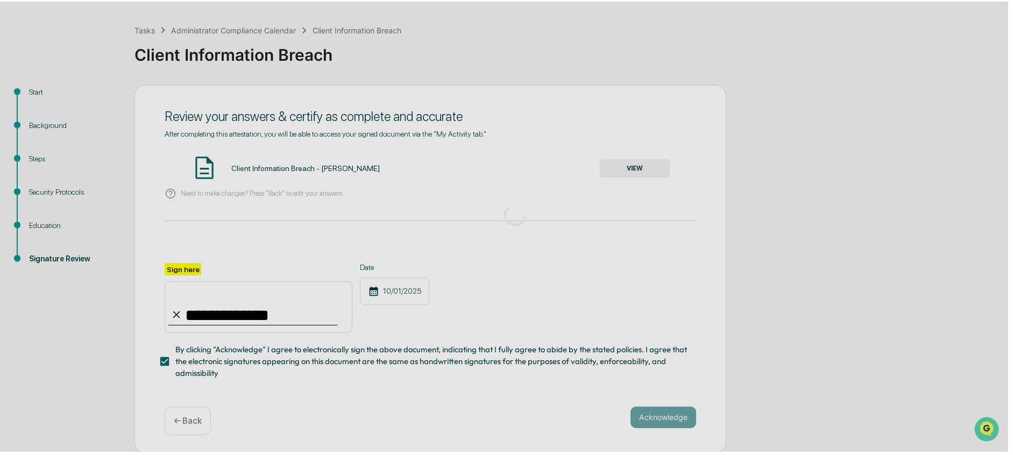
scroll to position [0, 0]
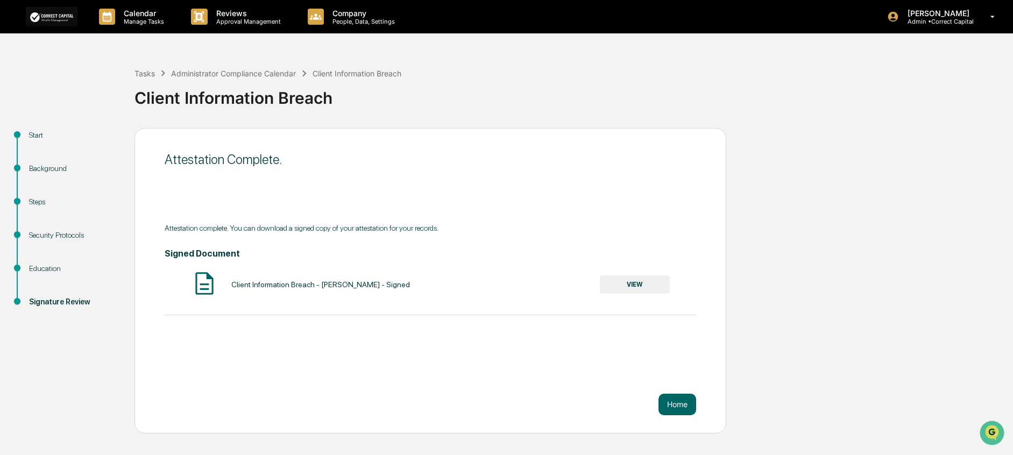
click at [638, 289] on button "VIEW" at bounding box center [635, 284] width 70 height 18
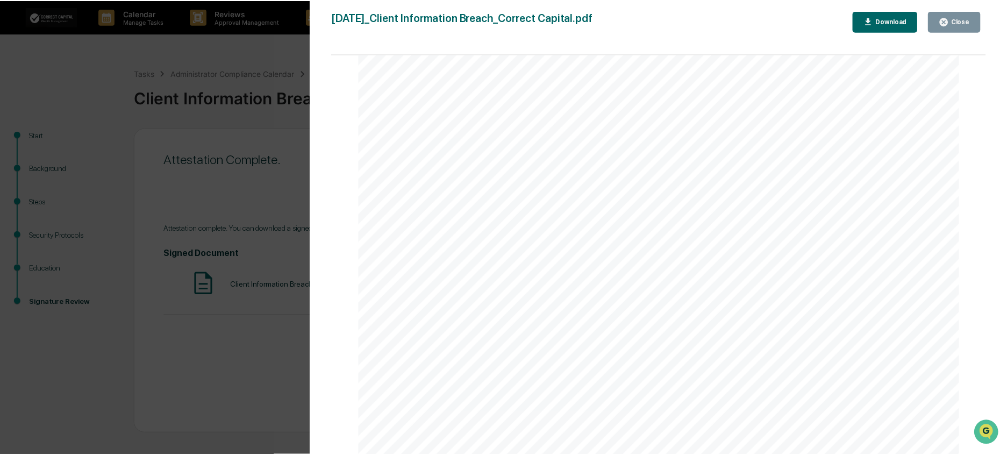
scroll to position [1076, 0]
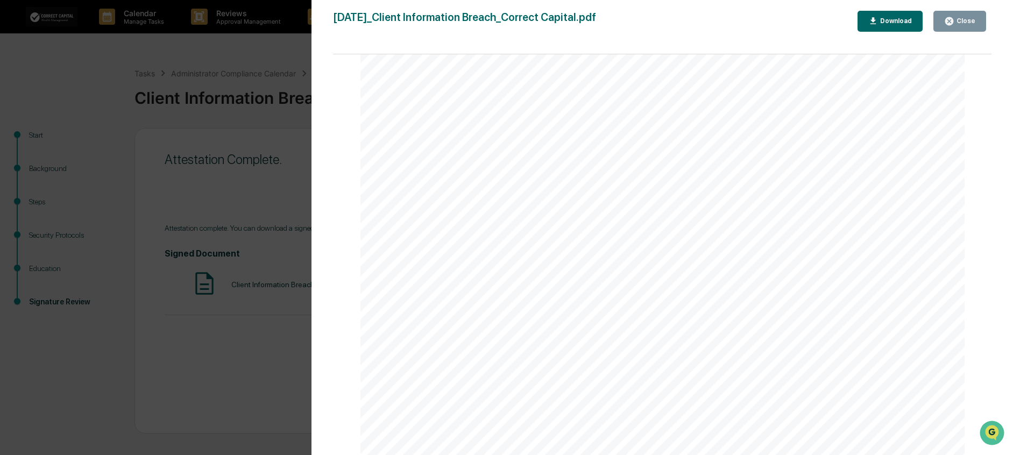
click at [901, 23] on div "Download" at bounding box center [895, 21] width 34 height 8
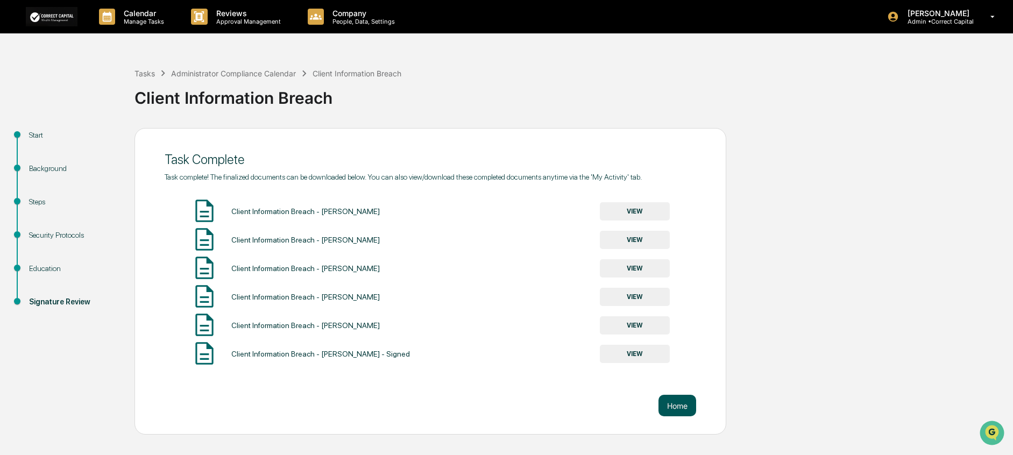
click at [688, 357] on button "Home" at bounding box center [677, 406] width 38 height 22
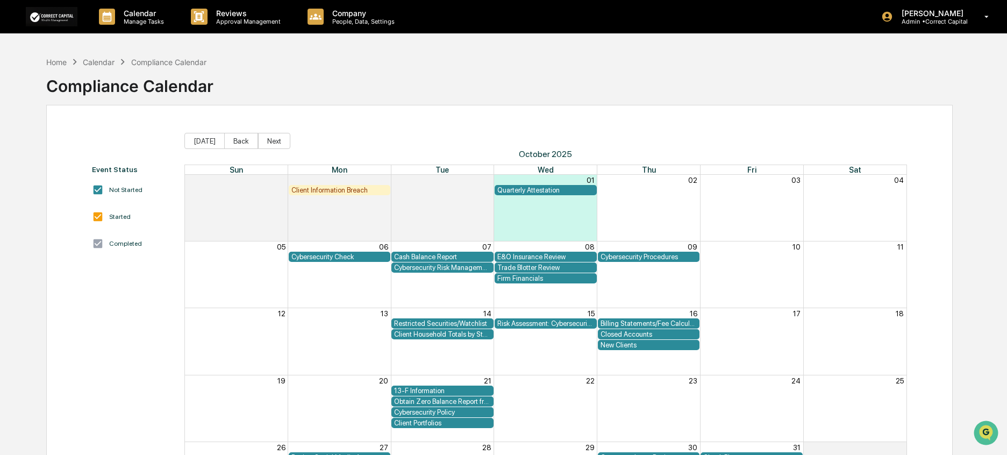
click at [41, 63] on div "Home Calendar Compliance Calendar Compliance Calendar Event Status Not Started …" at bounding box center [499, 294] width 939 height 486
click at [65, 63] on div "Home" at bounding box center [56, 62] width 20 height 9
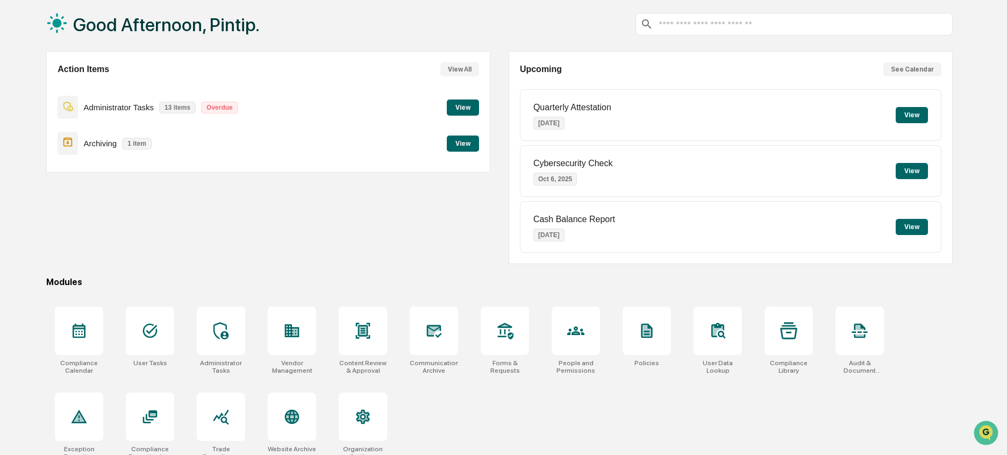
click at [471, 109] on button "View" at bounding box center [463, 108] width 32 height 16
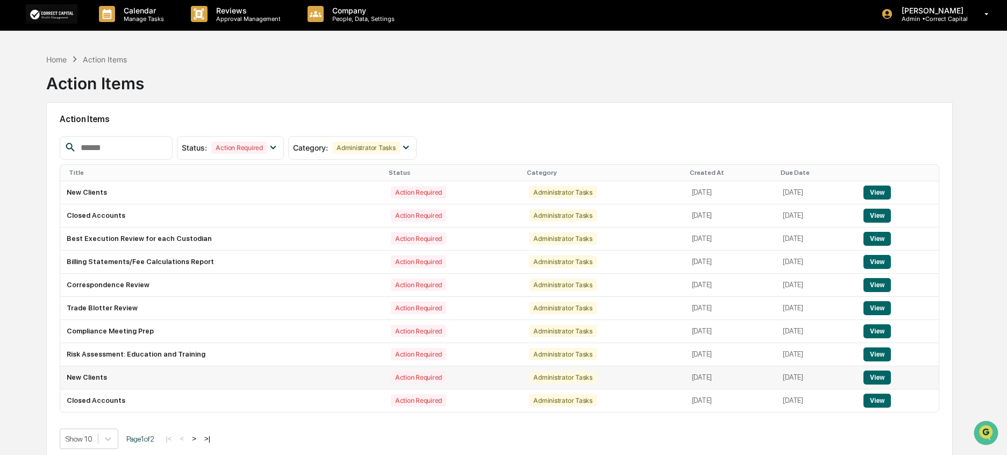
scroll to position [51, 0]
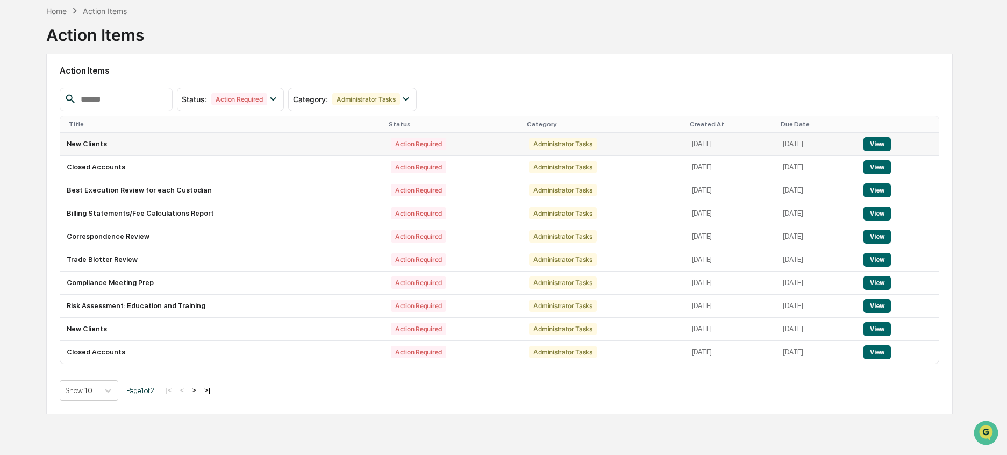
click at [878, 144] on button "View" at bounding box center [877, 144] width 27 height 14
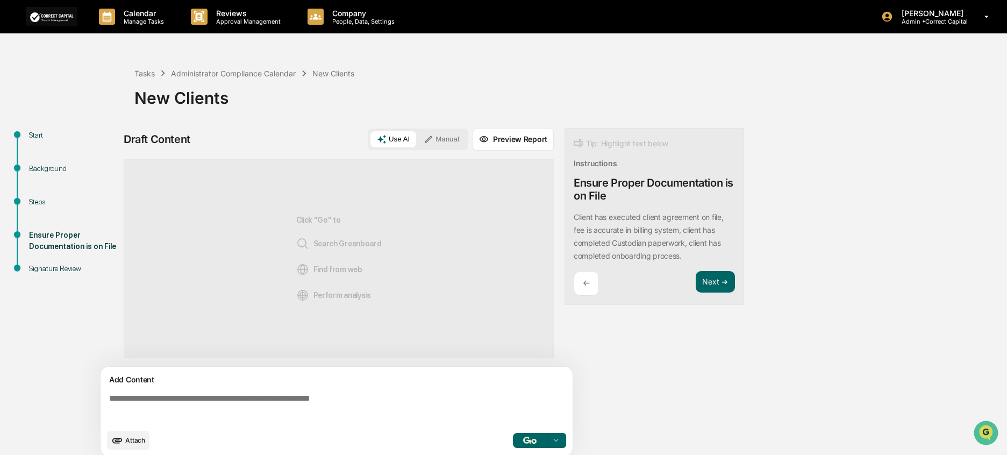
click at [54, 165] on div "Background" at bounding box center [73, 168] width 88 height 11
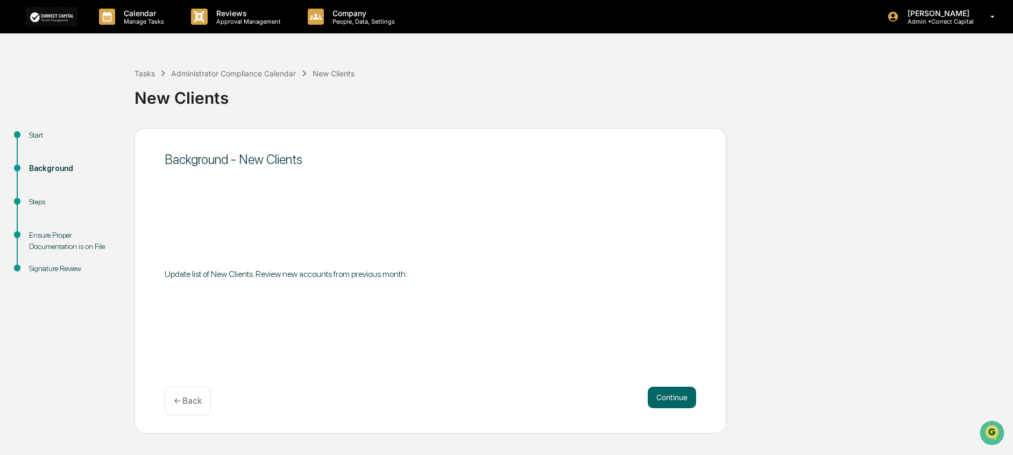
click at [33, 133] on div "Start" at bounding box center [73, 135] width 88 height 11
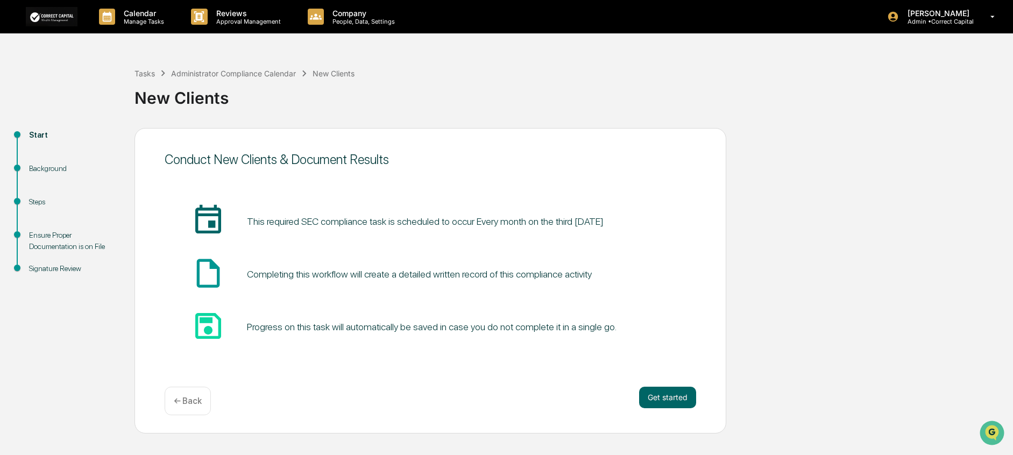
click at [187, 357] on p "← Back" at bounding box center [188, 401] width 28 height 10
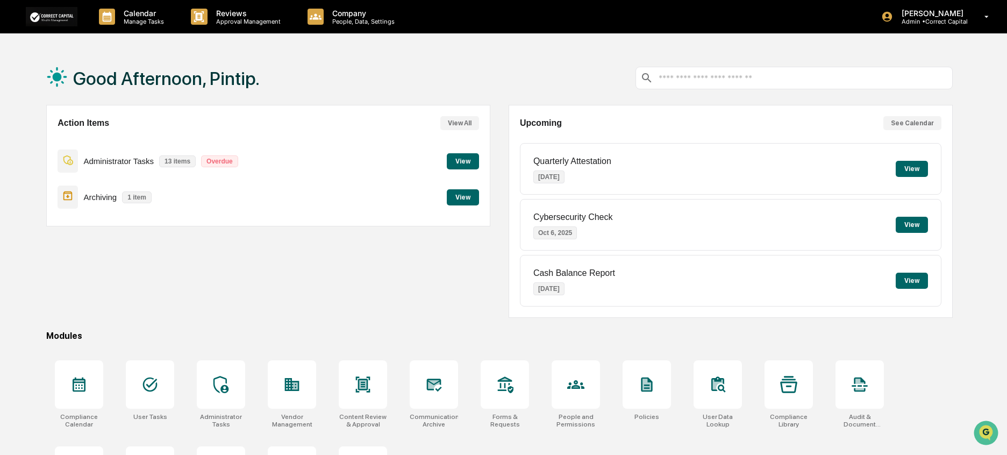
click at [471, 160] on button "View" at bounding box center [463, 161] width 32 height 16
